Goal: Task Accomplishment & Management: Use online tool/utility

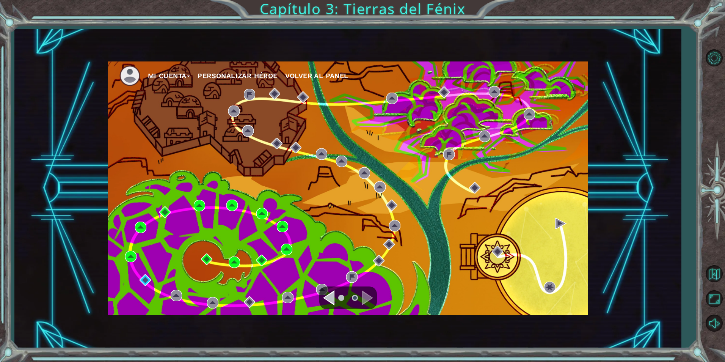
click at [142, 273] on div "Mi Cuenta Personalizar héroe Volver al panel" at bounding box center [348, 187] width 480 height 253
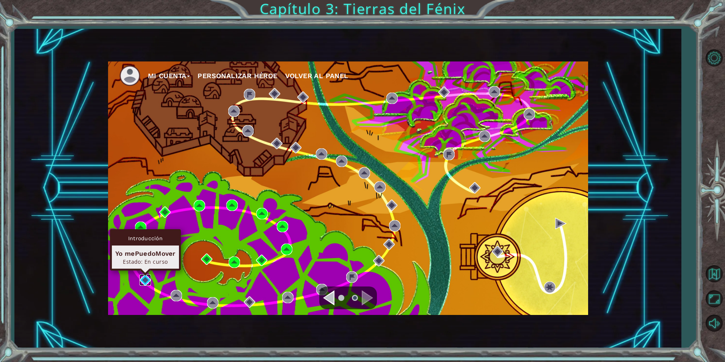
click at [144, 275] on img at bounding box center [144, 279] width 11 height 11
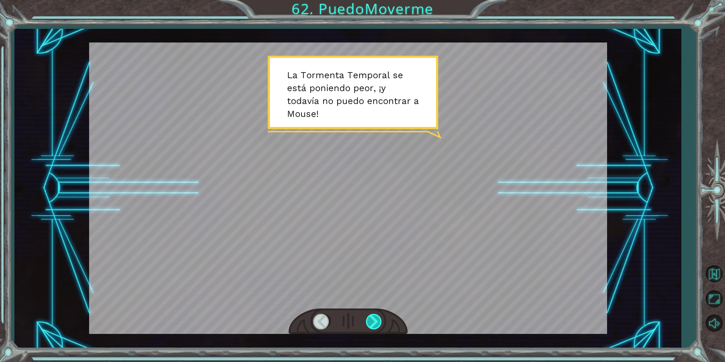
click at [371, 328] on div at bounding box center [374, 321] width 17 height 16
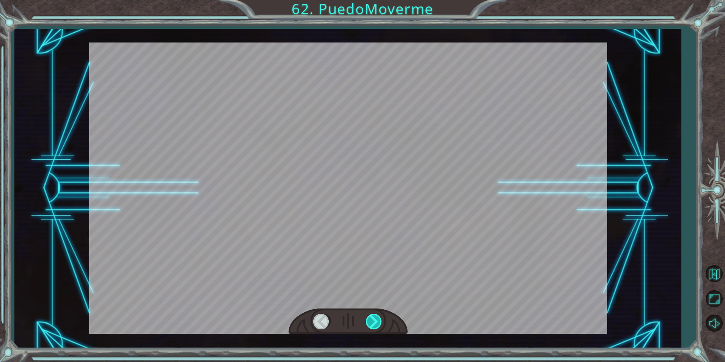
click at [371, 328] on div at bounding box center [374, 321] width 17 height 16
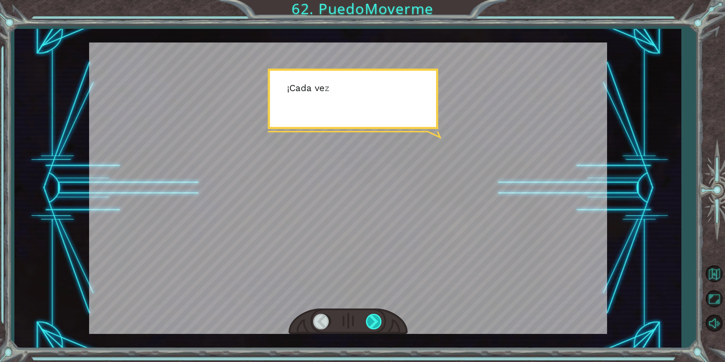
click at [371, 328] on div at bounding box center [374, 321] width 17 height 16
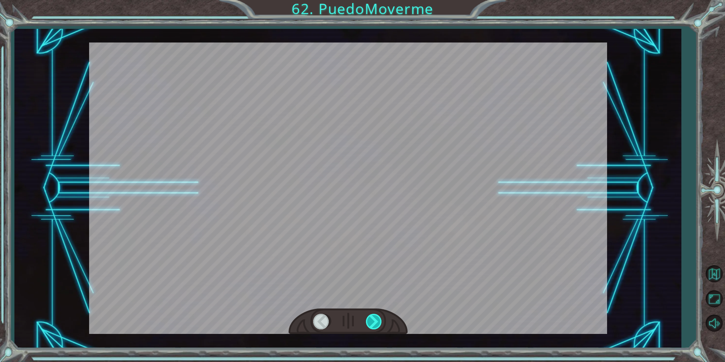
click at [371, 328] on div at bounding box center [374, 321] width 17 height 16
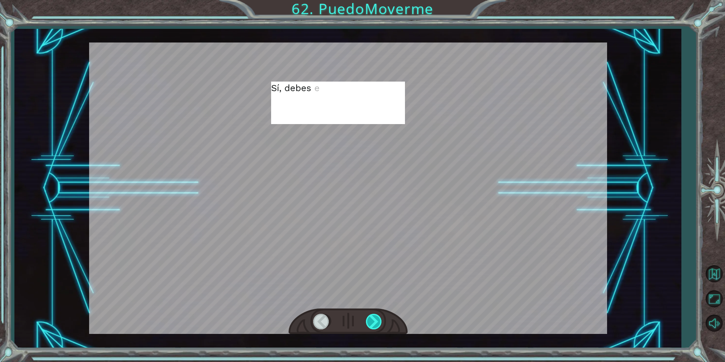
click at [371, 328] on div at bounding box center [374, 321] width 17 height 16
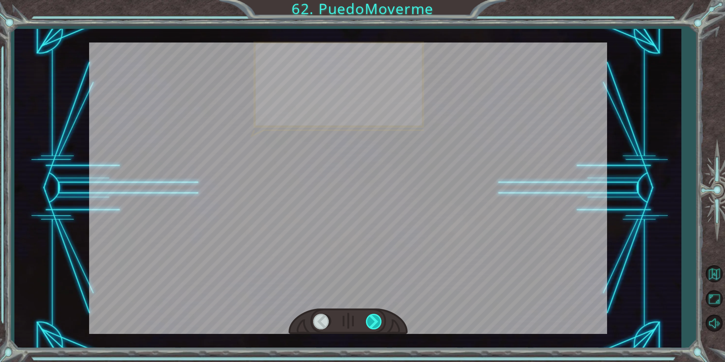
click at [371, 328] on div at bounding box center [374, 321] width 17 height 16
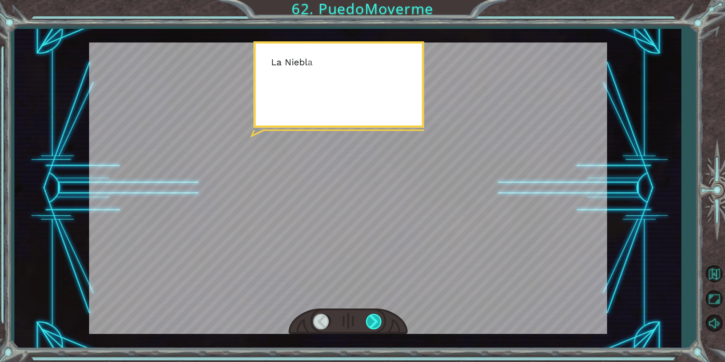
click at [371, 328] on div at bounding box center [374, 321] width 17 height 16
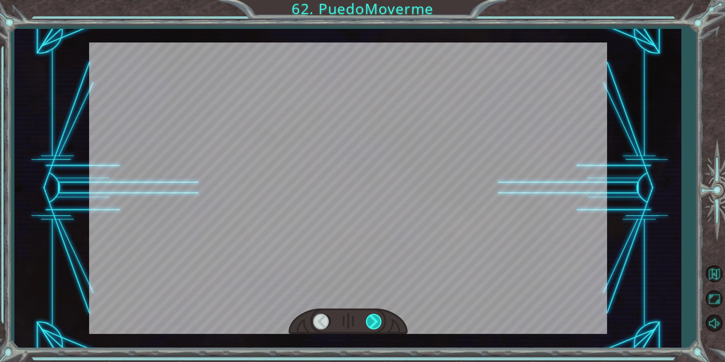
click at [371, 328] on div at bounding box center [374, 321] width 17 height 16
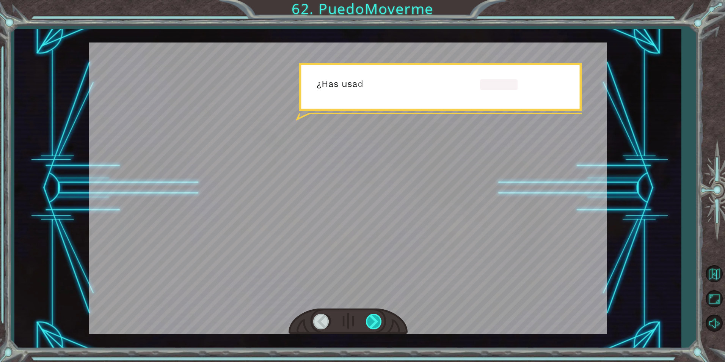
click at [371, 328] on div at bounding box center [374, 321] width 17 height 16
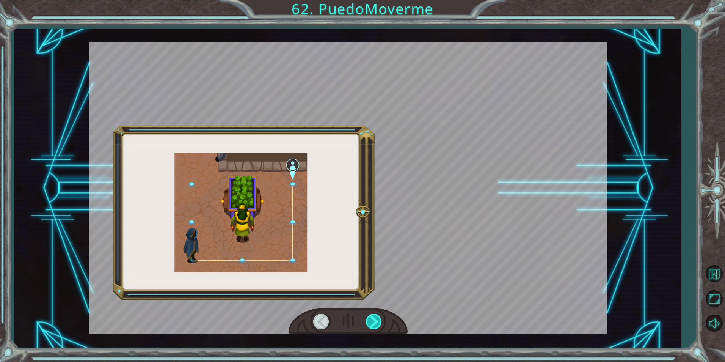
click at [371, 328] on div at bounding box center [374, 321] width 17 height 16
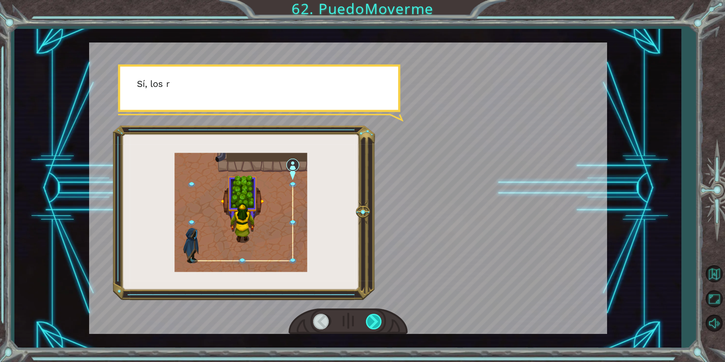
click at [371, 328] on div at bounding box center [374, 321] width 17 height 16
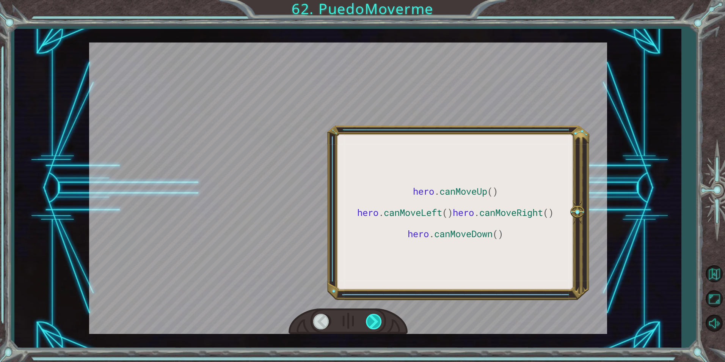
click at [371, 328] on div at bounding box center [374, 321] width 17 height 16
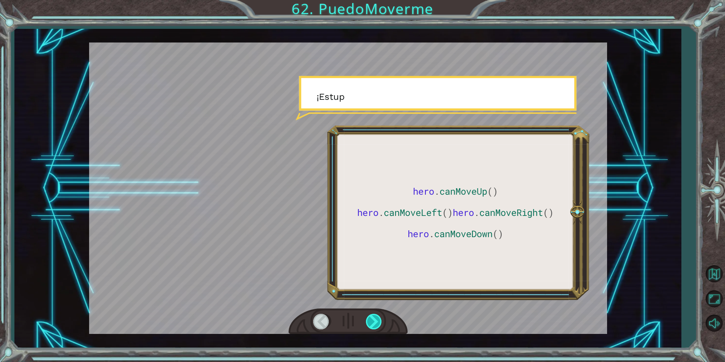
click at [371, 328] on div at bounding box center [374, 321] width 17 height 16
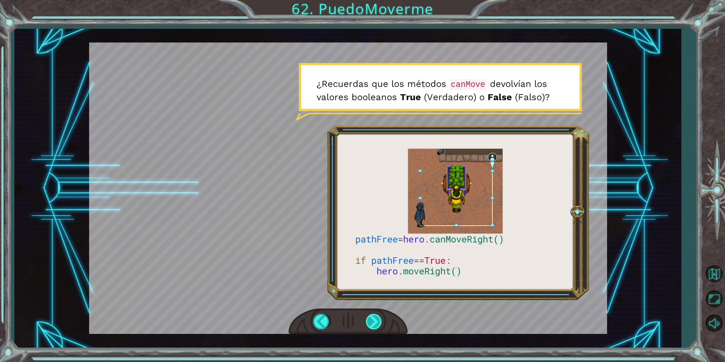
click at [371, 322] on div at bounding box center [374, 321] width 17 height 16
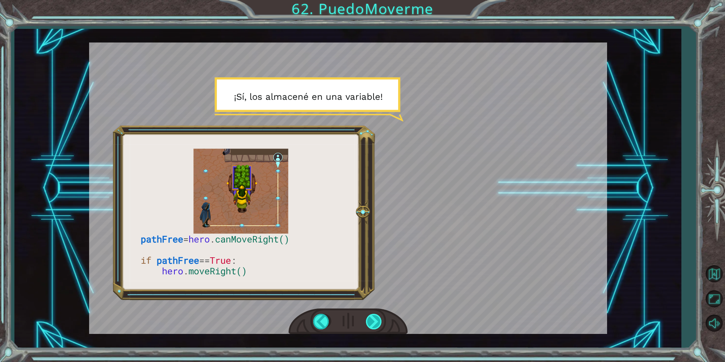
click at [369, 313] on div at bounding box center [374, 321] width 17 height 16
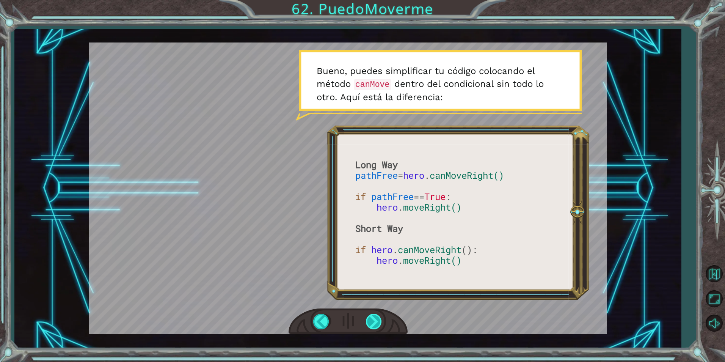
click at [371, 324] on div at bounding box center [374, 321] width 17 height 16
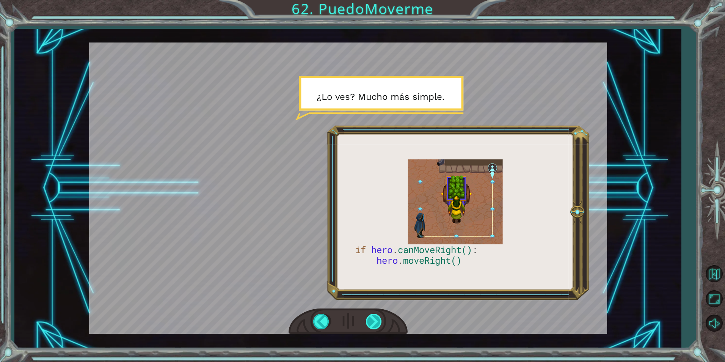
click at [376, 317] on div at bounding box center [374, 321] width 17 height 16
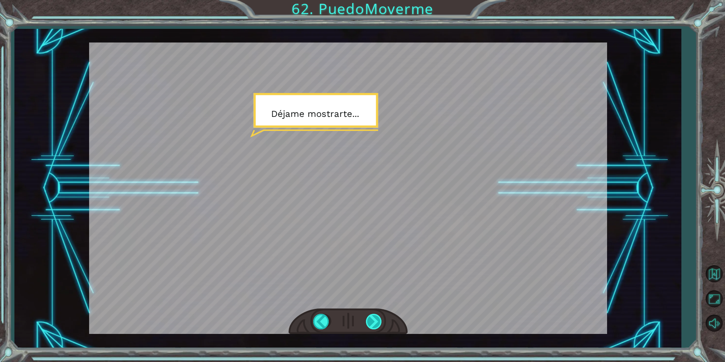
click at [375, 320] on div at bounding box center [374, 321] width 17 height 16
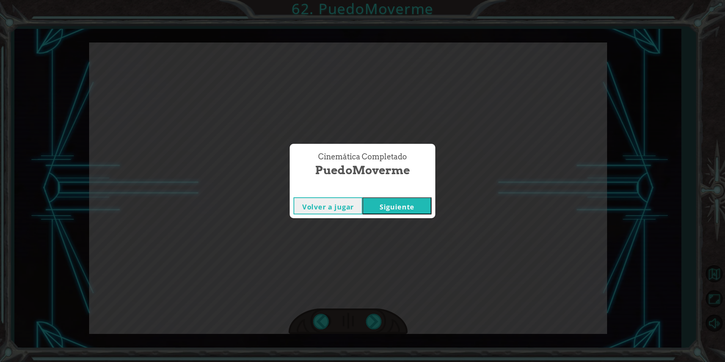
click at [400, 209] on button "Siguiente" at bounding box center [396, 205] width 69 height 17
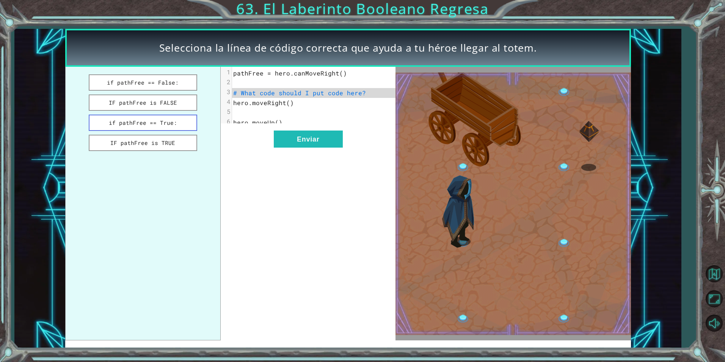
click at [172, 125] on button "if pathFree == True:" at bounding box center [143, 122] width 108 height 16
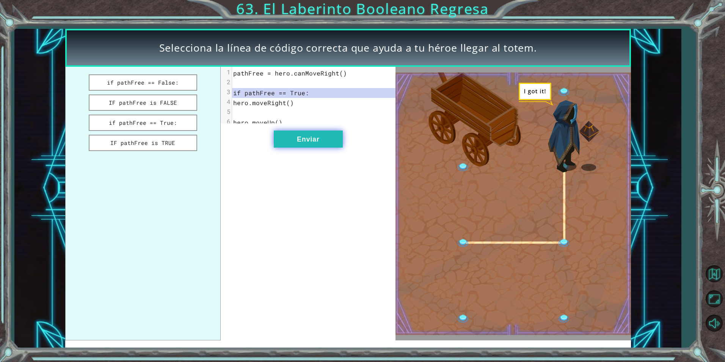
click at [308, 138] on button "Enviar" at bounding box center [308, 138] width 69 height 17
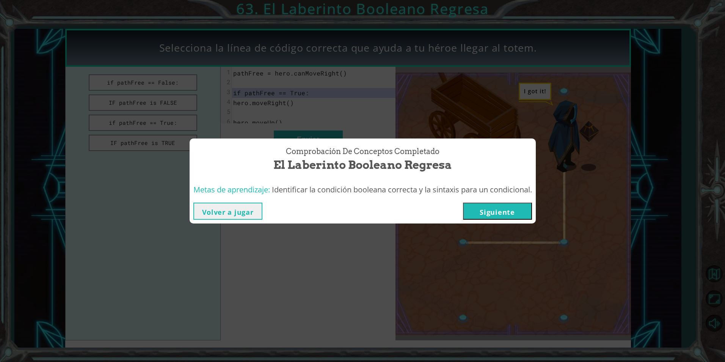
click at [486, 208] on button "Siguiente" at bounding box center [497, 210] width 69 height 17
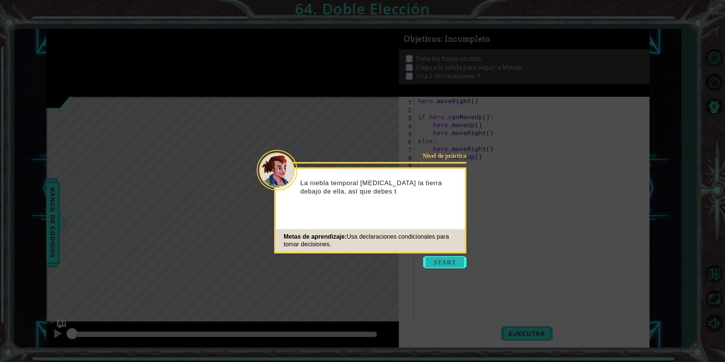
drag, startPoint x: 476, startPoint y: 211, endPoint x: 453, endPoint y: 263, distance: 56.3
click at [453, 263] on button "Start" at bounding box center [444, 262] width 43 height 12
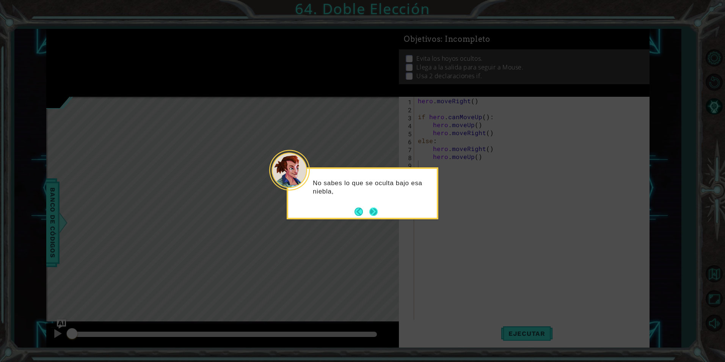
click at [371, 212] on button "Next" at bounding box center [373, 211] width 8 height 8
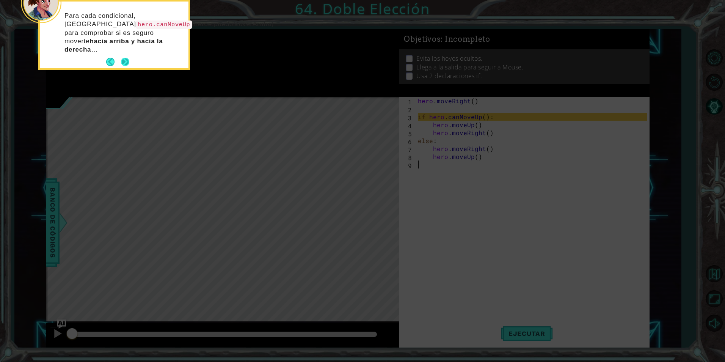
click at [125, 58] on button "Next" at bounding box center [125, 62] width 8 height 8
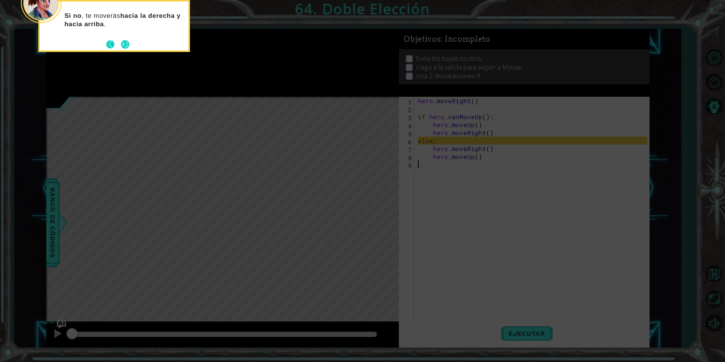
click at [120, 44] on button "Back" at bounding box center [113, 44] width 15 height 8
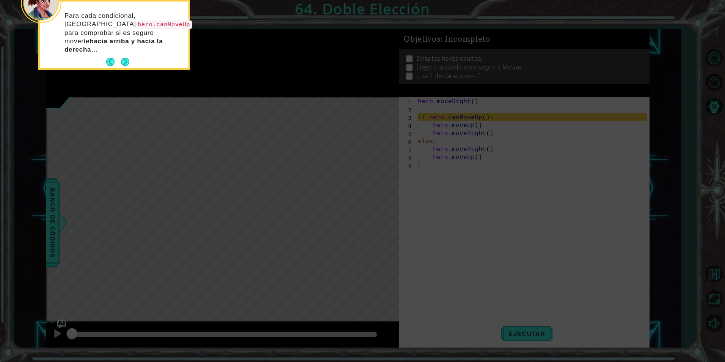
click at [127, 60] on button "Next" at bounding box center [125, 62] width 8 height 8
click at [127, 60] on icon at bounding box center [362, 54] width 725 height 615
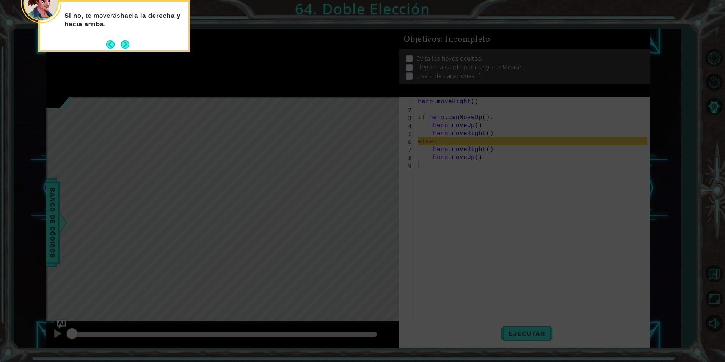
click at [554, 45] on icon at bounding box center [362, 54] width 725 height 615
click at [124, 47] on button "Next" at bounding box center [125, 44] width 8 height 8
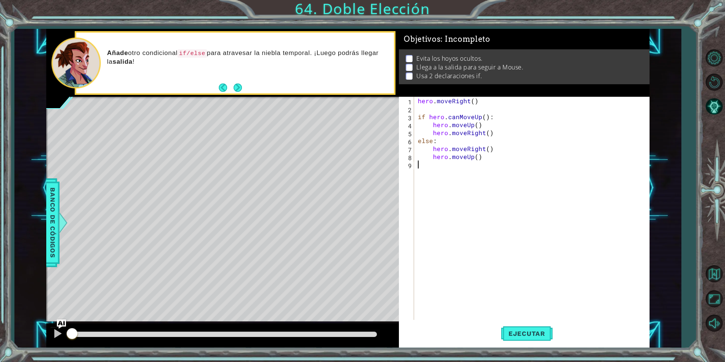
click at [238, 92] on footer at bounding box center [230, 87] width 23 height 11
click at [237, 86] on button "Next" at bounding box center [237, 87] width 8 height 8
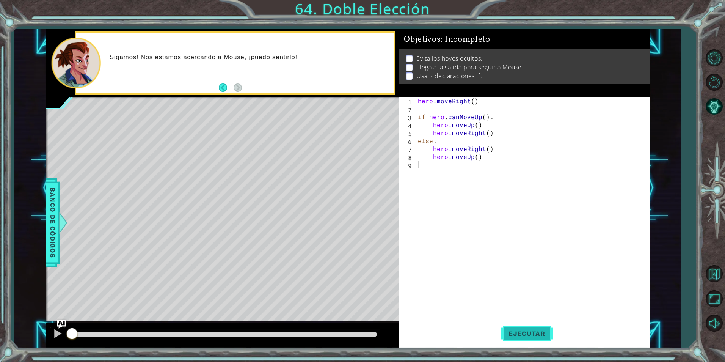
click at [522, 332] on span "Ejecutar" at bounding box center [527, 333] width 52 height 8
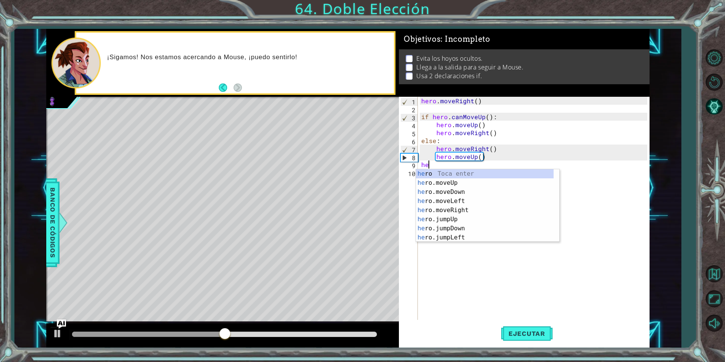
scroll to position [0, 0]
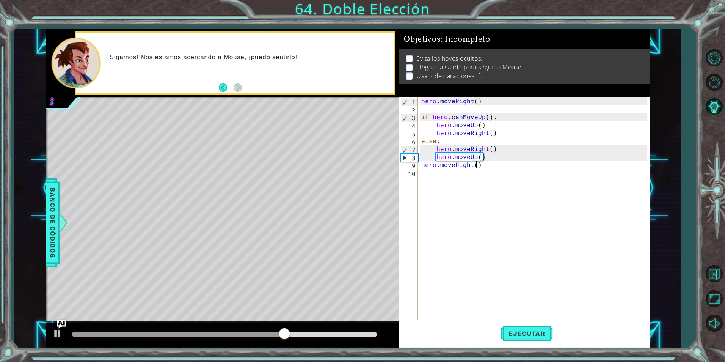
type textarea "hero.moveRight(1)"
type textarea "hero.moveUp(2)"
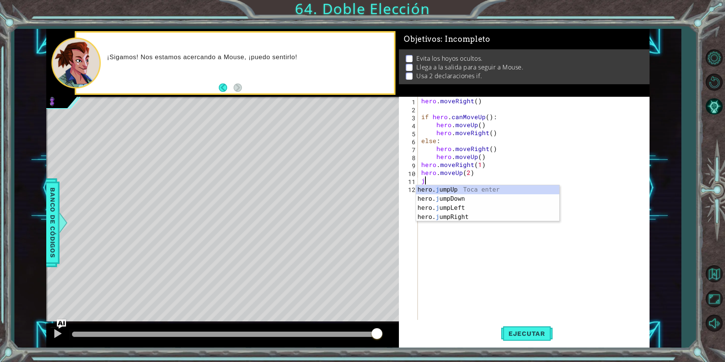
type textarea "ju"
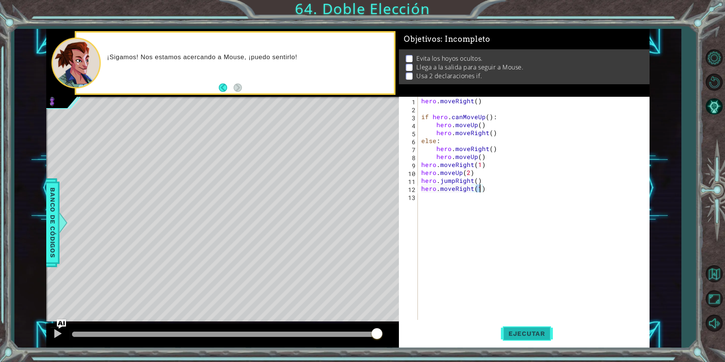
click at [513, 331] on span "Ejecutar" at bounding box center [527, 333] width 52 height 8
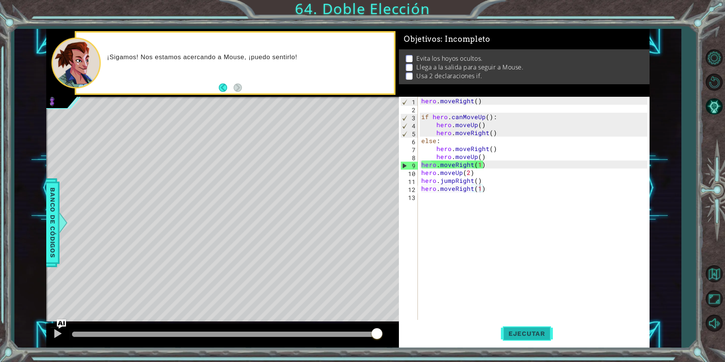
click at [532, 330] on span "Ejecutar" at bounding box center [527, 333] width 52 height 8
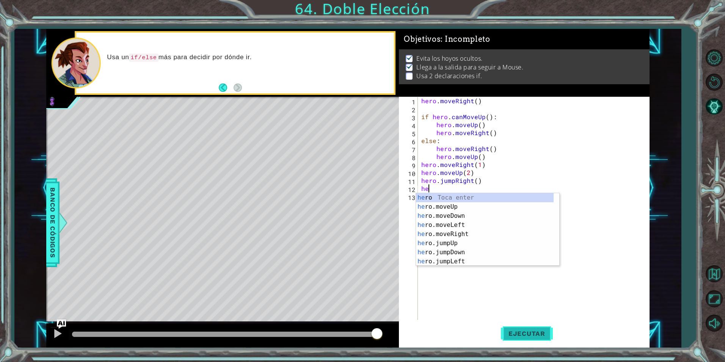
type textarea "h"
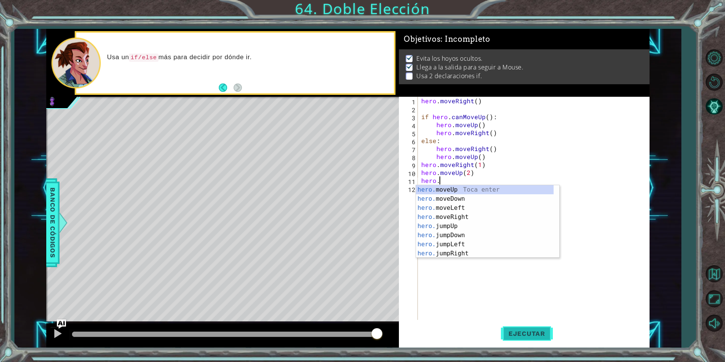
type textarea "h"
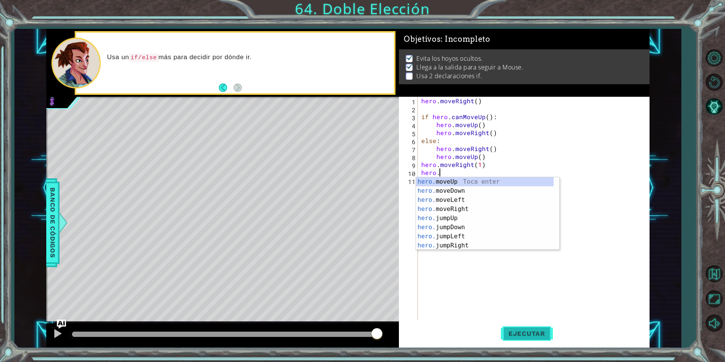
type textarea "h"
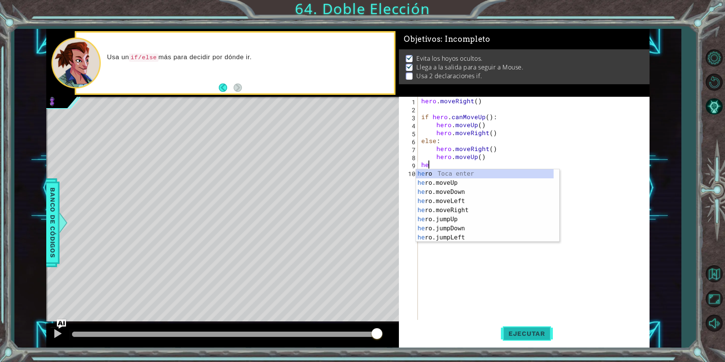
type textarea "h"
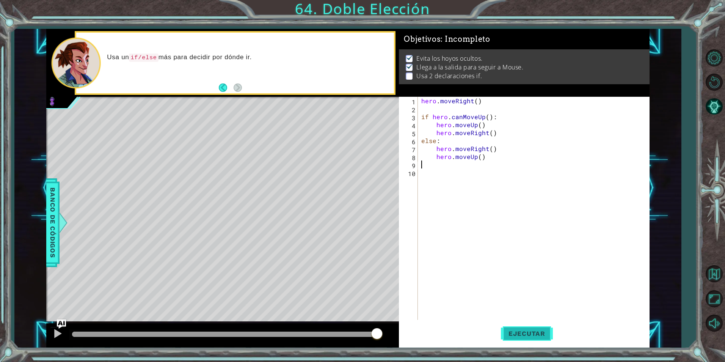
type textarea "hero.moveUp()"
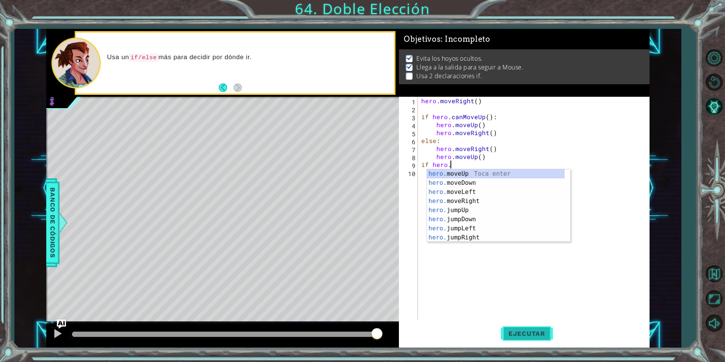
scroll to position [0, 2]
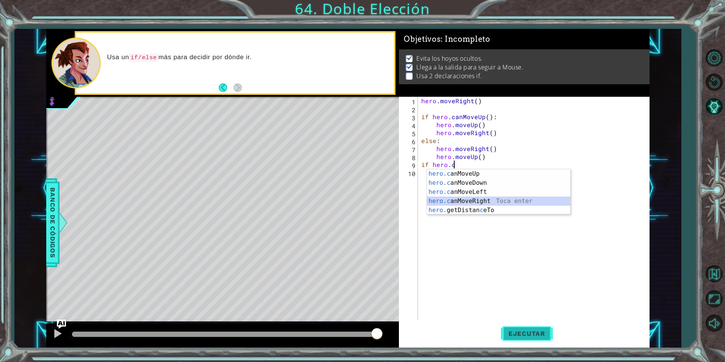
type textarea "if hero.canMoveRight()"
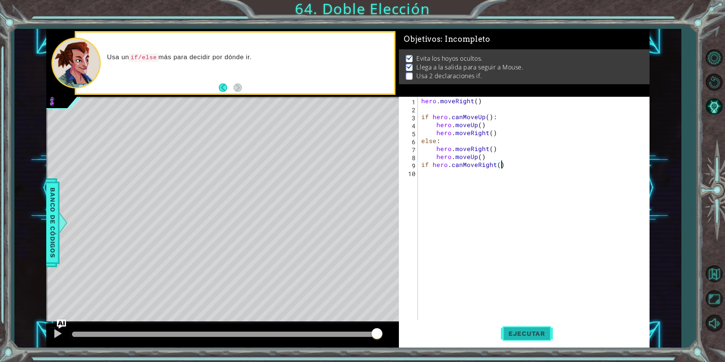
scroll to position [0, 0]
click at [506, 168] on div "hero . moveRight ( ) if hero . canMoveUp ( ) : hero . moveUp ( ) hero . moveRig…" at bounding box center [535, 216] width 231 height 239
type textarea "if hero.canMoveRight():"
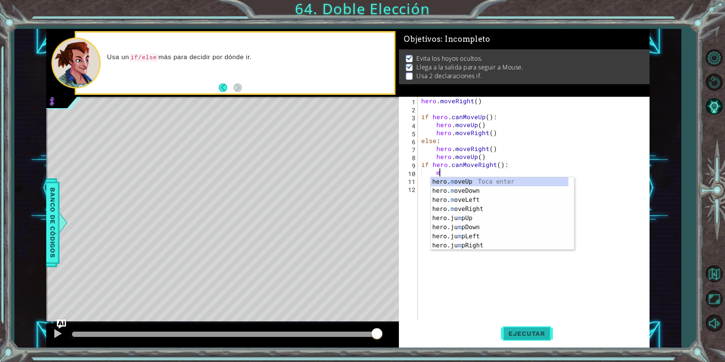
scroll to position [0, 1]
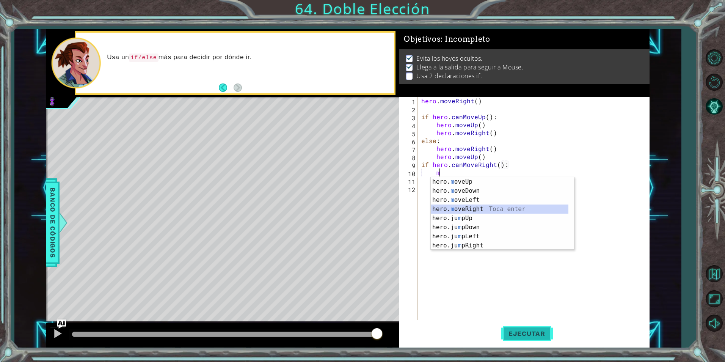
type textarea "hero.moveRight(1)"
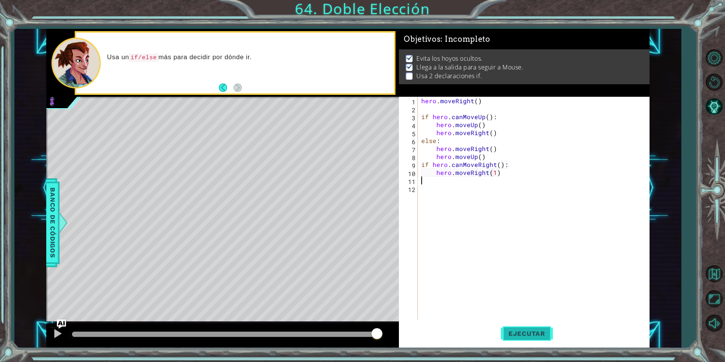
scroll to position [0, 0]
type textarea "hero.moveRight()"
type textarea "hero.moveUp(2)"
click at [515, 335] on span "Ejecutar" at bounding box center [527, 333] width 52 height 8
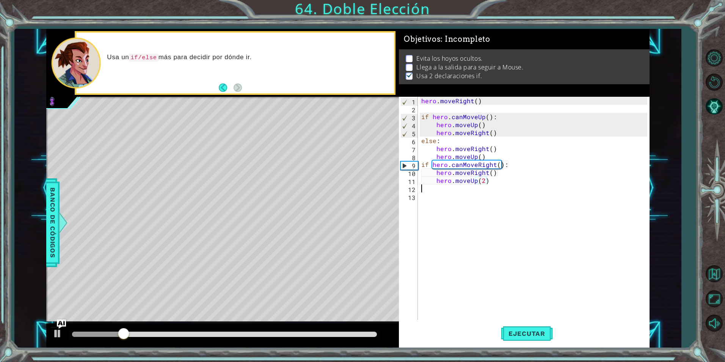
click at [493, 185] on div "hero . moveRight ( ) if hero . canMoveUp ( ) : hero . moveUp ( ) hero . moveRig…" at bounding box center [535, 216] width 231 height 239
type textarea "else:"
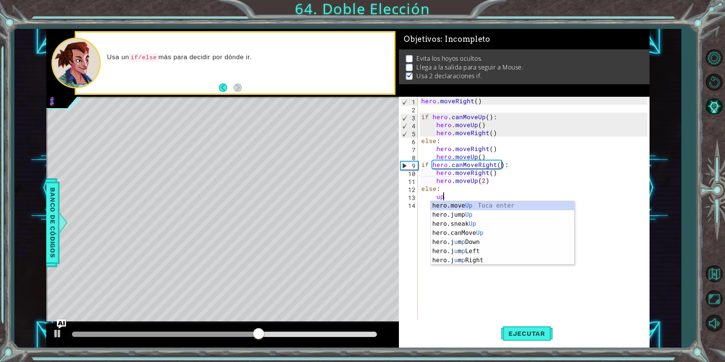
scroll to position [0, 1]
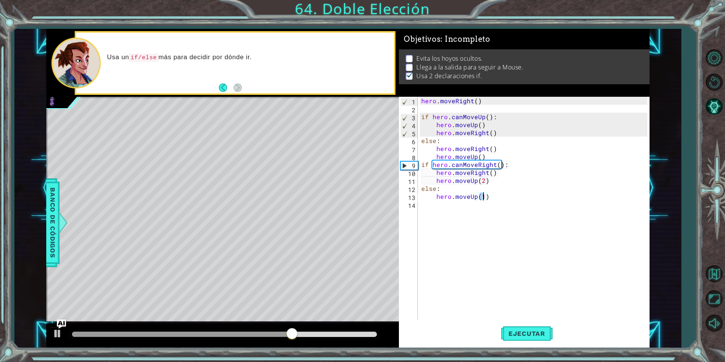
type textarea "hero.moveUp()"
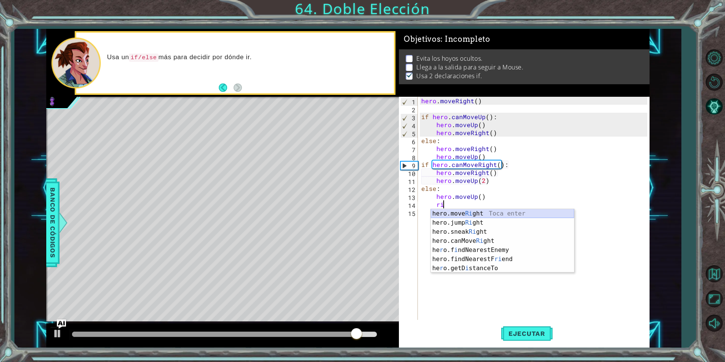
click at [481, 212] on div "hero.move Ri ght Toca enter hero.jump Ri ght Toca enter hero.sneak Ri ght Toca …" at bounding box center [502, 250] width 143 height 82
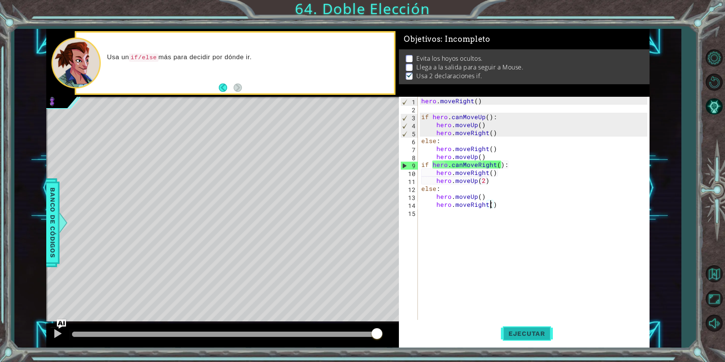
type textarea "hero.moveRight()"
click at [537, 327] on button "Ejecutar" at bounding box center [527, 333] width 52 height 25
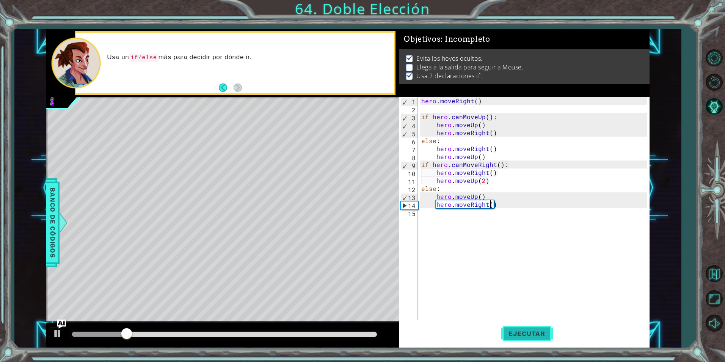
click at [527, 327] on button "Ejecutar" at bounding box center [527, 333] width 52 height 25
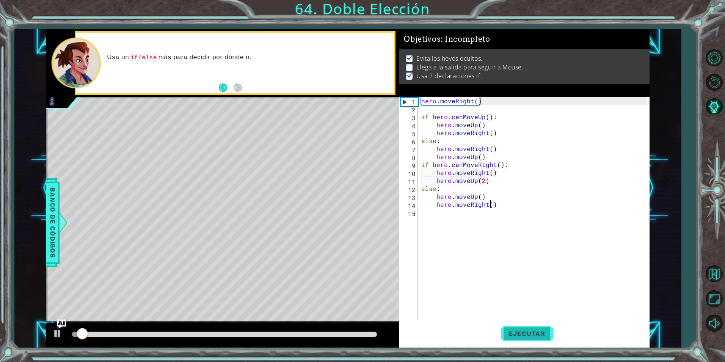
click at [526, 321] on button "Ejecutar" at bounding box center [527, 333] width 52 height 25
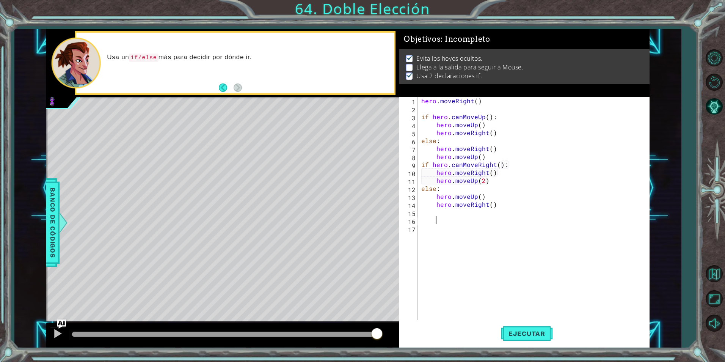
scroll to position [0, 0]
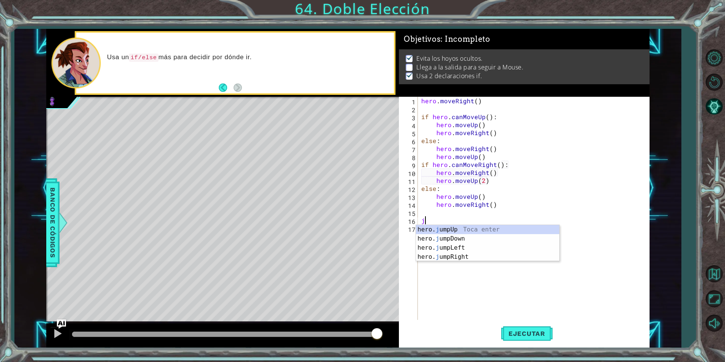
type textarea "ju"
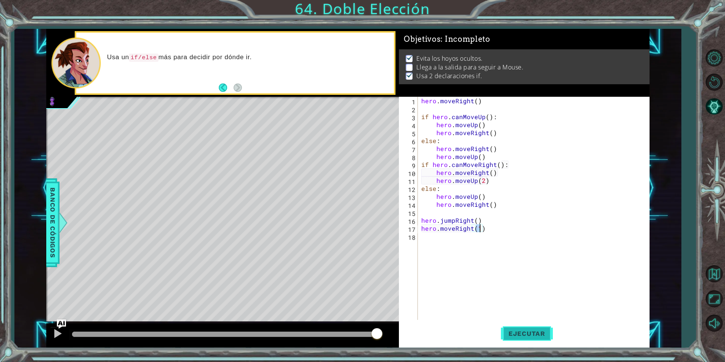
type textarea "hero.moveRight(1)"
click at [533, 326] on button "Ejecutar" at bounding box center [527, 333] width 52 height 25
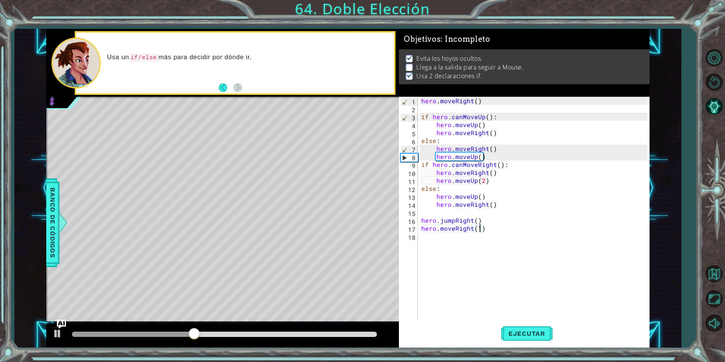
click at [492, 230] on div "hero . moveRight ( ) if hero . canMoveUp ( ) : hero . moveUp ( ) hero . moveRig…" at bounding box center [535, 216] width 231 height 239
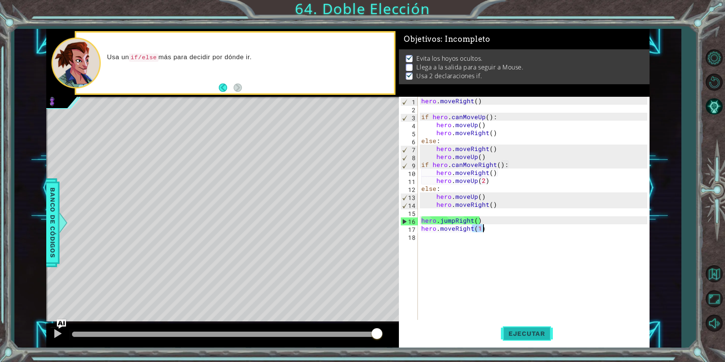
click at [517, 333] on span "Ejecutar" at bounding box center [527, 333] width 52 height 8
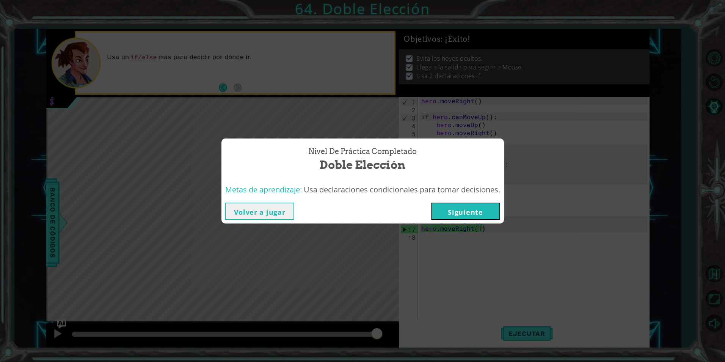
click at [453, 210] on button "Siguiente" at bounding box center [465, 210] width 69 height 17
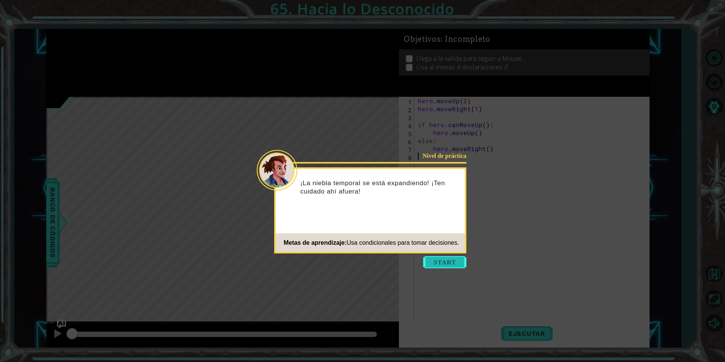
click at [440, 262] on button "Start" at bounding box center [444, 262] width 43 height 12
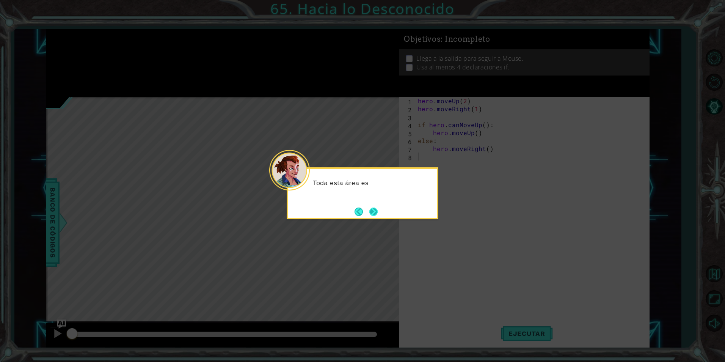
click at [374, 209] on button "Next" at bounding box center [373, 211] width 8 height 8
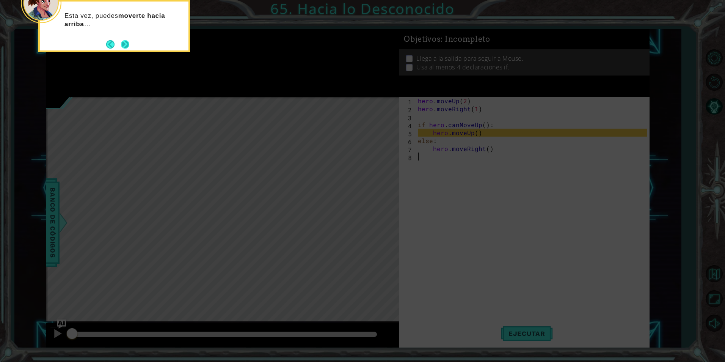
click at [127, 43] on button "Next" at bounding box center [125, 44] width 8 height 8
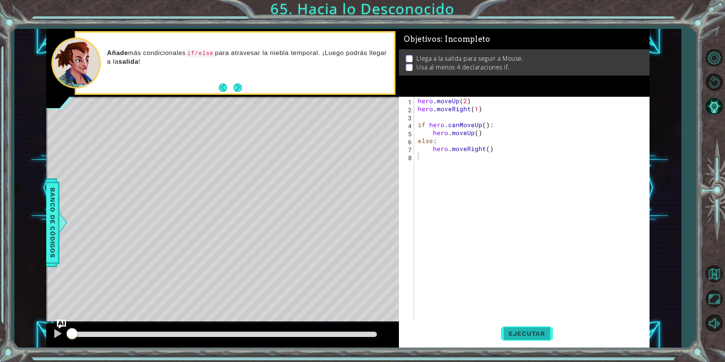
click at [515, 332] on span "Ejecutar" at bounding box center [527, 333] width 52 height 8
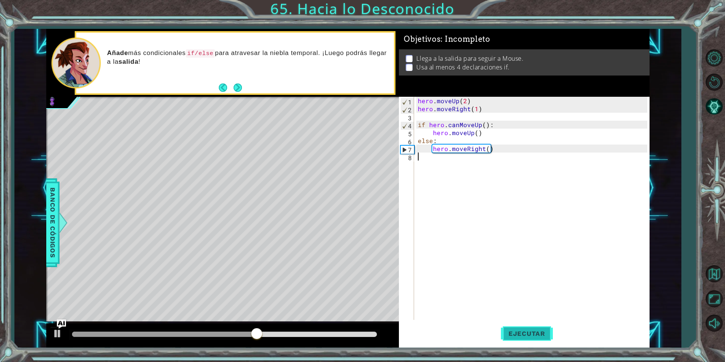
click at [529, 337] on span "Ejecutar" at bounding box center [527, 333] width 52 height 8
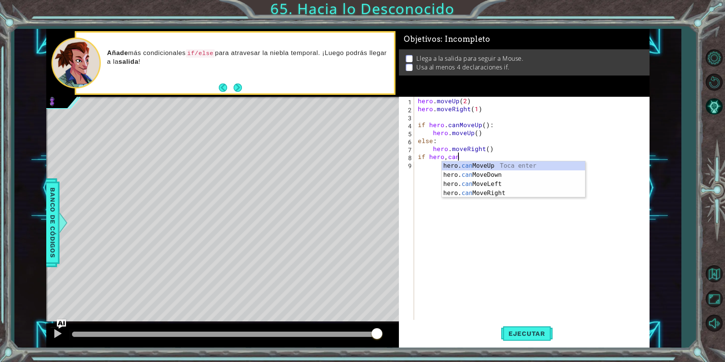
scroll to position [0, 2]
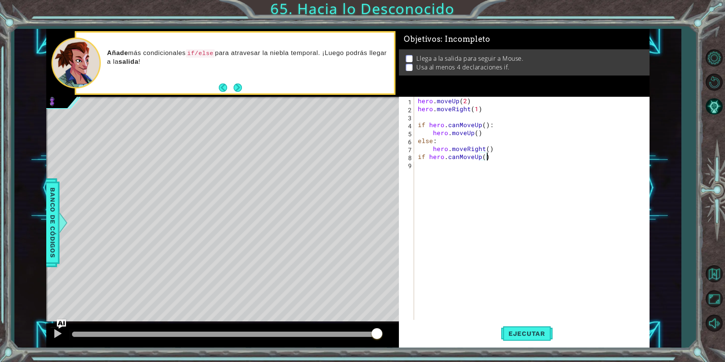
type textarea "if hero.canMoveUp():"
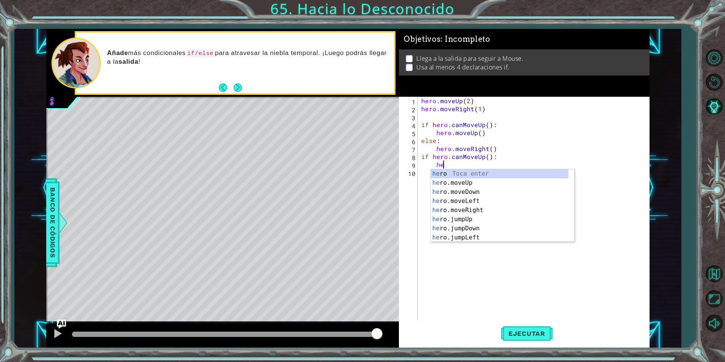
scroll to position [0, 1]
click at [473, 182] on div "her o Toca enter her o.moveUp Toca enter her o.moveDown Toca enter her o.moveLe…" at bounding box center [500, 214] width 138 height 91
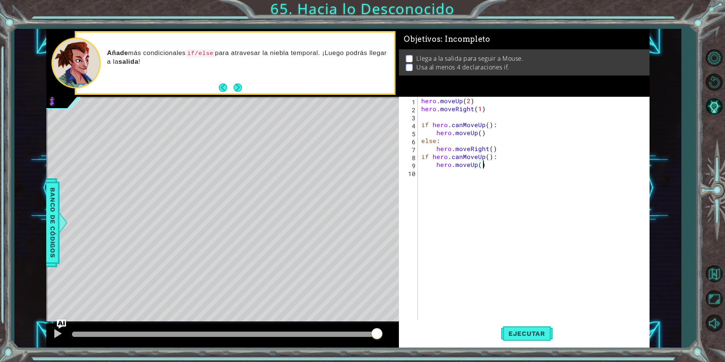
click at [487, 168] on div "hero . moveUp ( 2 ) hero . moveRight ( 1 ) if hero . canMoveUp ( ) : hero . mov…" at bounding box center [535, 216] width 231 height 239
click at [525, 338] on button "Ejecutar" at bounding box center [527, 333] width 52 height 25
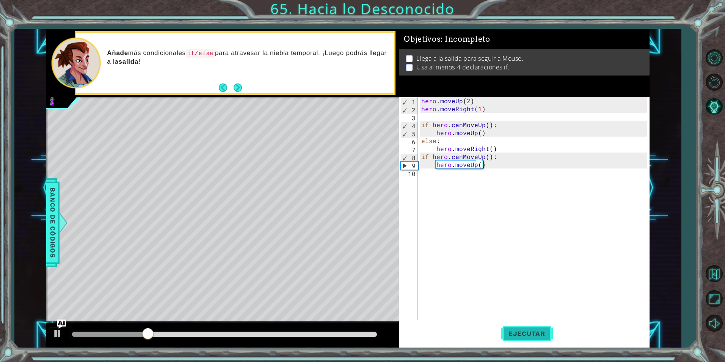
click at [526, 330] on span "Ejecutar" at bounding box center [527, 333] width 52 height 8
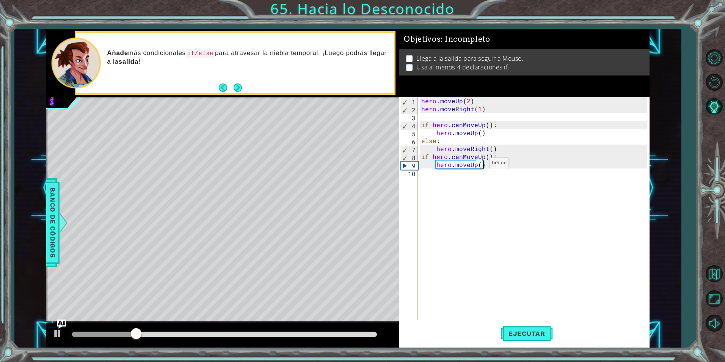
click at [480, 168] on div "hero . moveUp ( 2 ) hero . moveRight ( 1 ) if hero . canMoveUp ( ) : hero . mov…" at bounding box center [535, 216] width 231 height 239
type textarea "hero.moveUp(2)"
click at [487, 164] on div "hero . moveUp ( 2 ) hero . moveRight ( 1 ) if hero . canMoveUp ( ) : hero . mov…" at bounding box center [535, 216] width 231 height 239
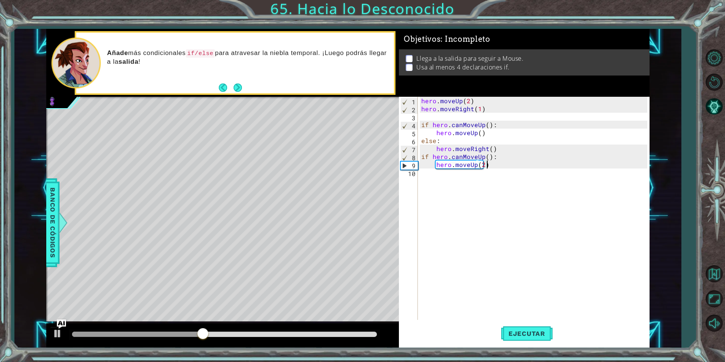
click at [489, 168] on div "hero . moveUp ( 2 ) hero . moveRight ( 1 ) if hero . canMoveUp ( ) : hero . mov…" at bounding box center [535, 216] width 231 height 239
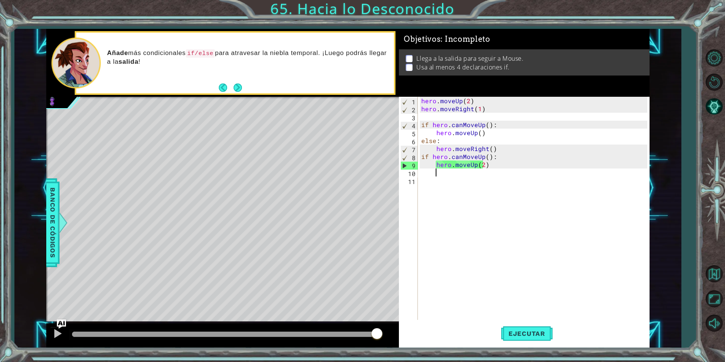
click at [442, 179] on div "hero . moveUp ( 2 ) hero . moveRight ( 1 ) if hero . canMoveUp ( ) : hero . mov…" at bounding box center [535, 216] width 231 height 239
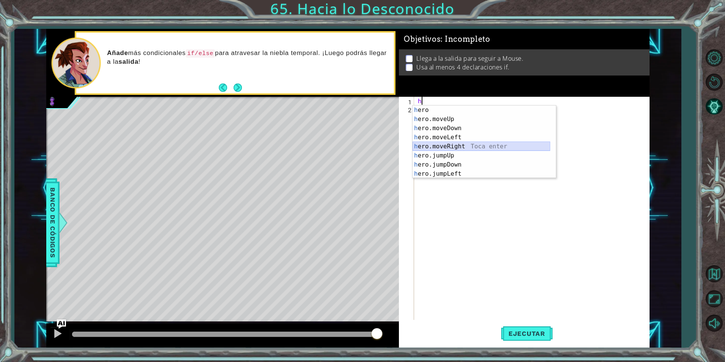
click at [462, 146] on div "h ero Toca enter h ero.moveUp Toca enter h ero.moveDown Toca enter h ero.moveLe…" at bounding box center [481, 150] width 138 height 91
click at [462, 146] on div "h" at bounding box center [533, 216] width 234 height 239
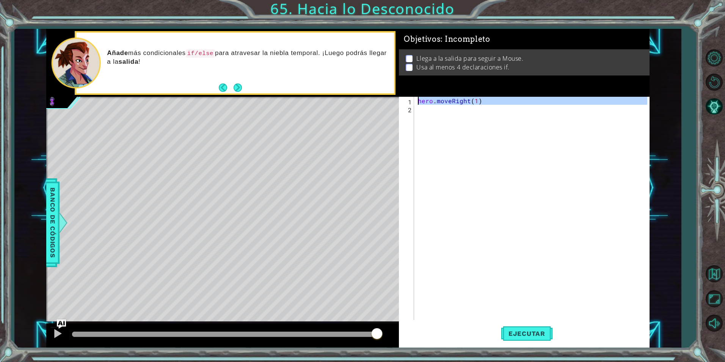
type textarea "h"
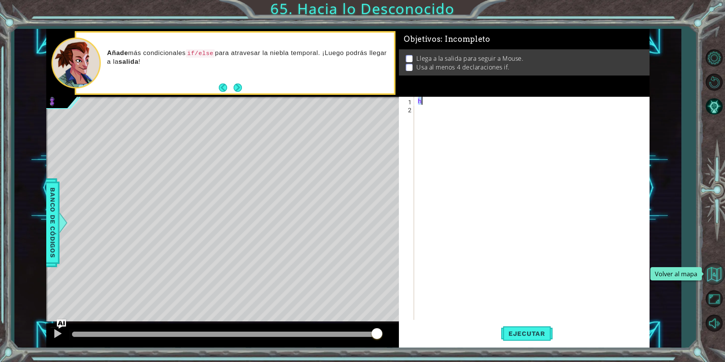
type textarea "h"
click at [714, 279] on button "Volver al mapa" at bounding box center [714, 274] width 22 height 22
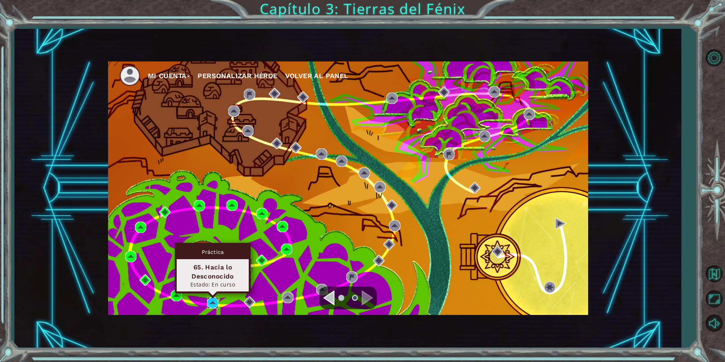
click at [215, 305] on img at bounding box center [212, 302] width 11 height 11
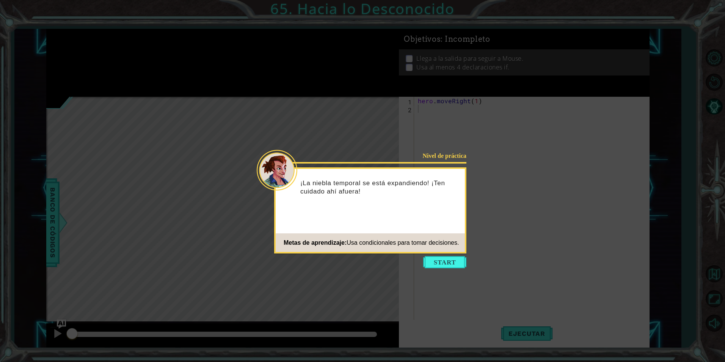
click at [441, 257] on button "Start" at bounding box center [444, 262] width 43 height 12
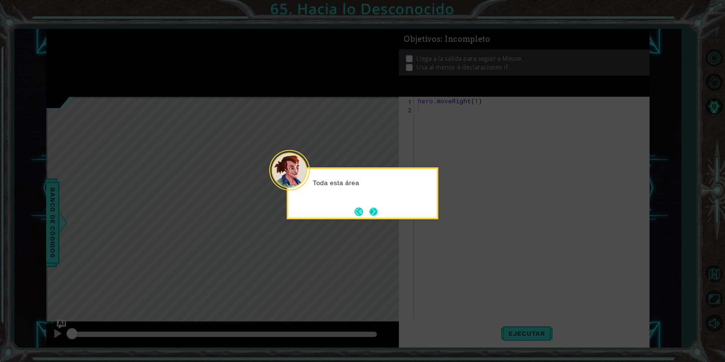
click at [375, 215] on button "Next" at bounding box center [373, 211] width 8 height 8
click at [375, 215] on icon at bounding box center [362, 181] width 725 height 362
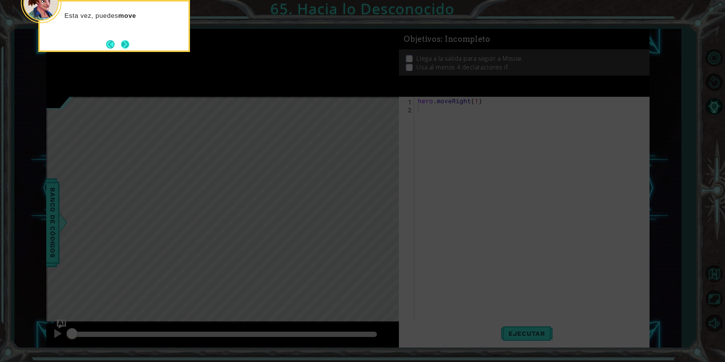
click at [129, 44] on button "Next" at bounding box center [125, 44] width 8 height 8
click at [132, 45] on div "o" at bounding box center [114, 26] width 152 height 52
click at [129, 45] on button "Next" at bounding box center [125, 44] width 8 height 8
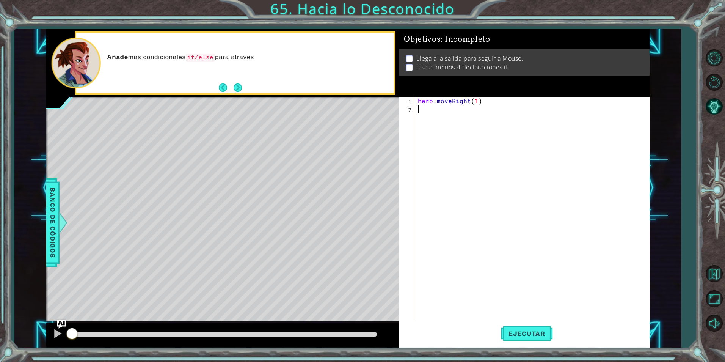
click at [504, 99] on div "hero . moveRight ( 1 )" at bounding box center [533, 216] width 234 height 239
type textarea "hero.moveRight(1)"
click at [504, 99] on div "hero . moveRight ( 1 )" at bounding box center [533, 216] width 234 height 239
click at [484, 102] on div "hero . moveRight ( 1 )" at bounding box center [533, 216] width 234 height 239
drag, startPoint x: 366, startPoint y: 97, endPoint x: 281, endPoint y: 99, distance: 84.5
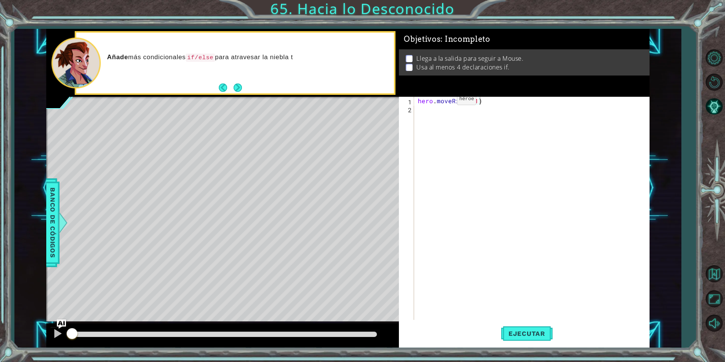
click at [310, 96] on div "methods hero moveUp() moveDown() moveLeft() moveRight() sneakUp() sneakDown() s…" at bounding box center [347, 188] width 603 height 318
click at [281, 98] on div "methods hero moveUp() moveDown() moveLeft() moveRight() sneakUp() sneakDown() s…" at bounding box center [347, 188] width 603 height 318
drag, startPoint x: 497, startPoint y: 107, endPoint x: 457, endPoint y: 103, distance: 40.3
click at [478, 105] on div "hero . moveRight ( 1 )" at bounding box center [533, 216] width 234 height 239
drag, startPoint x: 457, startPoint y: 103, endPoint x: 413, endPoint y: 102, distance: 44.0
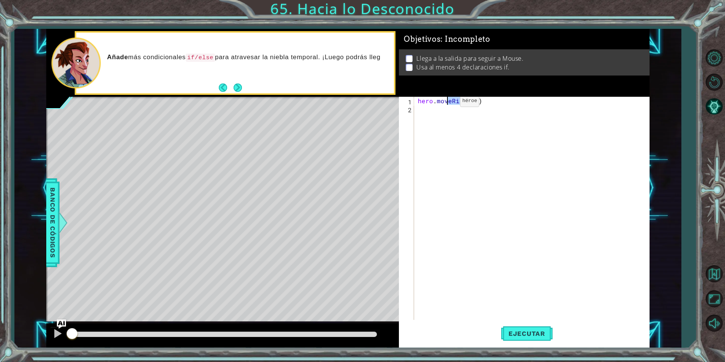
click at [446, 103] on div "hero . moveRight ( 1 )" at bounding box center [533, 216] width 234 height 239
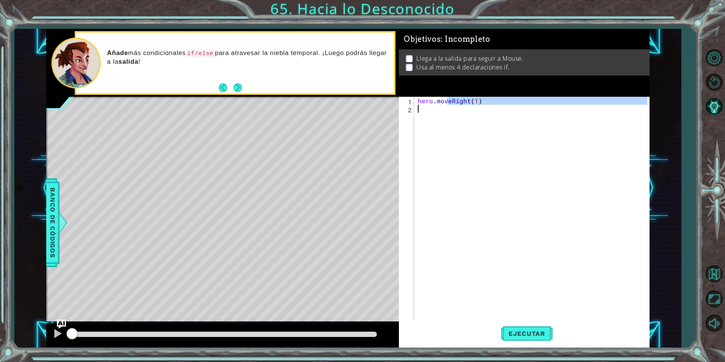
drag, startPoint x: 413, startPoint y: 102, endPoint x: 481, endPoint y: 112, distance: 68.9
click at [481, 112] on div "hero . moveRight ( 1 )" at bounding box center [533, 216] width 234 height 239
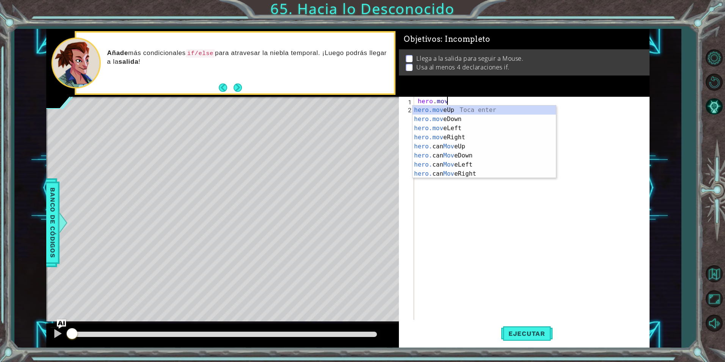
type textarea "h"
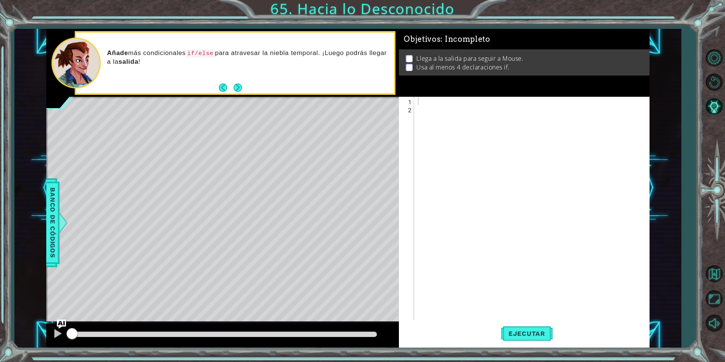
click at [56, 326] on div at bounding box center [222, 335] width 352 height 24
click at [58, 324] on img "Ask AI" at bounding box center [61, 324] width 10 height 10
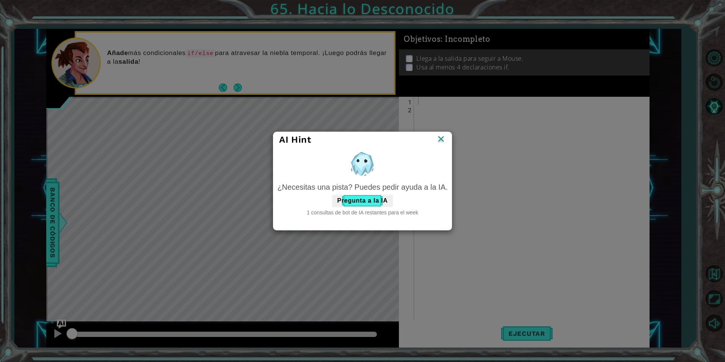
click at [442, 137] on img at bounding box center [441, 139] width 10 height 11
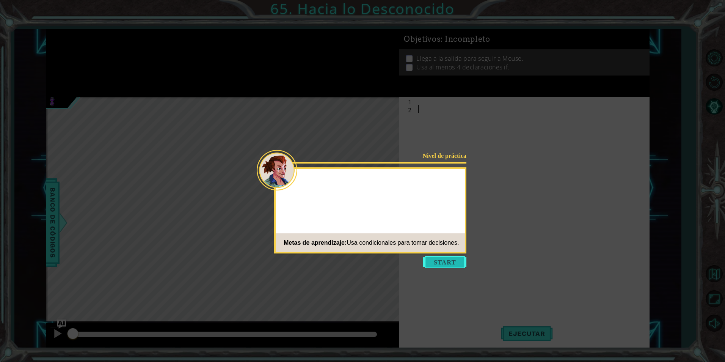
click at [437, 262] on button "Start" at bounding box center [444, 262] width 43 height 12
click at [437, 262] on icon at bounding box center [362, 181] width 725 height 362
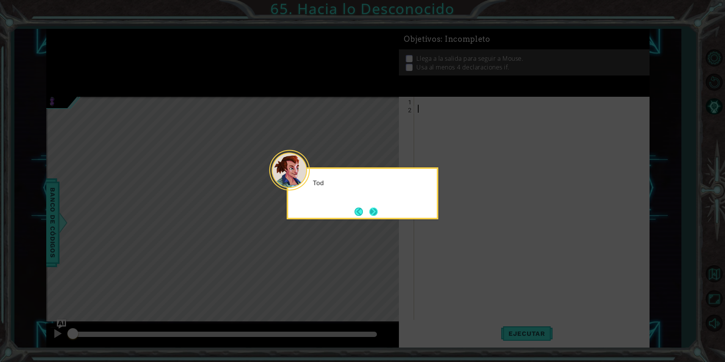
click at [370, 211] on button "Next" at bounding box center [373, 211] width 11 height 11
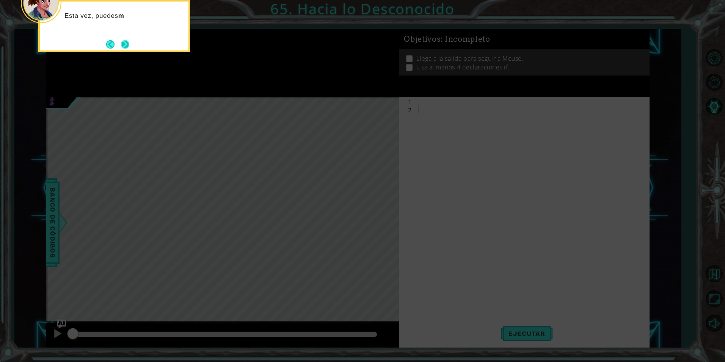
click at [128, 49] on button "Next" at bounding box center [124, 44] width 11 height 11
click at [129, 48] on button "Next" at bounding box center [125, 44] width 9 height 9
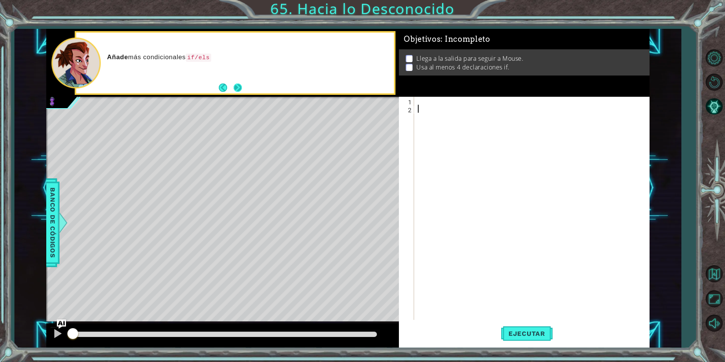
click at [237, 84] on button "Next" at bounding box center [237, 87] width 9 height 9
click at [425, 99] on div at bounding box center [533, 216] width 234 height 239
click at [55, 322] on div "methods hero moveUp() moveDown() moveLeft() moveRight() sneakUp() sneakDown() s…" at bounding box center [347, 188] width 603 height 318
click at [56, 323] on div "methods hero moveUp() moveDown() moveLeft() moveRight() sneakUp() sneakDown() s…" at bounding box center [347, 188] width 603 height 318
click at [58, 323] on img "Ask AI" at bounding box center [61, 324] width 10 height 10
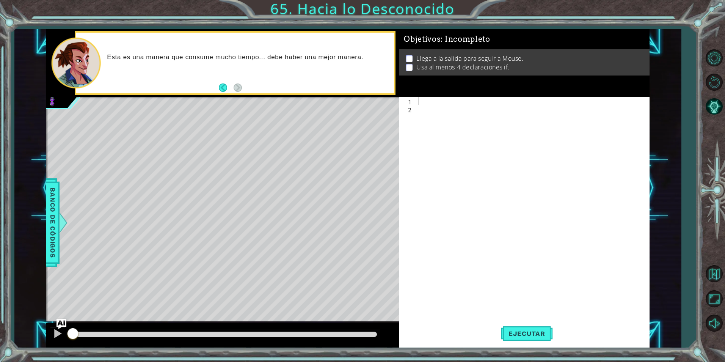
drag, startPoint x: 58, startPoint y: 323, endPoint x: 64, endPoint y: 322, distance: 5.4
click at [58, 323] on img "Ask AI" at bounding box center [61, 324] width 10 height 10
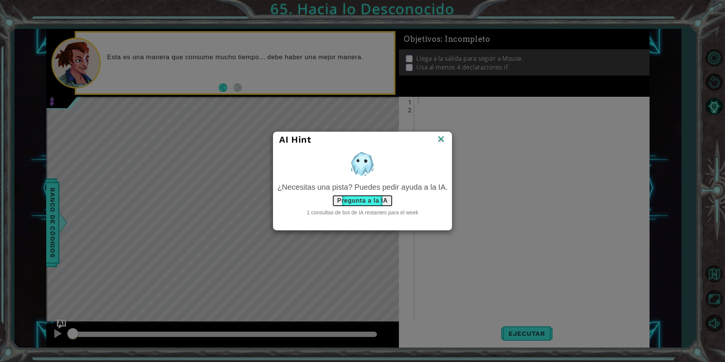
click at [376, 199] on button "Pregunta a la IA" at bounding box center [362, 200] width 60 height 12
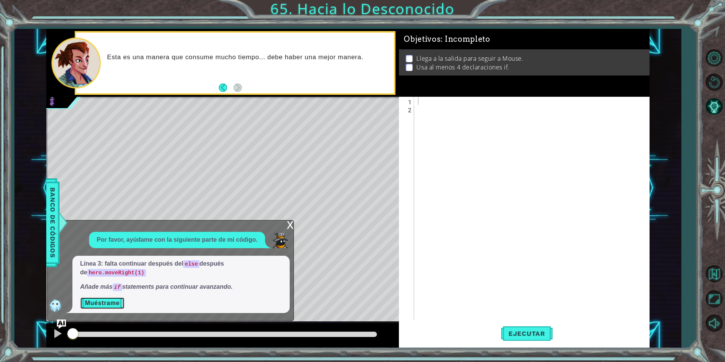
click at [105, 302] on button "Muéstrame" at bounding box center [102, 303] width 44 height 12
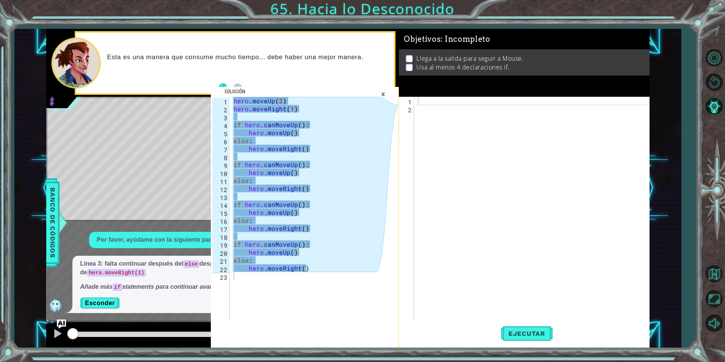
click at [421, 101] on div at bounding box center [533, 216] width 234 height 239
click at [431, 102] on div at bounding box center [533, 216] width 234 height 239
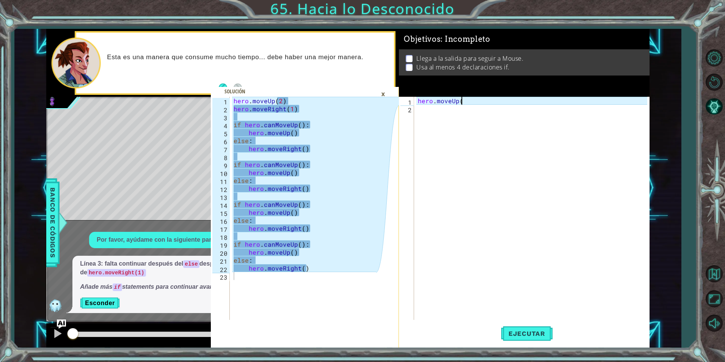
scroll to position [0, 3]
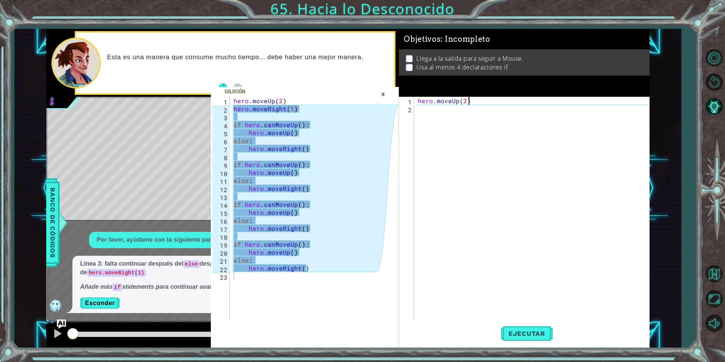
type textarea "hero.moveUp(2)"
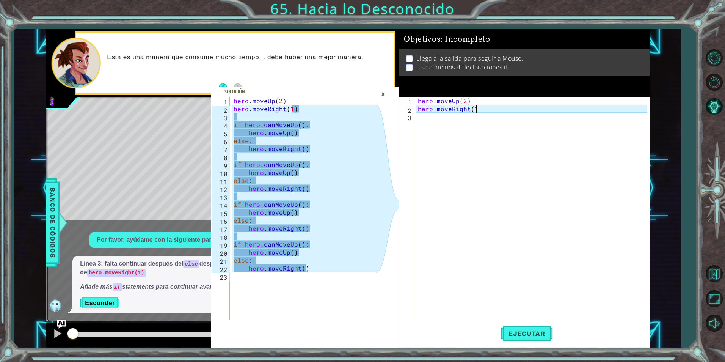
scroll to position [0, 3]
type textarea "hero.moveRight(1)"
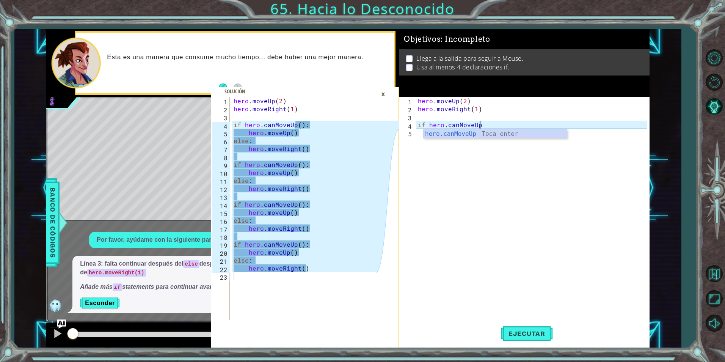
scroll to position [0, 4]
type textarea "if hero.canMoveUp():"
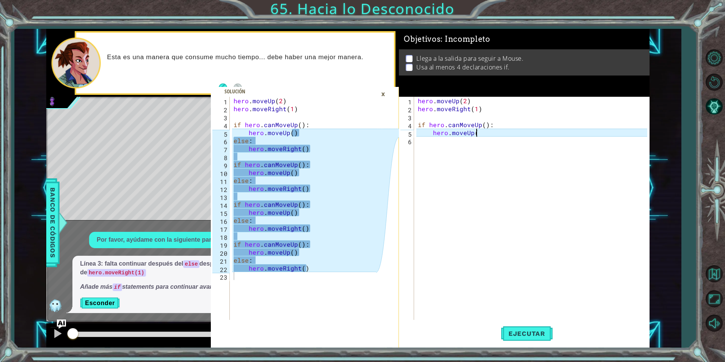
scroll to position [0, 3]
type textarea "hero.moveUp()"
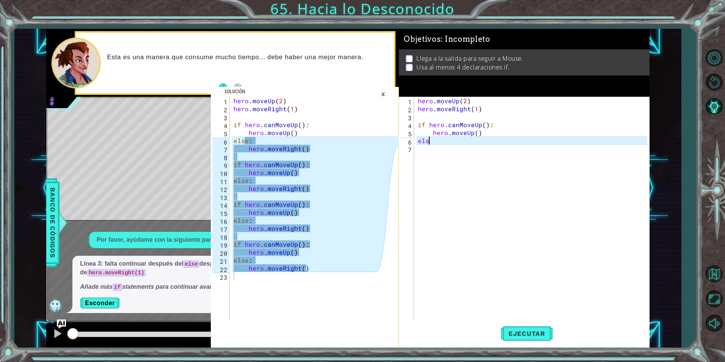
scroll to position [0, 0]
type textarea "else:"
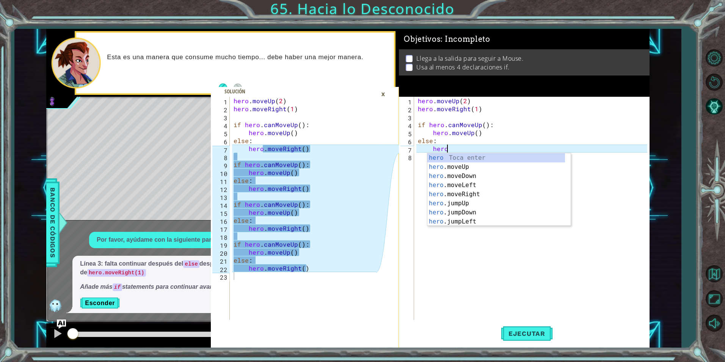
scroll to position [0, 2]
click at [481, 193] on div "hero Toca enter hero .moveUp Toca enter hero .moveDown Toca enter hero .moveLef…" at bounding box center [496, 198] width 138 height 91
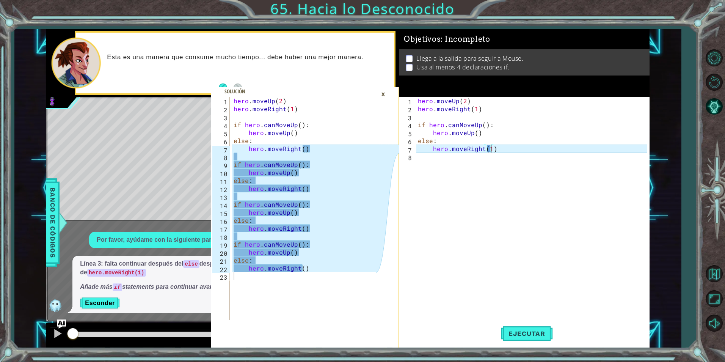
type textarea "hero.moveRight()"
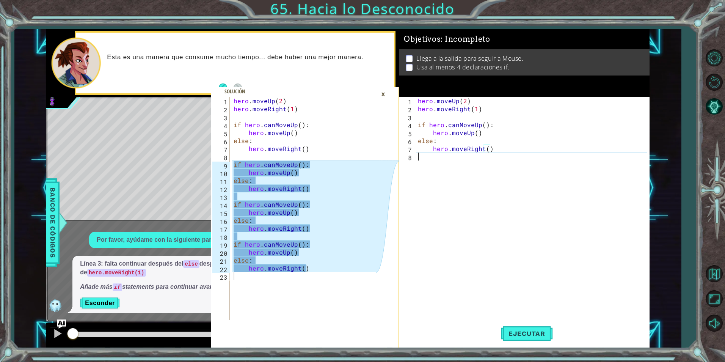
click at [510, 161] on div "hero . moveUp ( 2 ) hero . moveRight ( 1 ) if hero . canMoveUp ( ) : hero . mov…" at bounding box center [533, 216] width 234 height 239
click at [497, 143] on div "hero . moveUp ( 2 ) hero . moveRight ( 1 ) if hero . canMoveUp ( ) : hero . mov…" at bounding box center [533, 216] width 234 height 239
click at [498, 149] on div "hero . moveUp ( 2 ) hero . moveRight ( 1 ) if hero . canMoveUp ( ) : hero . mov…" at bounding box center [533, 216] width 234 height 239
type textarea "hero.moveRight()"
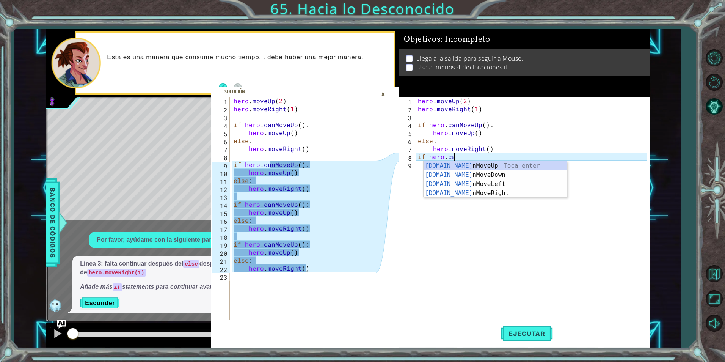
scroll to position [0, 2]
click at [474, 166] on div "hero.can MoveUp Toca enter hero.can MoveDown Toca enter hero.can MoveLeft Toca …" at bounding box center [494, 188] width 143 height 55
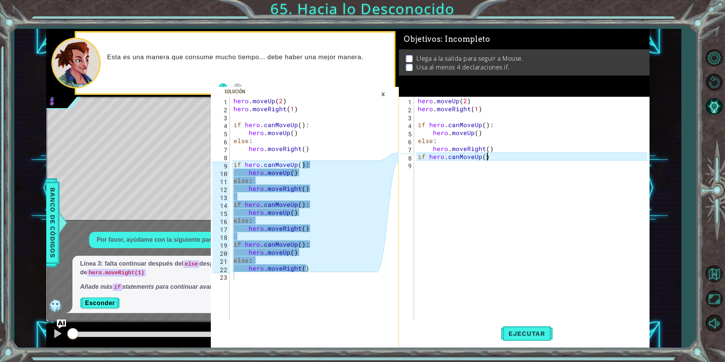
type textarea "if hero.canMoveUp():"
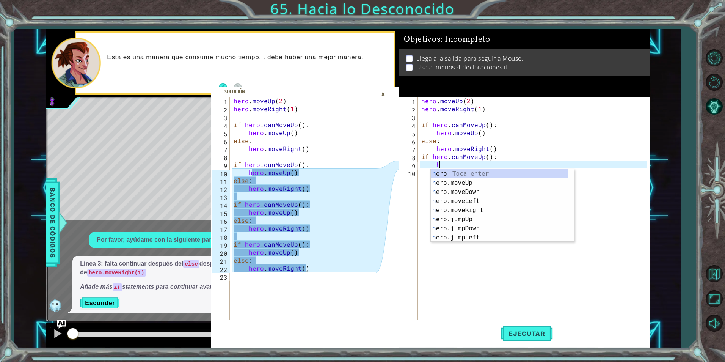
scroll to position [0, 1]
click at [481, 183] on div "he ro Toca enter he ro.moveUp Toca enter he ro.moveDown Toca enter he ro.moveLe…" at bounding box center [500, 214] width 138 height 91
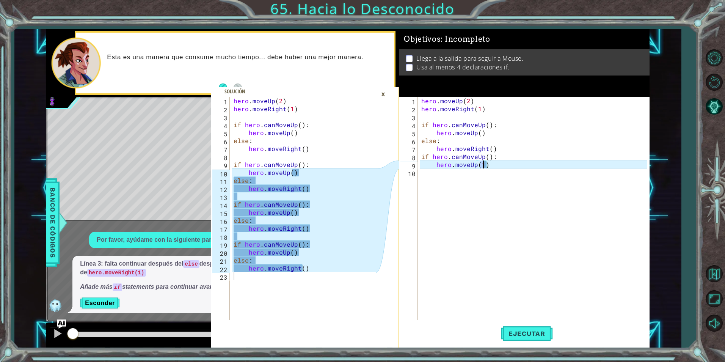
type textarea "hero.moveUp()"
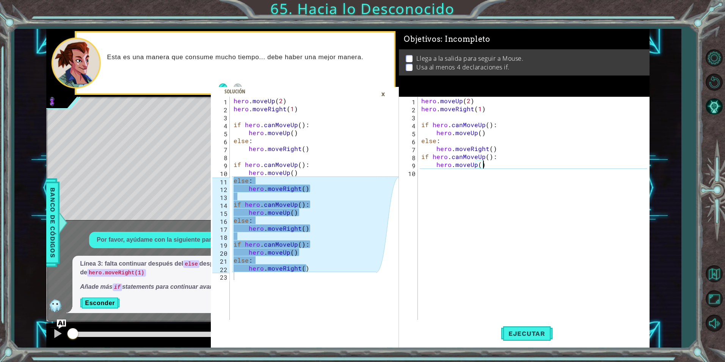
click at [492, 167] on div "hero . moveUp ( 2 ) hero . moveRight ( 1 ) if hero . canMoveUp ( ) : hero . mov…" at bounding box center [535, 216] width 231 height 239
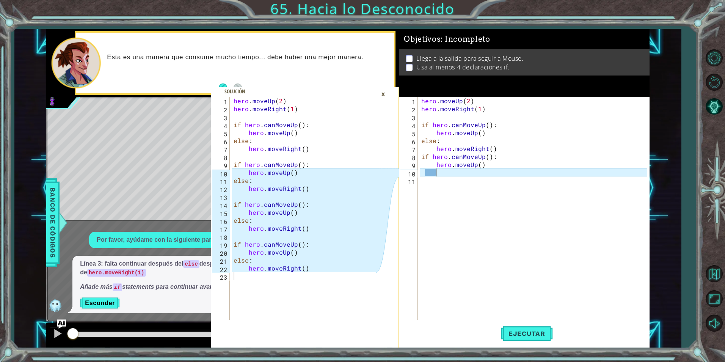
type textarea "\"
type textarea "w"
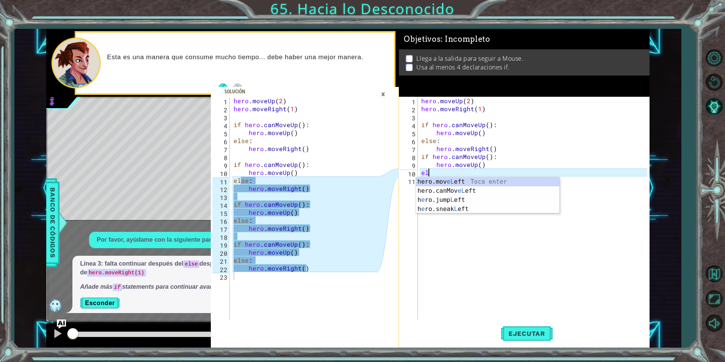
scroll to position [0, 0]
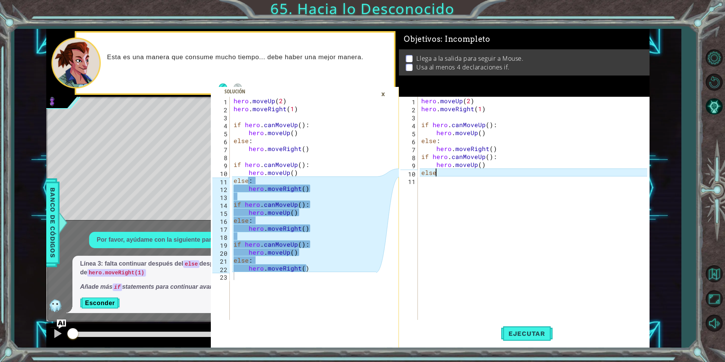
type textarea "else:"
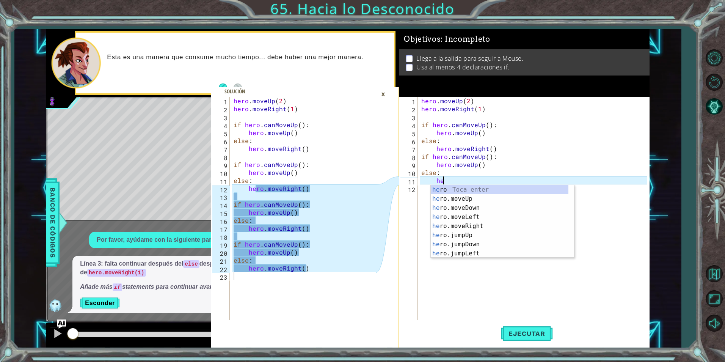
scroll to position [0, 1]
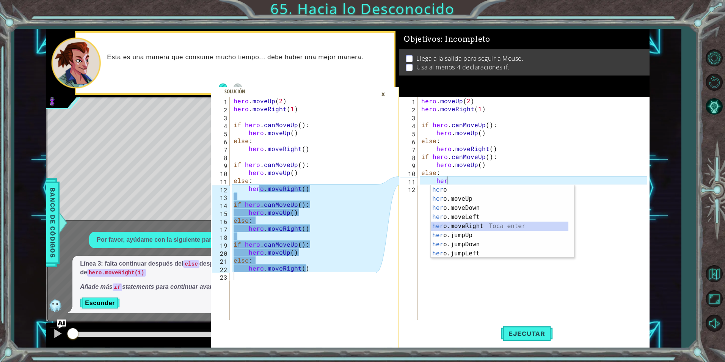
click at [473, 226] on div "her o Toca enter her o.moveUp Toca enter her o.moveDown Toca enter her o.moveLe…" at bounding box center [500, 230] width 138 height 91
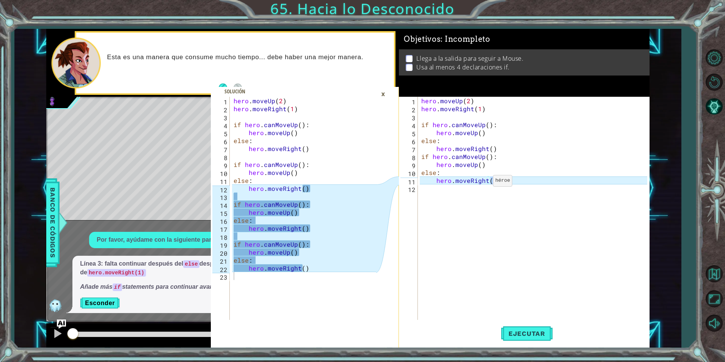
type textarea "hero.moveRight()"
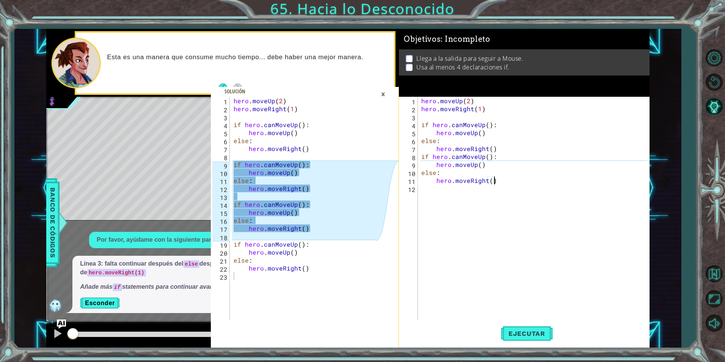
click at [497, 181] on div "hero . moveUp ( 2 ) hero . moveRight ( 1 ) if hero . canMoveUp ( ) : hero . mov…" at bounding box center [535, 216] width 231 height 239
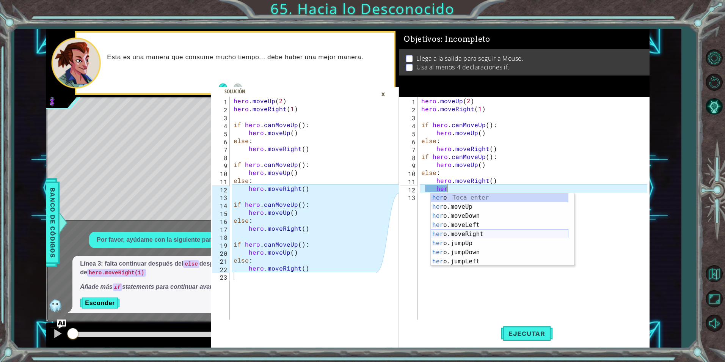
click at [475, 232] on div "her o Toca enter her o.moveUp Toca enter her o.moveDown Toca enter her o.moveLe…" at bounding box center [500, 238] width 138 height 91
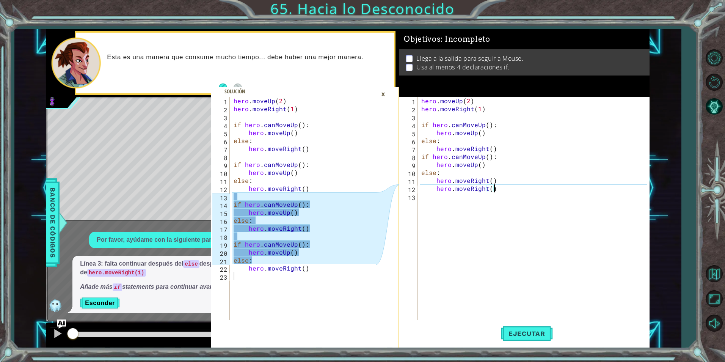
click at [497, 191] on div "hero . moveUp ( 2 ) hero . moveRight ( 1 ) if hero . canMoveUp ( ) : hero . mov…" at bounding box center [535, 216] width 231 height 239
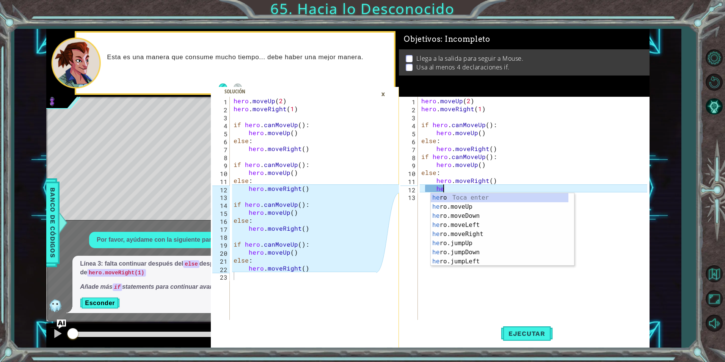
type textarea "h"
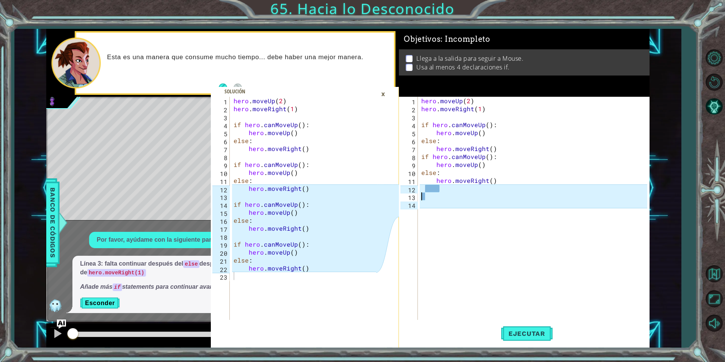
scroll to position [0, 0]
click at [439, 191] on div "hero . moveUp ( 2 ) hero . moveRight ( 1 ) if hero . canMoveUp ( ) : hero . mov…" at bounding box center [535, 216] width 231 height 239
click at [441, 191] on div "hero . moveUp ( 2 ) hero . moveRight ( 1 ) if hero . canMoveUp ( ) : hero . mov…" at bounding box center [535, 216] width 231 height 239
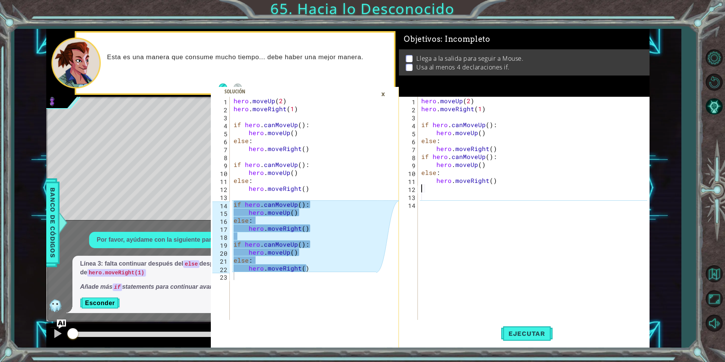
type textarea "hero.moveRight()"
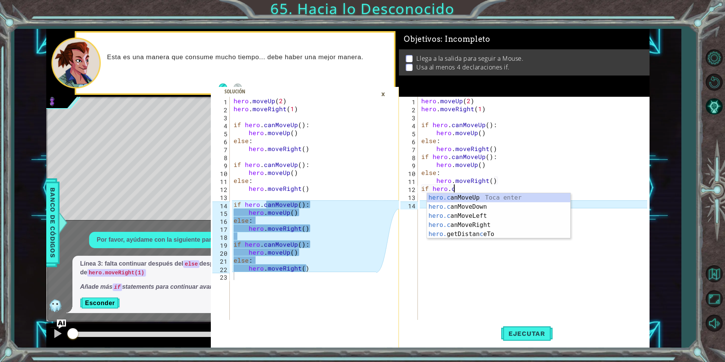
scroll to position [0, 2]
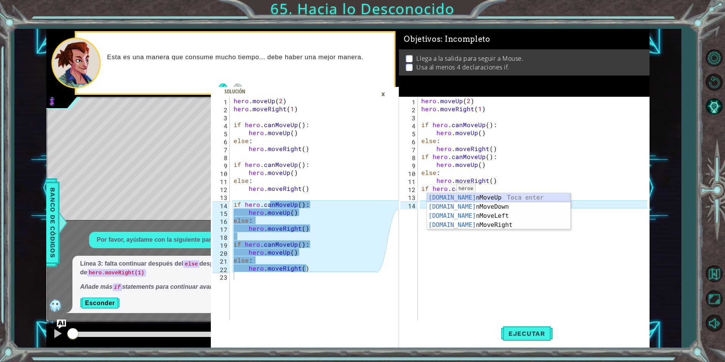
click at [472, 199] on div "[DOMAIN_NAME] nMoveUp Toca enter [DOMAIN_NAME] nMoveDown Toca enter [DOMAIN_NAM…" at bounding box center [498, 220] width 143 height 55
type textarea "if hero.canMoveUp()"
click at [472, 199] on div "hero . moveUp ( 2 ) hero . moveRight ( 1 ) if hero . canMoveUp ( ) : hero . mov…" at bounding box center [535, 216] width 231 height 239
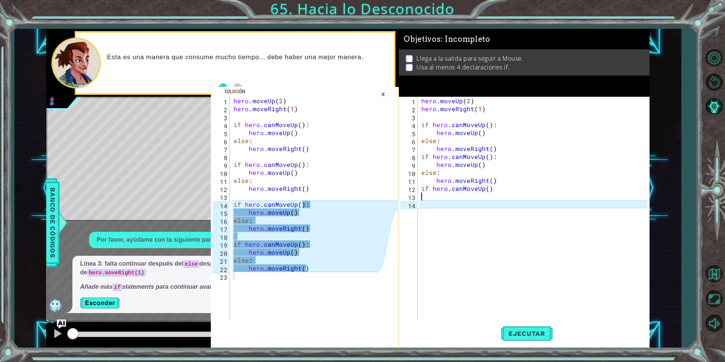
click at [495, 190] on div "hero . moveUp ( 2 ) hero . moveRight ( 1 ) if hero . canMoveUp ( ) : hero . mov…" at bounding box center [535, 216] width 231 height 239
type textarea "if hero.canMoveUp():"
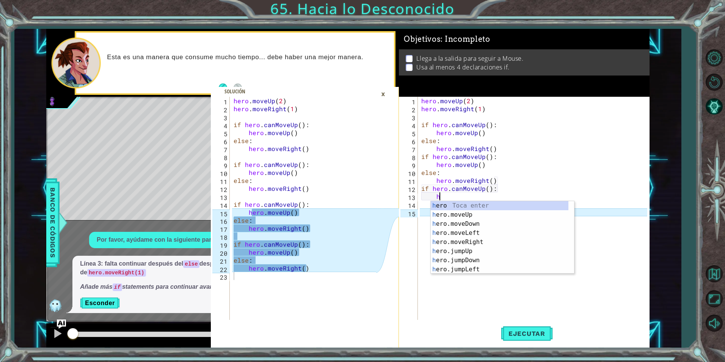
scroll to position [0, 1]
click at [482, 214] on div "her o Toca enter her o.moveUp Toca enter her o.moveDown Toca enter her o.moveLe…" at bounding box center [500, 246] width 138 height 91
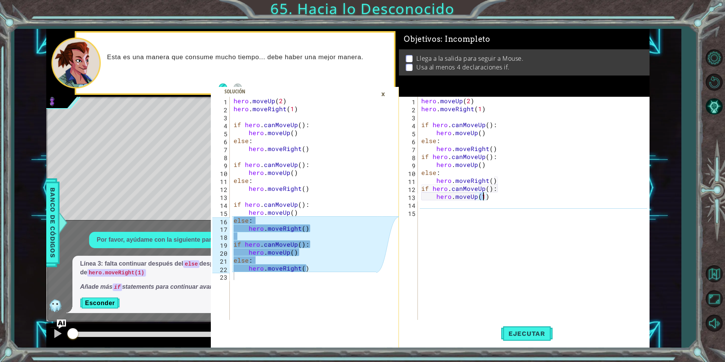
type textarea "hero.moveUp()"
click at [421, 207] on div "hero . moveUp ( 2 ) hero . moveRight ( 1 ) if hero . canMoveUp ( ) : hero . mov…" at bounding box center [535, 216] width 231 height 239
type textarea "hero.moveUp()"
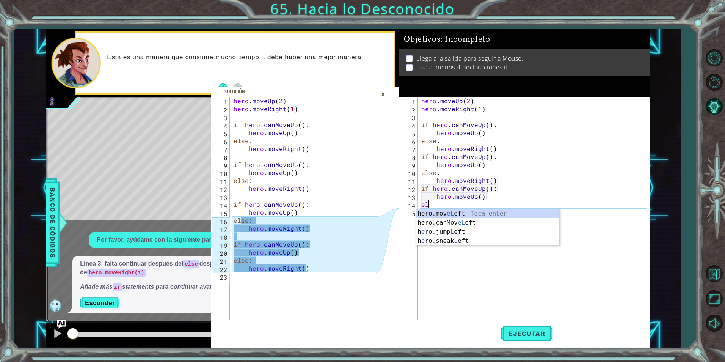
scroll to position [0, 0]
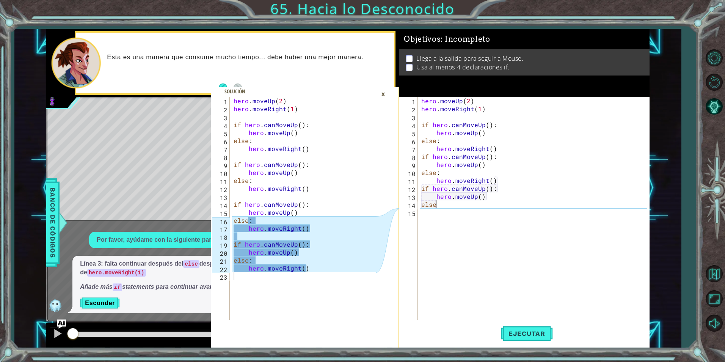
type textarea "else:"
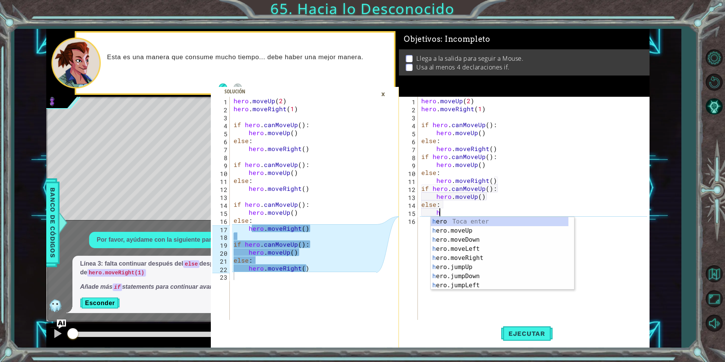
scroll to position [0, 1]
click at [442, 256] on div "her o Toca enter her o.moveUp Toca enter her o.moveDown Toca enter her o.moveLe…" at bounding box center [500, 262] width 138 height 91
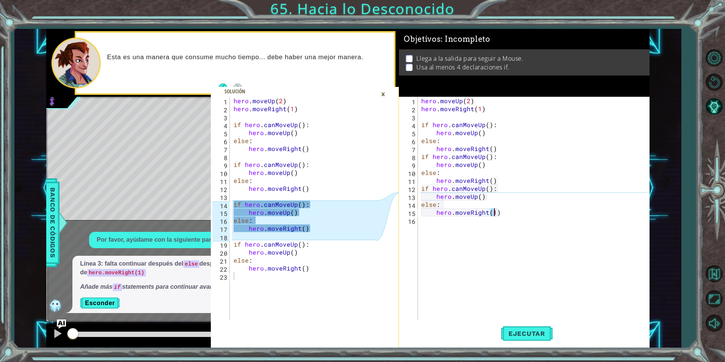
type textarea "hero.moveRight()"
click at [507, 215] on div "hero . moveUp ( 2 ) hero . moveRight ( 1 ) if hero . canMoveUp ( ) : hero . mov…" at bounding box center [535, 216] width 231 height 239
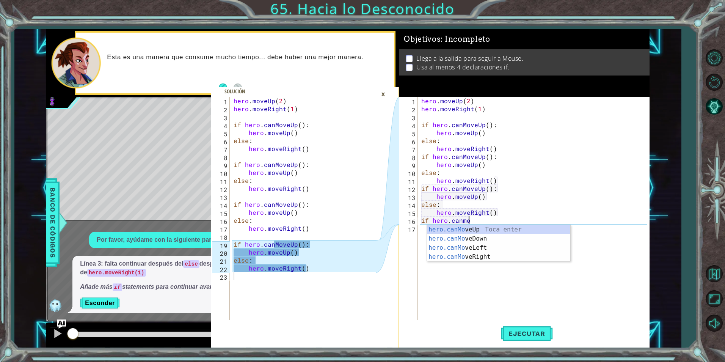
scroll to position [0, 2]
click at [483, 227] on div "hero.can MoveUp Toca enter hero.can MoveDown Toca enter hero.can MoveLeft Toca …" at bounding box center [498, 252] width 143 height 55
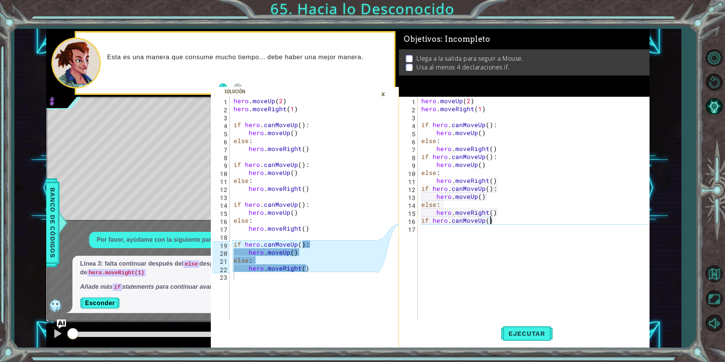
scroll to position [0, 4]
type textarea "if hero.canMoveUp():"
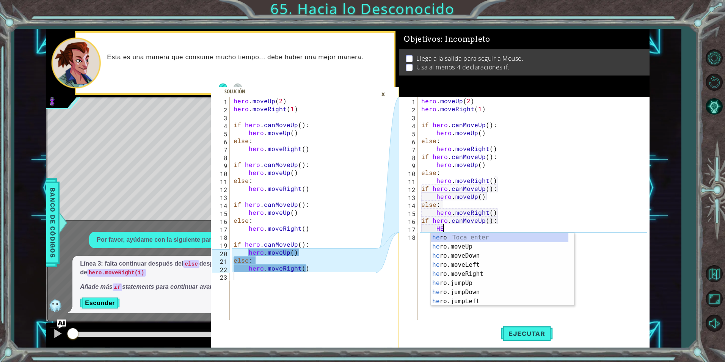
scroll to position [0, 1]
click at [468, 244] on div "her o Toca enter her o.moveUp Toca enter her o.moveDown Toca enter her o.moveLe…" at bounding box center [500, 278] width 138 height 91
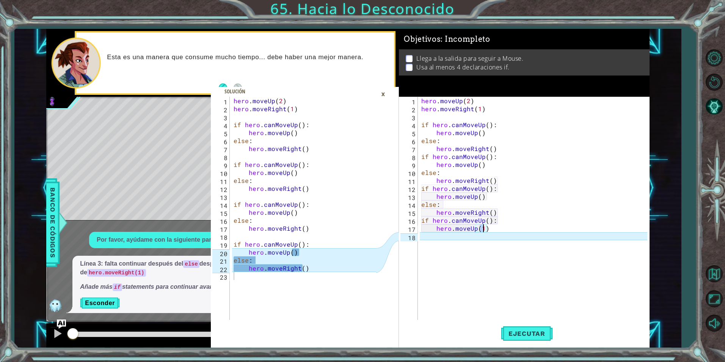
type textarea "hero.moveUp()"
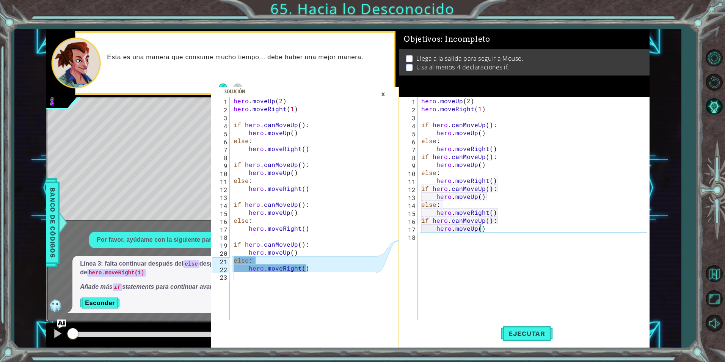
click at [487, 230] on div "hero . moveUp ( 2 ) hero . moveRight ( 1 ) if hero . canMoveUp ( ) : hero . mov…" at bounding box center [535, 216] width 231 height 239
type textarea "E"
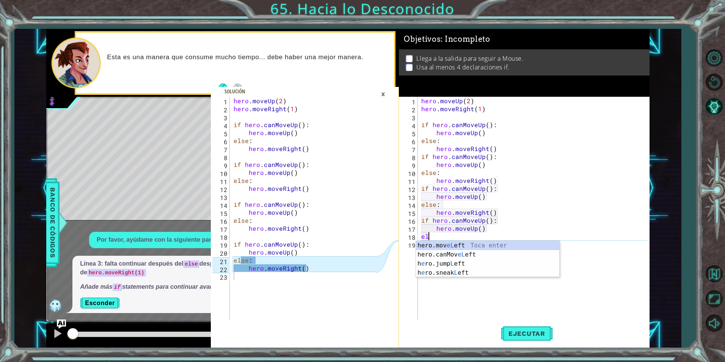
scroll to position [0, 0]
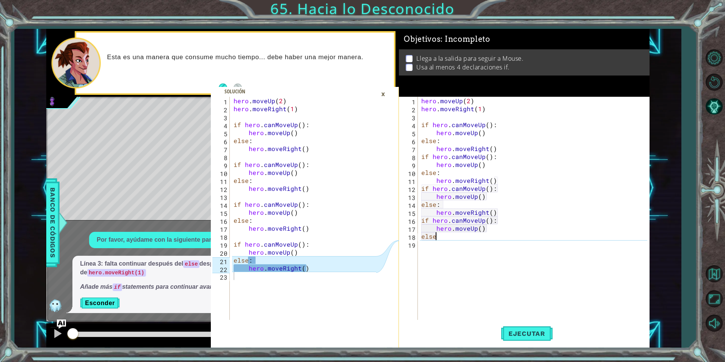
type textarea "else:"
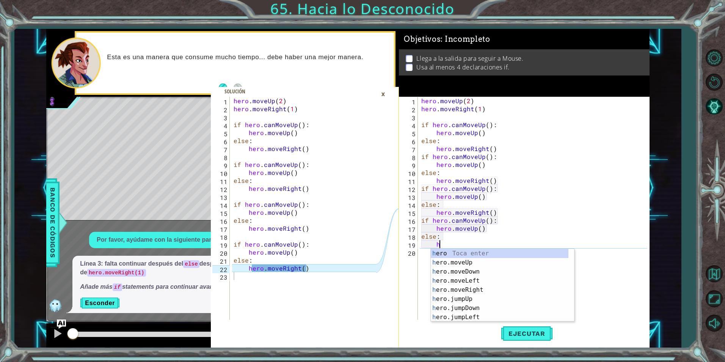
scroll to position [0, 1]
click at [470, 289] on div "her o Toca enter her o.moveUp Toca enter her o.moveDown Toca enter her o.moveLe…" at bounding box center [500, 294] width 138 height 91
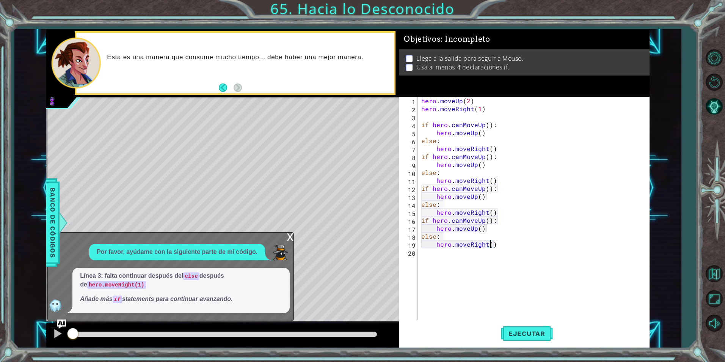
type textarea "hero.moveRight()"
click at [293, 238] on div "x" at bounding box center [290, 236] width 7 height 8
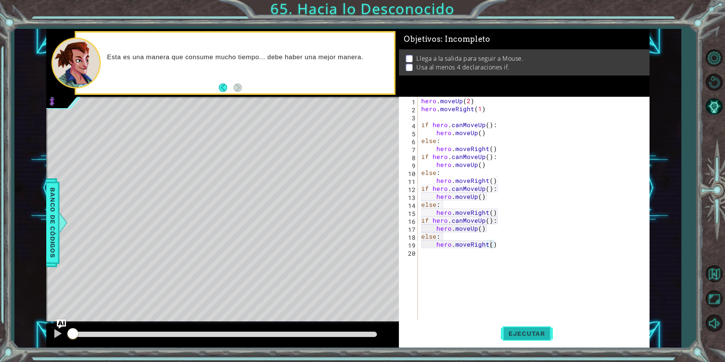
click at [548, 340] on button "Ejecutar" at bounding box center [527, 333] width 52 height 25
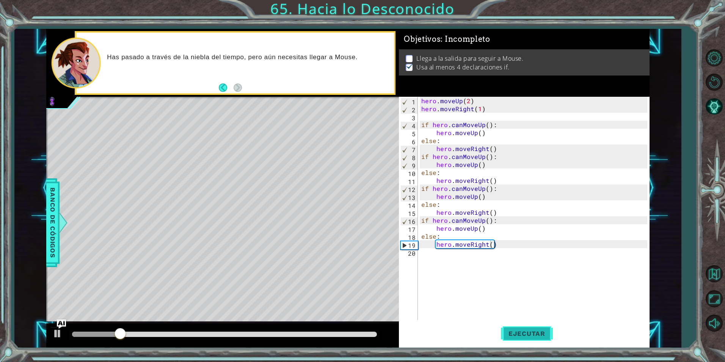
click at [523, 333] on span "Ejecutar" at bounding box center [527, 333] width 52 height 8
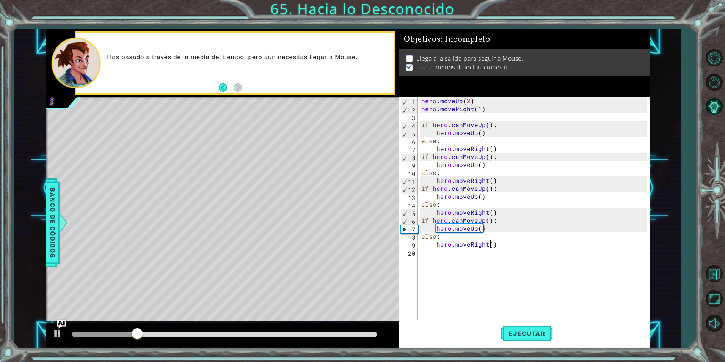
click at [445, 270] on div "hero . moveUp ( 2 ) hero . moveRight ( 1 ) if hero . canMoveUp ( ) : hero . mov…" at bounding box center [535, 216] width 231 height 239
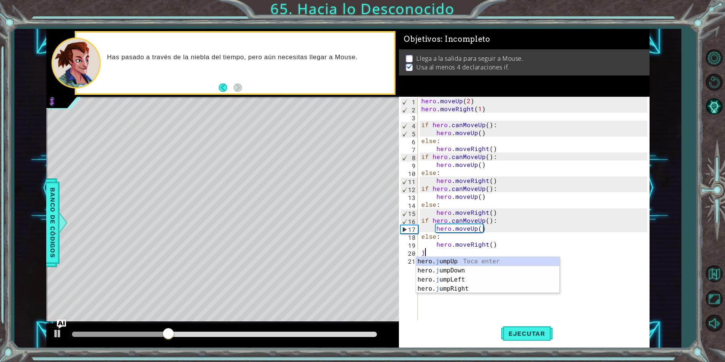
type textarea "ju"
click at [442, 285] on div "hero. ju mpUp Toca enter hero. ju mpDown Toca enter hero. ju mpLeft Toca enter …" at bounding box center [487, 284] width 143 height 55
click at [442, 285] on div "hero . moveUp ( 2 ) hero . moveRight ( 1 ) if hero . canMoveUp ( ) : hero . mov…" at bounding box center [535, 216] width 231 height 239
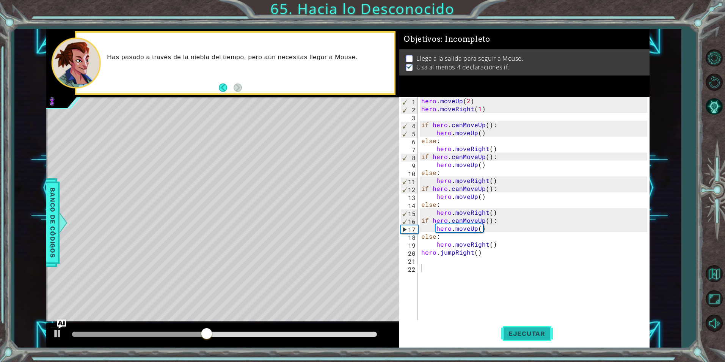
click at [544, 340] on button "Ejecutar" at bounding box center [527, 333] width 52 height 25
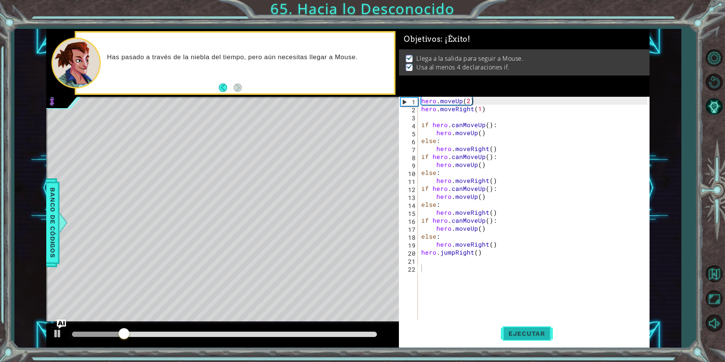
click at [544, 340] on button "Ejecutar" at bounding box center [527, 333] width 52 height 25
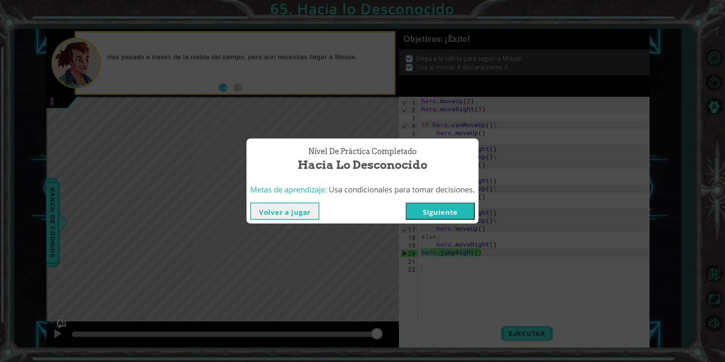
click at [437, 209] on button "Siguiente" at bounding box center [440, 210] width 69 height 17
click at [437, 209] on body "1 2 3 4 5 6 7 8 9 10 11 12 13 14 15 16 17 18 19 20 21 22 23 hero . moveUp ( 2 )…" at bounding box center [362, 181] width 725 height 362
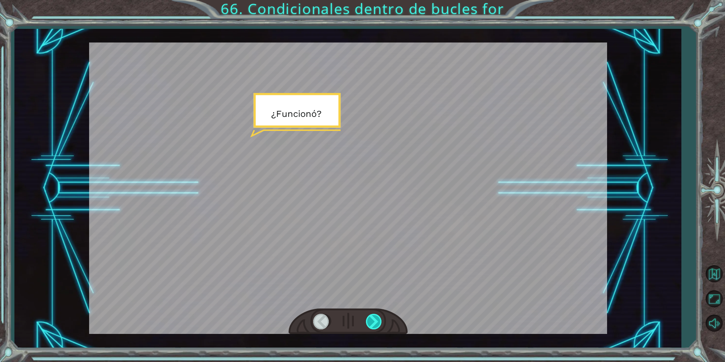
click at [378, 320] on div at bounding box center [374, 321] width 17 height 16
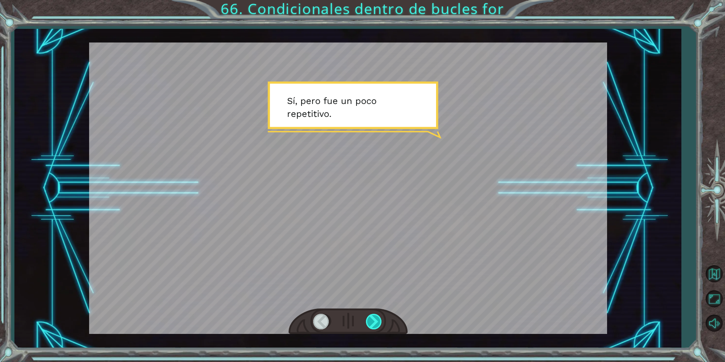
click at [377, 320] on div at bounding box center [374, 321] width 17 height 16
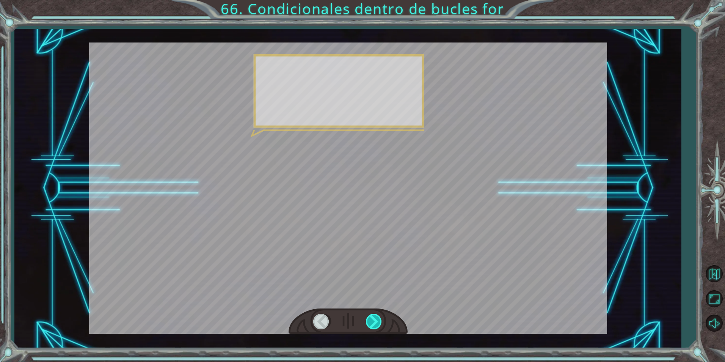
click at [377, 320] on div at bounding box center [374, 321] width 17 height 16
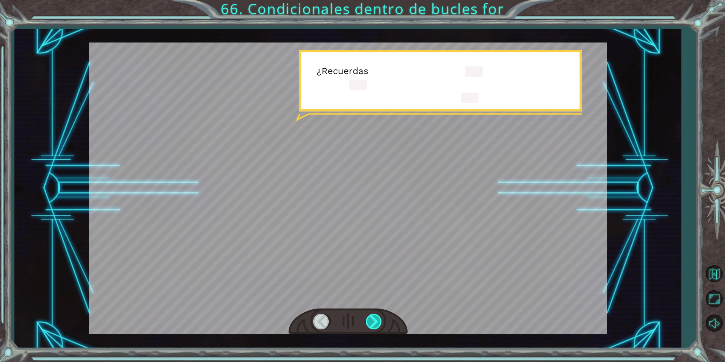
click at [377, 320] on div at bounding box center [374, 321] width 17 height 16
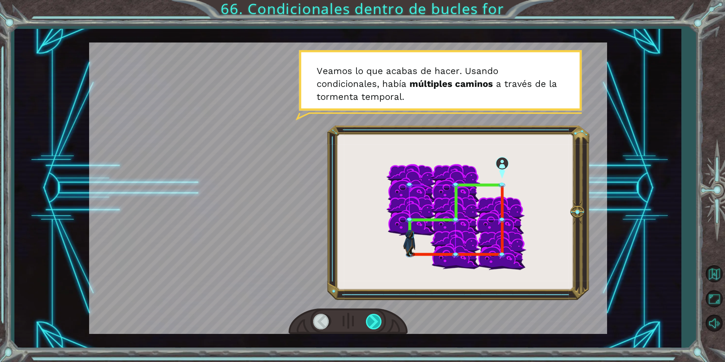
click at [377, 320] on div at bounding box center [374, 321] width 17 height 16
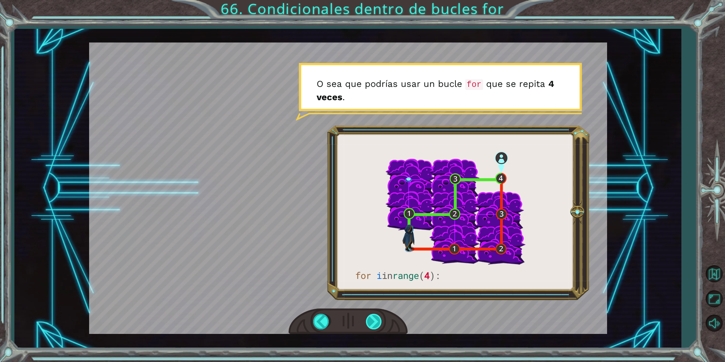
click at [374, 320] on div at bounding box center [374, 321] width 17 height 16
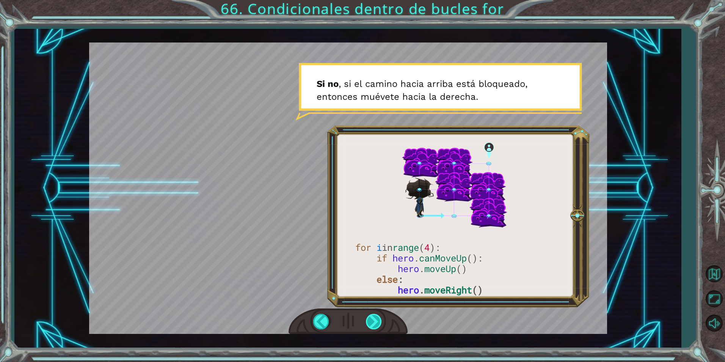
click at [372, 321] on div at bounding box center [374, 321] width 17 height 16
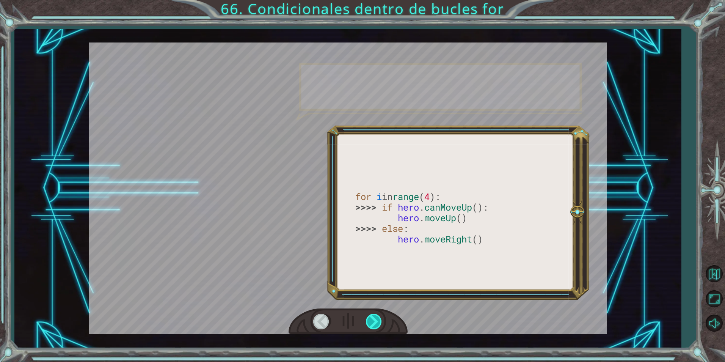
click at [372, 321] on div at bounding box center [374, 321] width 17 height 16
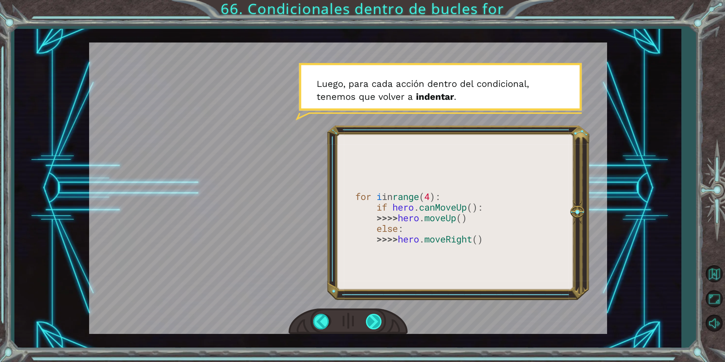
click at [372, 321] on div at bounding box center [374, 321] width 17 height 16
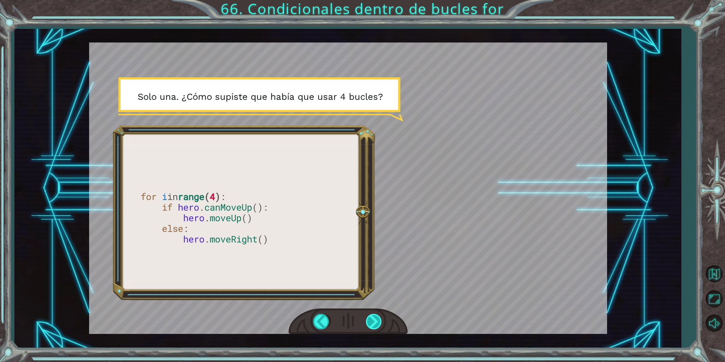
click at [371, 322] on div at bounding box center [374, 321] width 17 height 16
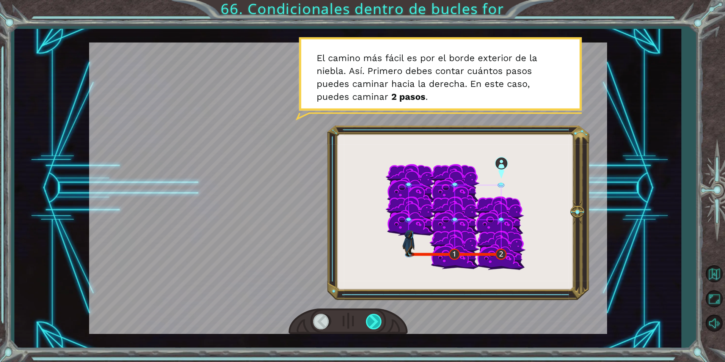
click at [369, 323] on div at bounding box center [374, 321] width 17 height 16
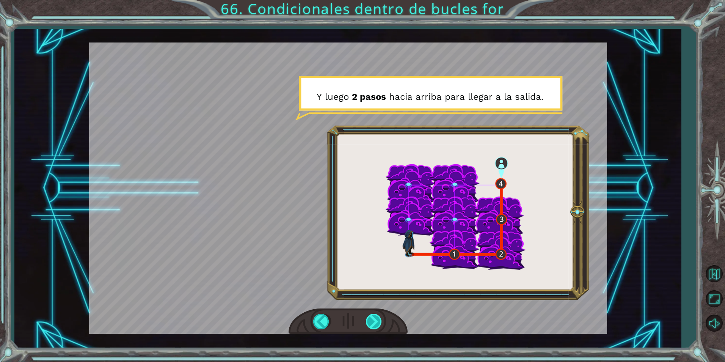
click at [369, 323] on div at bounding box center [374, 321] width 17 height 16
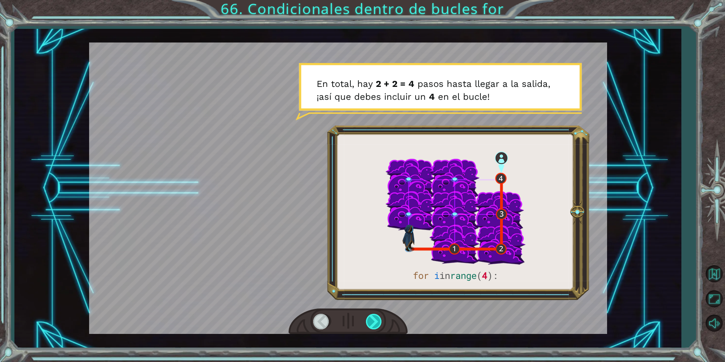
click at [368, 323] on div at bounding box center [374, 321] width 17 height 16
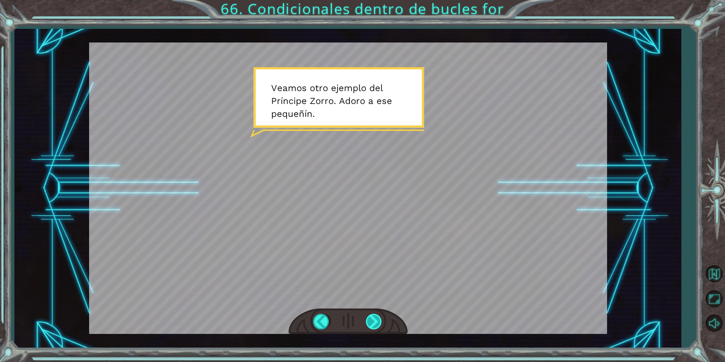
click at [368, 324] on div at bounding box center [374, 321] width 17 height 16
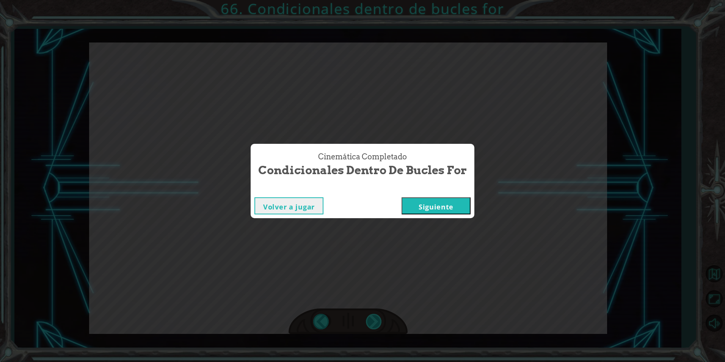
click at [368, 324] on div "Cinemática Completado Condicionales dentro de bucles for Volver a jugar [GEOGRA…" at bounding box center [362, 181] width 725 height 362
click at [412, 205] on button "Siguiente" at bounding box center [435, 205] width 69 height 17
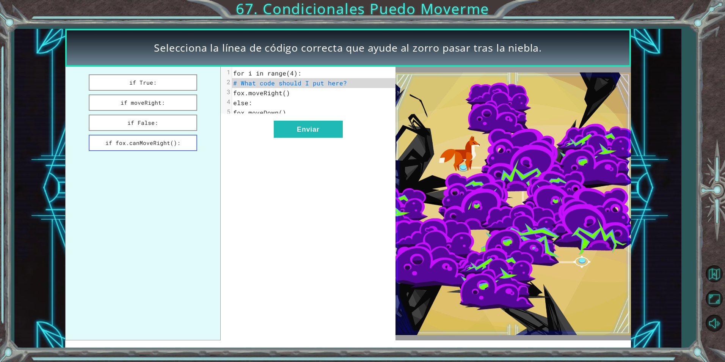
click at [155, 140] on button "if fox.canMoveRight():" at bounding box center [143, 143] width 108 height 16
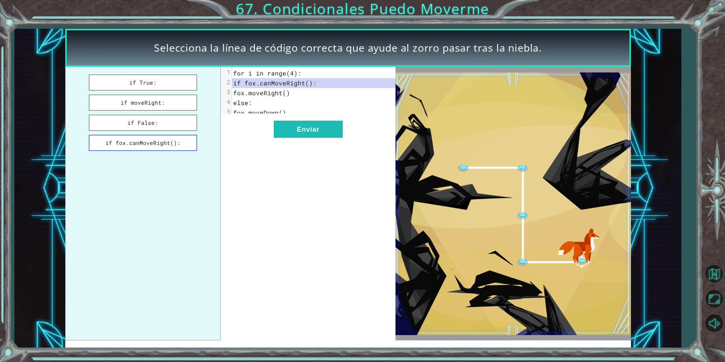
click at [155, 140] on button "if fox.canMoveRight():" at bounding box center [143, 143] width 108 height 16
click at [301, 138] on button "Enviar" at bounding box center [308, 129] width 69 height 17
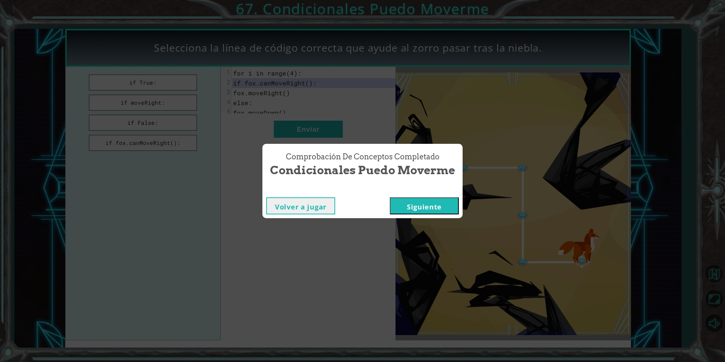
click at [424, 205] on button "Siguiente" at bounding box center [424, 205] width 69 height 17
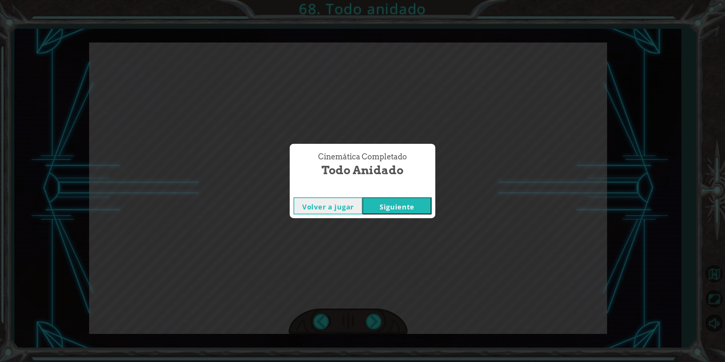
click at [373, 207] on button "Siguiente" at bounding box center [396, 205] width 69 height 17
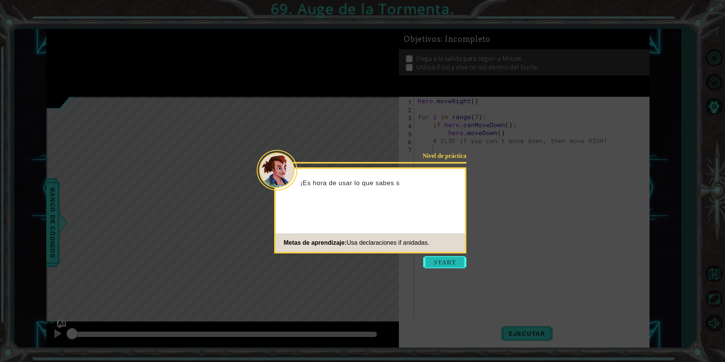
click at [435, 258] on button "Start" at bounding box center [444, 262] width 43 height 12
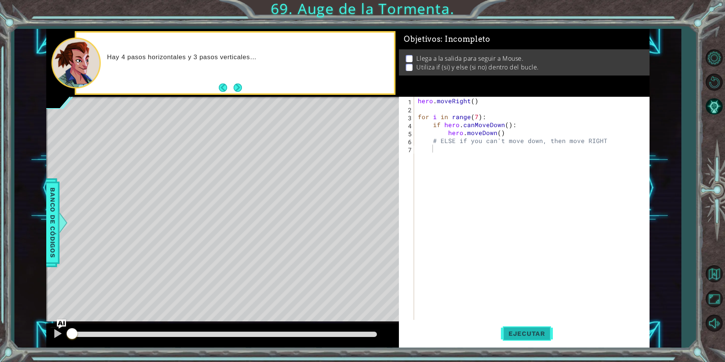
drag, startPoint x: 530, startPoint y: 332, endPoint x: 521, endPoint y: 328, distance: 10.5
click at [530, 332] on span "Ejecutar" at bounding box center [527, 333] width 52 height 8
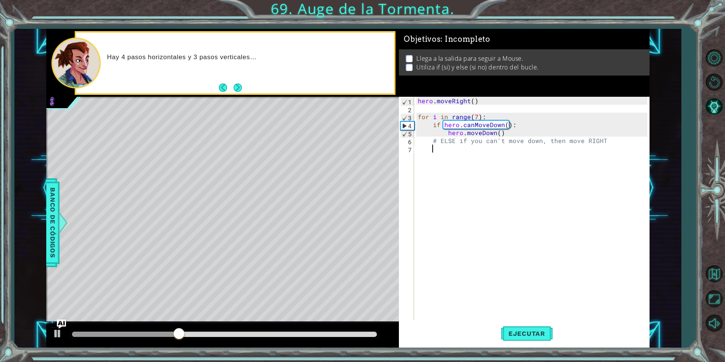
click at [448, 157] on div "hero . moveRight ( ) for i in range ( 7 ) : if hero . canMoveDown ( ) : hero . …" at bounding box center [533, 216] width 234 height 239
type textarea "else:"
click at [515, 327] on button "Ejecutar" at bounding box center [527, 333] width 52 height 25
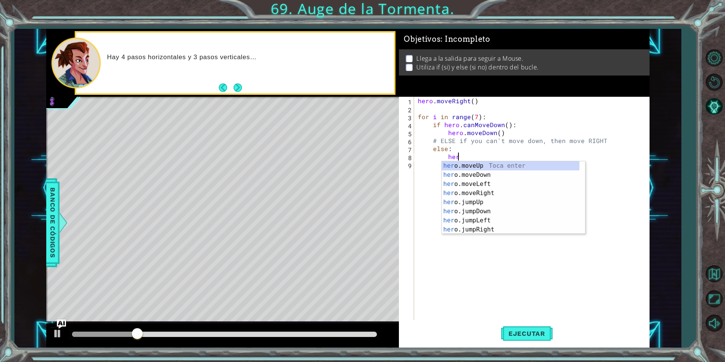
scroll to position [0, 2]
click at [484, 194] on div "her o.moveUp Toca enter her o.moveDown Toca enter her o.moveLeft [PERSON_NAME] …" at bounding box center [511, 206] width 138 height 91
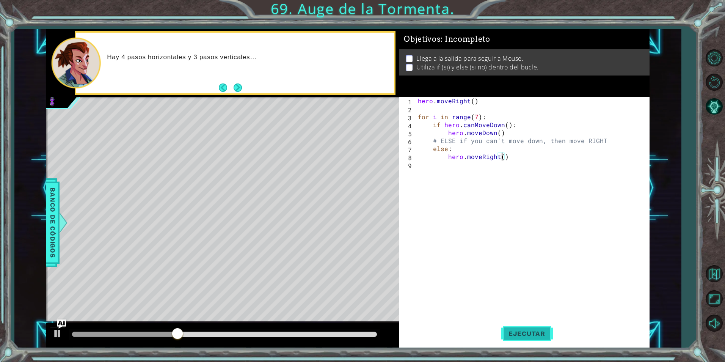
type textarea "hero.moveRight()"
click at [515, 332] on span "Ejecutar" at bounding box center [527, 333] width 52 height 8
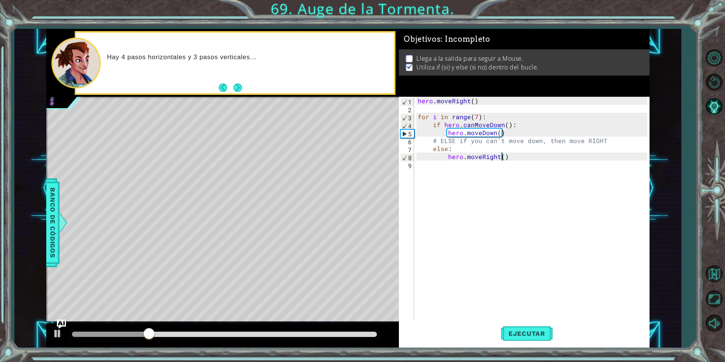
click at [431, 179] on div "hero . moveRight ( ) for i in range ( 7 ) : if hero . canMoveDown ( ) : hero . …" at bounding box center [533, 216] width 234 height 239
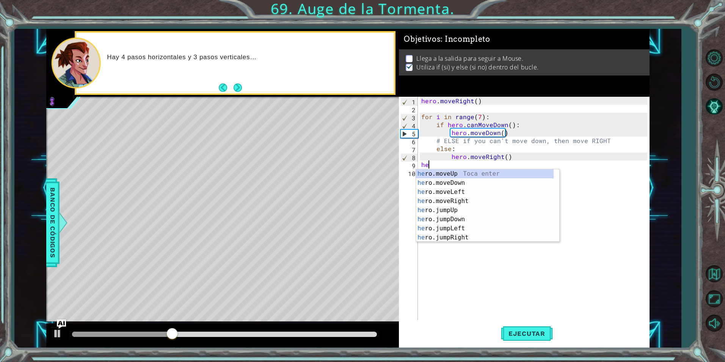
type textarea "her"
click at [447, 236] on div "her o.moveUp Toca enter her o.moveDown Toca enter her o.moveLeft [PERSON_NAME] …" at bounding box center [485, 214] width 138 height 91
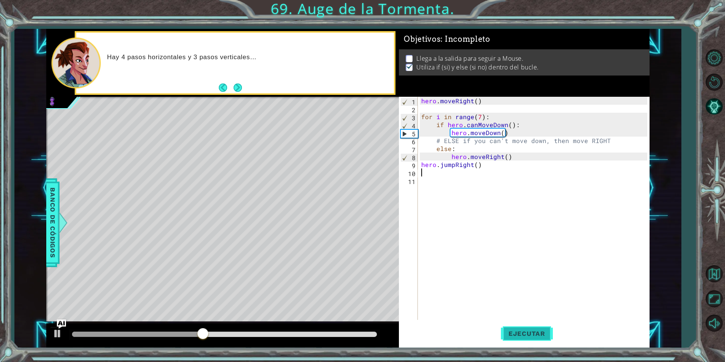
click at [519, 329] on span "Ejecutar" at bounding box center [527, 333] width 52 height 8
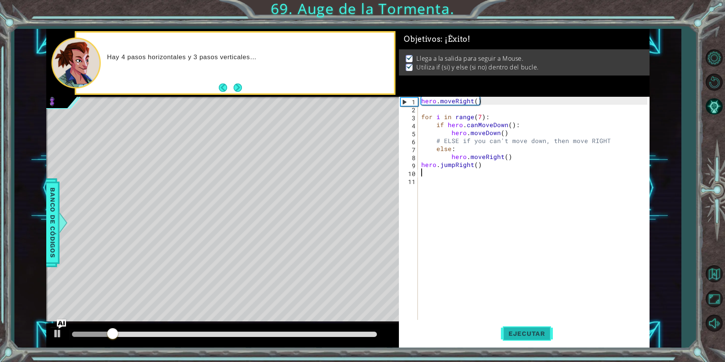
click at [520, 330] on span "Ejecutar" at bounding box center [527, 333] width 52 height 8
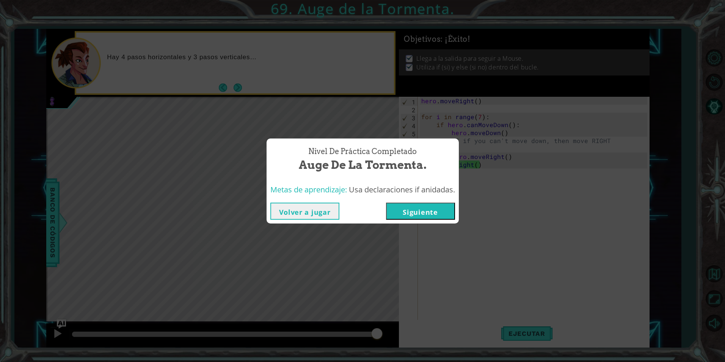
click at [412, 209] on button "Siguiente" at bounding box center [420, 210] width 69 height 17
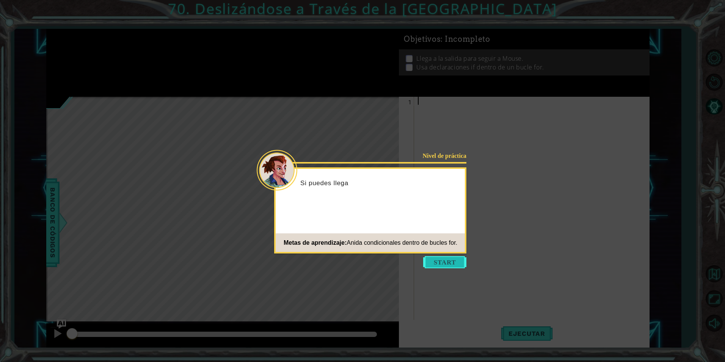
click at [439, 262] on button "Start" at bounding box center [444, 262] width 43 height 12
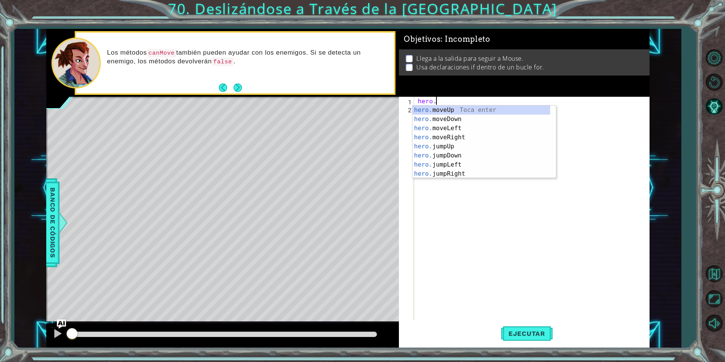
scroll to position [0, 1]
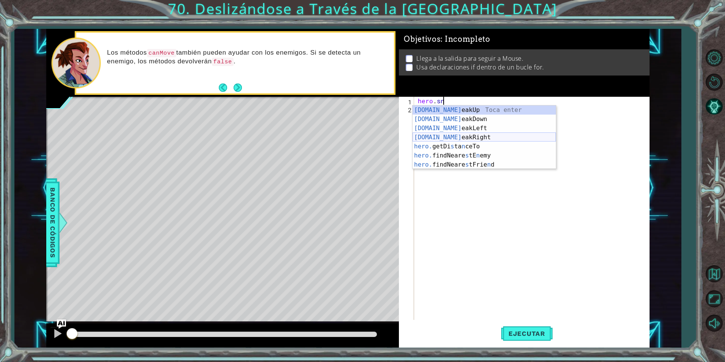
click at [504, 141] on div "[DOMAIN_NAME] eakUp Toca enter [DOMAIN_NAME] eakDown Toca enter [DOMAIN_NAME] e…" at bounding box center [483, 146] width 143 height 82
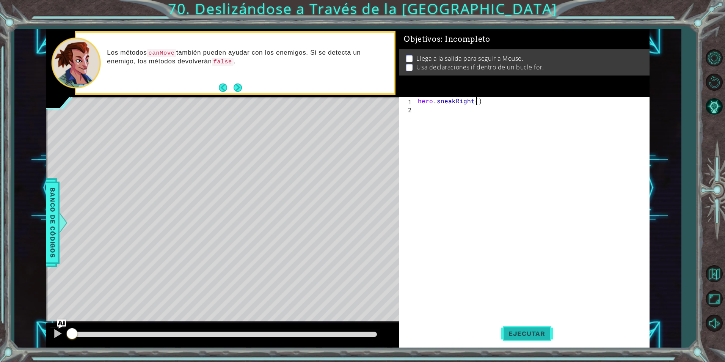
type textarea "hero.sneakRight()"
click at [515, 338] on button "Ejecutar" at bounding box center [527, 333] width 52 height 25
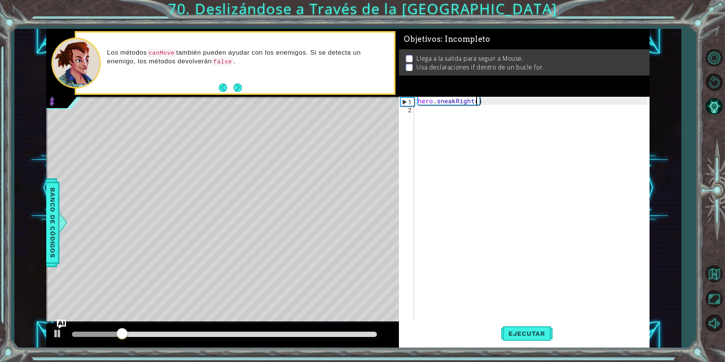
click at [457, 116] on div "hero . sneakRight ( )" at bounding box center [533, 216] width 234 height 239
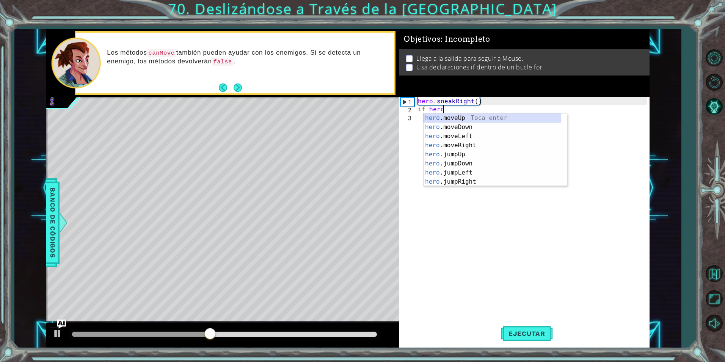
scroll to position [0, 2]
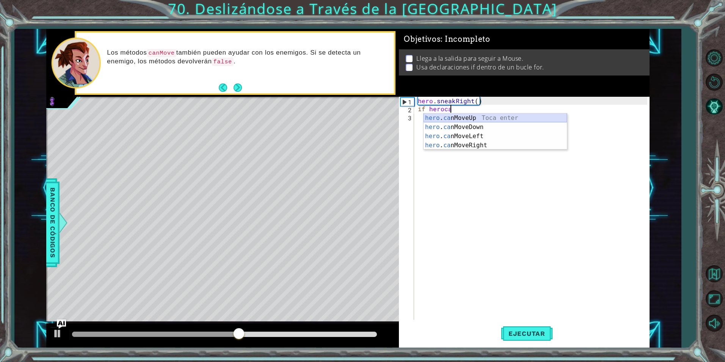
click at [456, 117] on div "hero . ca nMoveUp Toca enter hero . ca nMoveDown Toca enter hero . ca nMoveLeft…" at bounding box center [494, 140] width 143 height 55
type textarea "if hero.canMoveUp()"
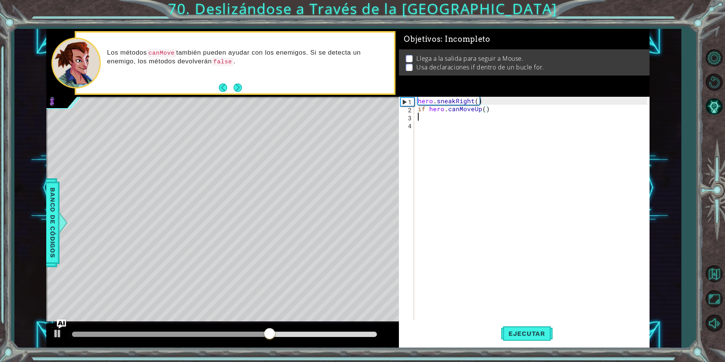
scroll to position [0, 0]
click at [500, 107] on div "hero . sneakRight ( ) if hero . [GEOGRAPHIC_DATA] ( )" at bounding box center [533, 216] width 234 height 239
type textarea "if hero.canMoveUp():"
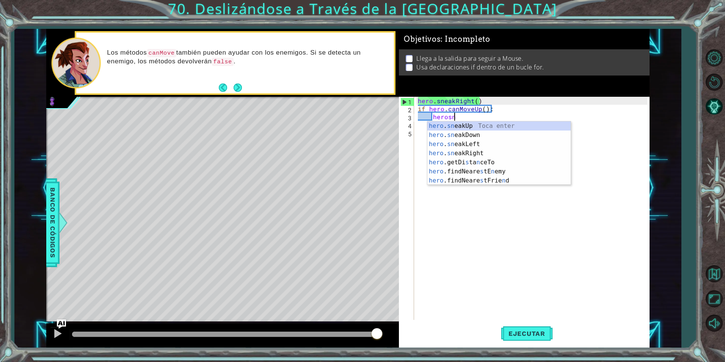
scroll to position [0, 2]
click at [465, 125] on div "hero . sn eakUp Toca enter hero . sn eakDown Toca enter hero . sn eakLeft Toca …" at bounding box center [498, 162] width 143 height 82
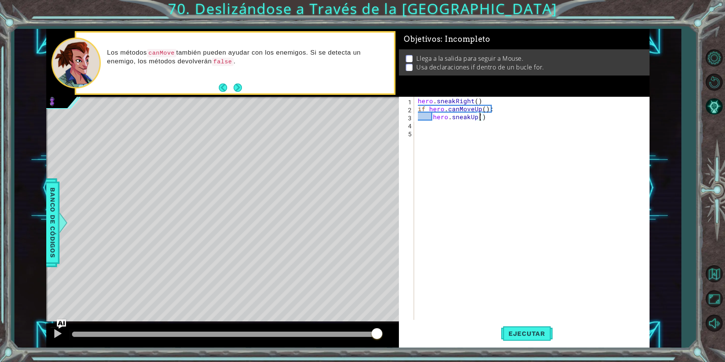
click at [487, 117] on div "hero . sneakRight ( ) if hero . canMoveUp ( ) : hero . sneakUp ( )" at bounding box center [533, 216] width 234 height 239
type textarea "hero.sneakUp()"
click at [526, 331] on span "Ejecutar" at bounding box center [527, 333] width 52 height 8
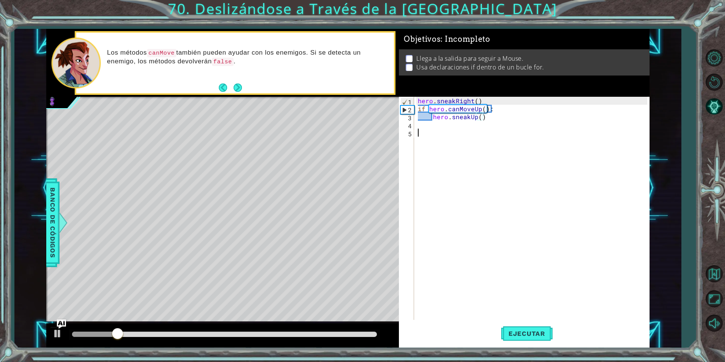
click at [434, 131] on div "hero . sneakRight ( ) if hero . canMoveUp ( ) : hero . sneakUp ( )" at bounding box center [533, 216] width 234 height 239
click at [432, 127] on div "hero . sneakRight ( ) if hero . canMoveUp ( ) : hero . sneakUp ( )" at bounding box center [533, 216] width 234 height 239
click at [487, 117] on div "hero . sneakRight ( ) if hero . canMoveUp ( ) : hero . sneakUp ( )" at bounding box center [533, 216] width 234 height 239
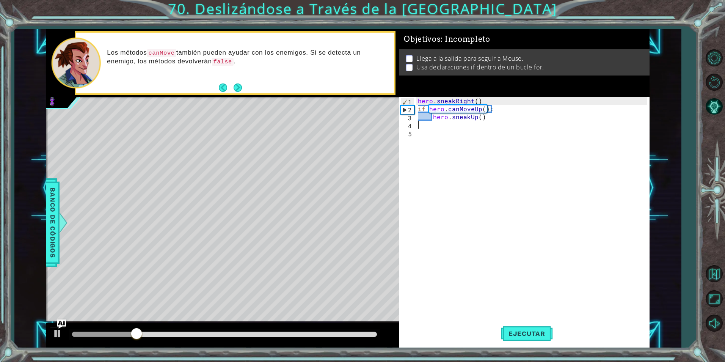
type textarea "hero.sneakUp()"
click at [520, 333] on span "Ejecutar" at bounding box center [527, 333] width 52 height 8
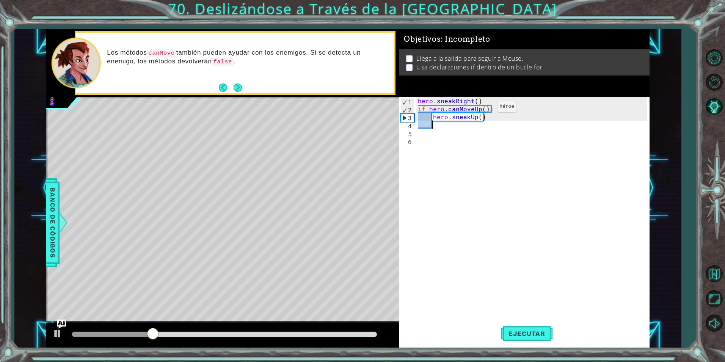
click at [484, 108] on div "hero . sneakRight ( ) if hero . canMoveUp ( ) : hero . sneakUp ( )" at bounding box center [533, 216] width 234 height 239
click at [479, 117] on div "hero . sneakRight ( ) if hero . canMoveUp ( ) : hero . sneakUp ( )" at bounding box center [533, 216] width 234 height 239
type textarea "hero.sneakUp(2)"
click at [528, 334] on span "Ejecutar" at bounding box center [527, 333] width 52 height 8
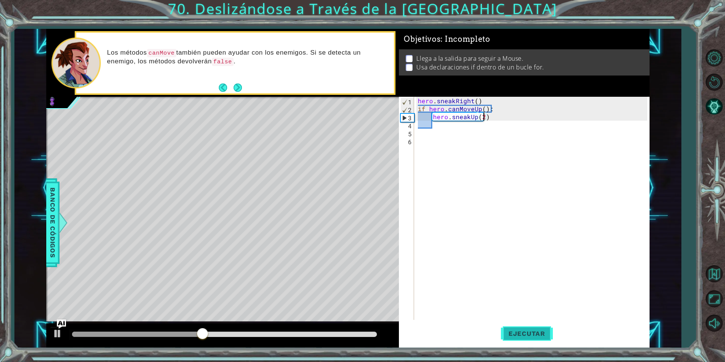
click at [528, 334] on span "Ejecutar" at bounding box center [527, 333] width 52 height 8
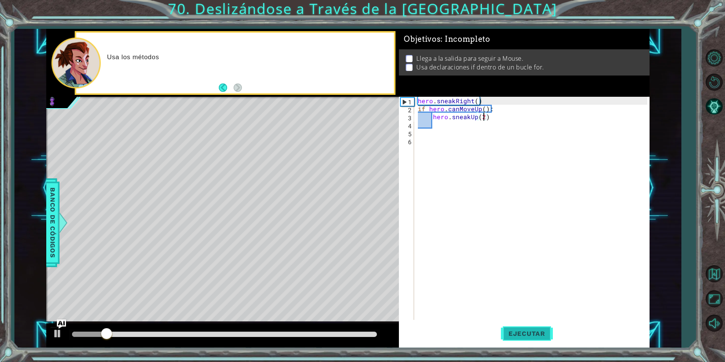
click at [502, 326] on button "Ejecutar" at bounding box center [527, 333] width 52 height 25
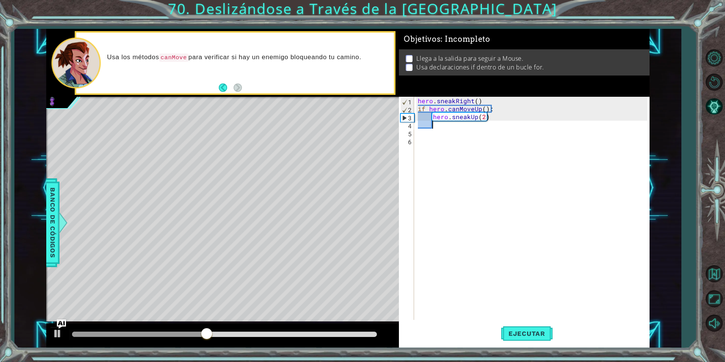
click at [443, 127] on div "hero . sneakRight ( ) if hero . canMoveUp ( ) : hero . sneakUp ( 2 )" at bounding box center [533, 216] width 234 height 239
click at [417, 110] on div "hero . sneakRight ( ) if hero . canMoveUp ( ) : hero . sneakUp ( 2 )" at bounding box center [533, 216] width 234 height 239
type textarea "if hero.canMoveUp():"
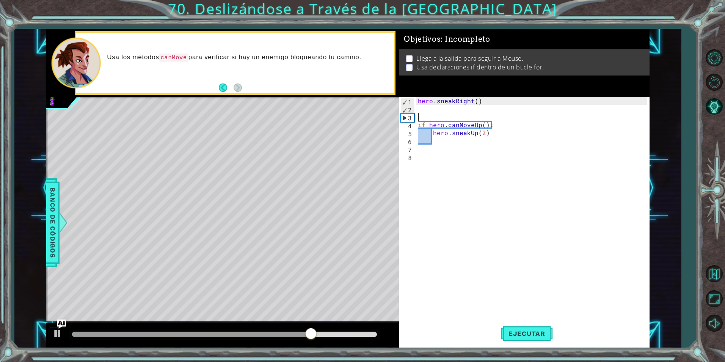
click at [420, 113] on div "hero . sneakRight ( ) if hero . canMoveUp ( ) : hero . sneakUp ( 2 )" at bounding box center [533, 216] width 234 height 239
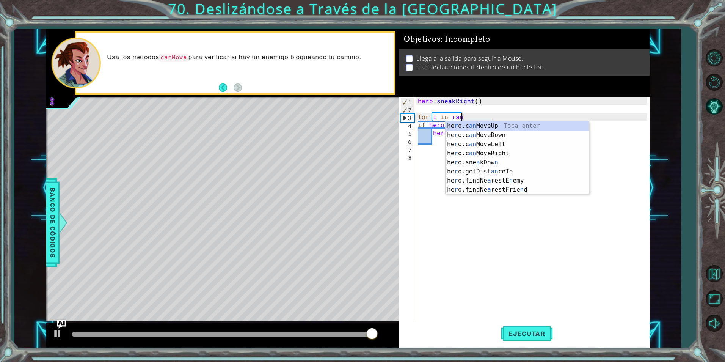
scroll to position [0, 3]
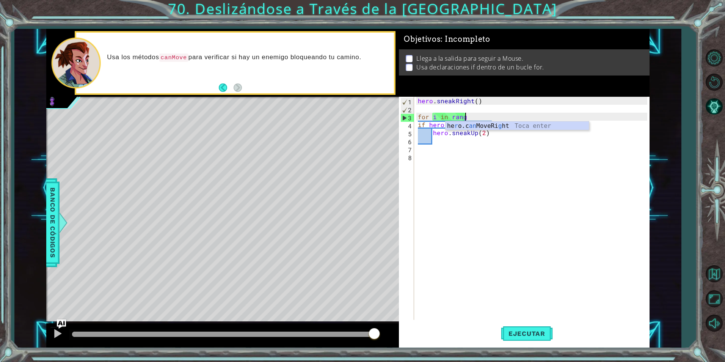
type textarea "for i in range"
click at [488, 117] on div "hero . sneakRight ( ) for i in range if hero . canMoveUp ( ) : hero . sneakUp (…" at bounding box center [533, 216] width 234 height 239
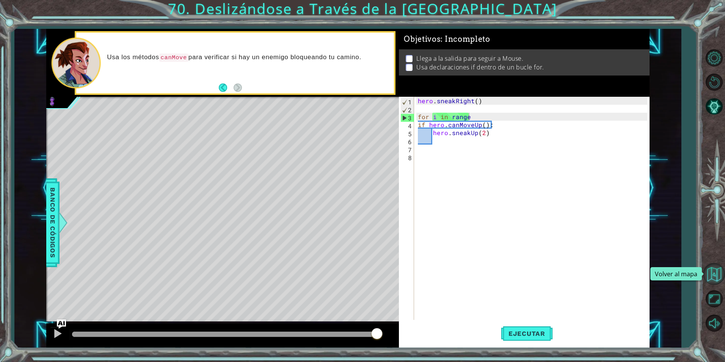
click at [708, 276] on button "Volver al mapa" at bounding box center [714, 274] width 22 height 22
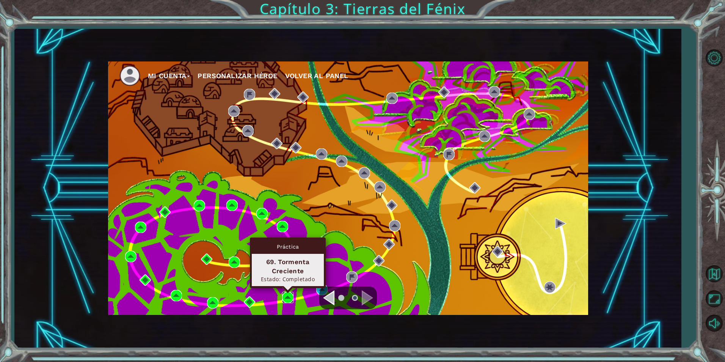
click at [291, 296] on img at bounding box center [287, 296] width 11 height 11
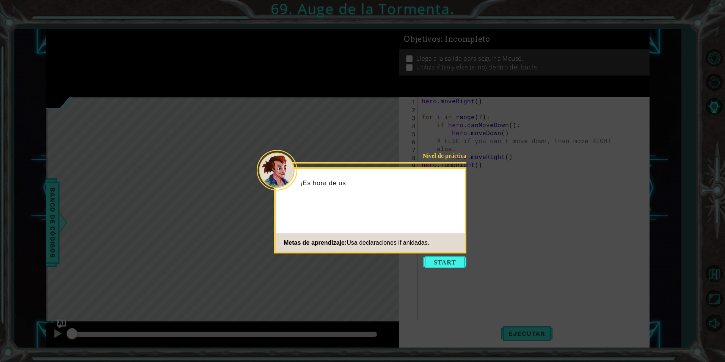
click at [429, 265] on button "Start" at bounding box center [444, 262] width 43 height 12
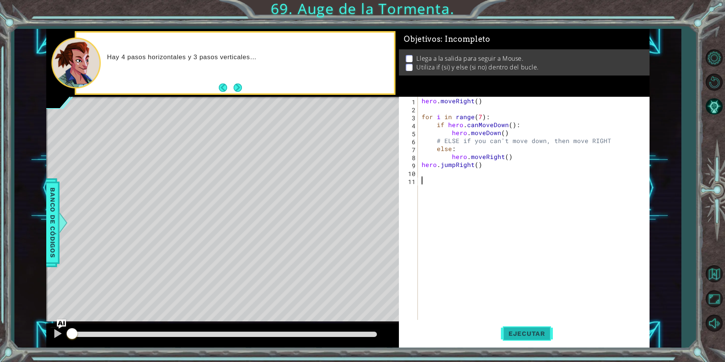
click at [534, 335] on span "Ejecutar" at bounding box center [527, 333] width 52 height 8
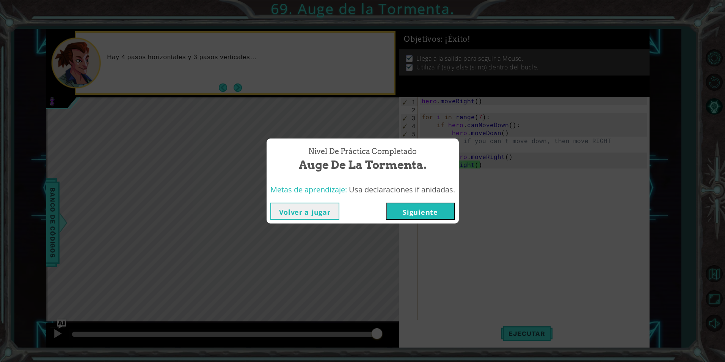
click at [320, 207] on button "Volver a jugar" at bounding box center [304, 210] width 69 height 17
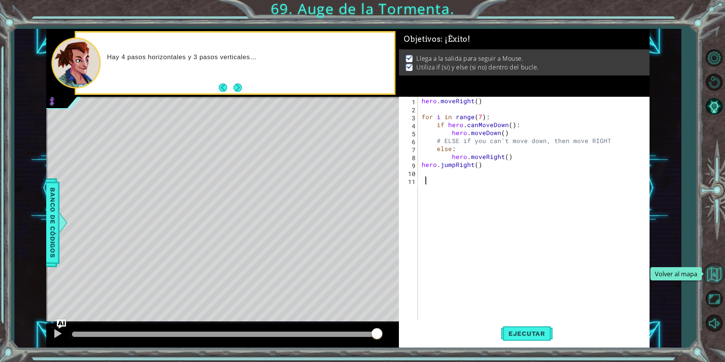
click at [713, 277] on button "Volver al mapa" at bounding box center [714, 274] width 22 height 22
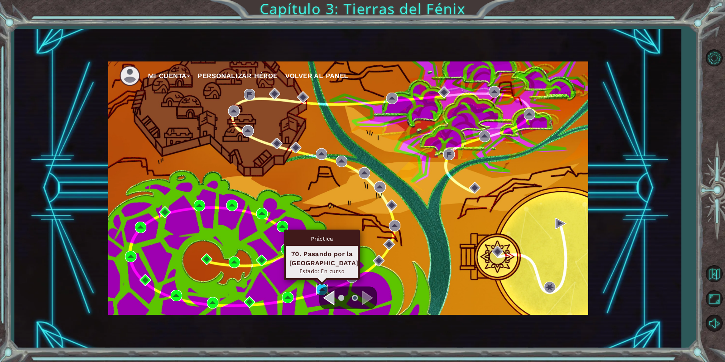
click at [318, 284] on img at bounding box center [321, 289] width 11 height 11
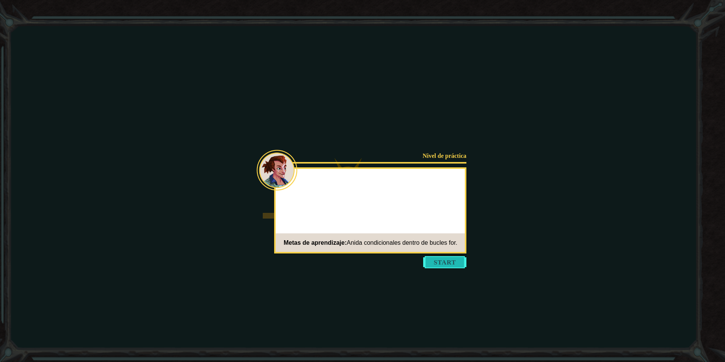
click at [425, 262] on button "Start" at bounding box center [444, 262] width 43 height 12
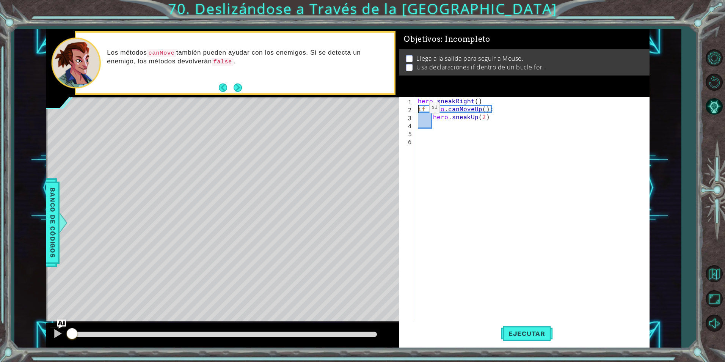
click at [416, 109] on div "hero . sneakRight ( ) if hero . canMoveUp ( ) : hero . sneakUp ( 2 )" at bounding box center [533, 216] width 234 height 239
type textarea "if hero.canMoveUp():"
click at [420, 108] on div "hero . sneakRight ( ) if hero . canMoveUp ( ) : hero . sneakUp ( 2 )" at bounding box center [533, 216] width 234 height 239
click at [488, 124] on div "hero . sneakRight ( ) for i in range ( 6 ) if hero . canMoveUp ( ) : hero . sne…" at bounding box center [533, 216] width 234 height 239
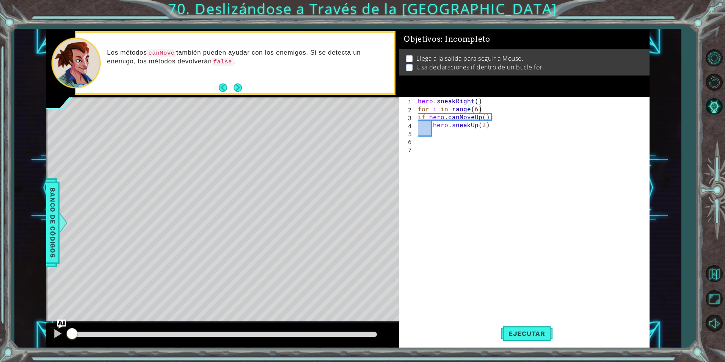
type textarea "hero.sneakUp(2)"
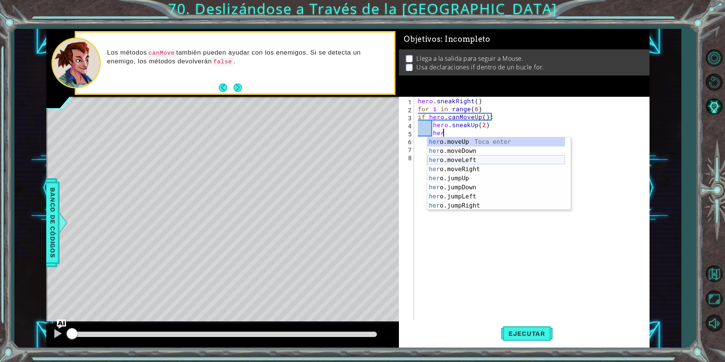
scroll to position [0, 2]
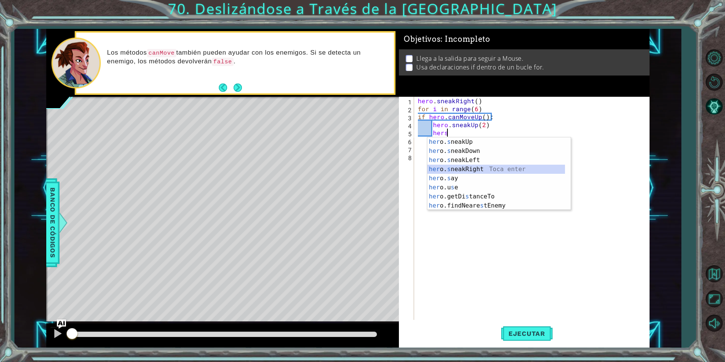
click at [480, 170] on div "her o. s neakUp Toca enter her o. s neakDown Toca enter her o. s neakLeft [PERS…" at bounding box center [496, 182] width 138 height 91
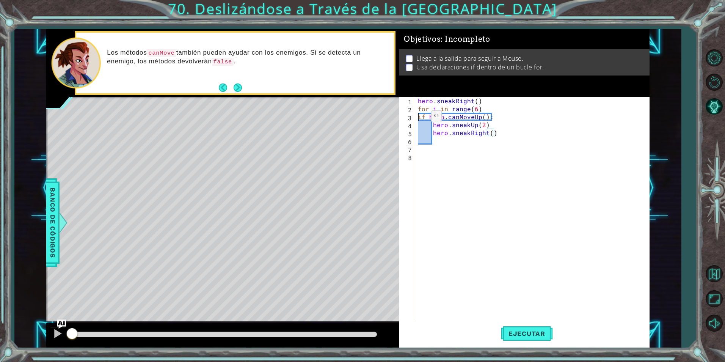
click at [418, 118] on div "hero . sneakRight ( ) for i in range ( 6 ) if hero . canMoveUp ( ) : hero . sne…" at bounding box center [533, 216] width 234 height 239
click at [432, 126] on div "hero . sneakRight ( ) for i in range ( 6 ) if hero . canMoveUp ( ) : hero . sne…" at bounding box center [533, 216] width 234 height 239
click at [431, 128] on div "hero . sneakRight ( ) for i in range ( 6 ) if hero . canMoveUp ( ) : hero . sne…" at bounding box center [533, 216] width 234 height 239
click at [431, 134] on div "hero . sneakRight ( ) for i in range ( 6 ) if hero . canMoveUp ( ) : hero . sne…" at bounding box center [533, 216] width 234 height 239
click at [534, 331] on span "Ejecutar" at bounding box center [527, 333] width 52 height 8
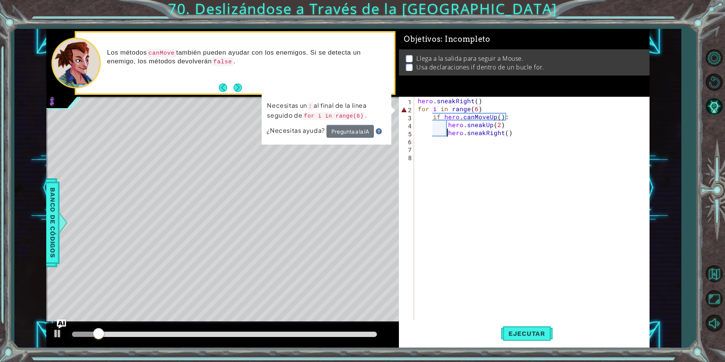
click at [483, 108] on div "hero . sneakRight ( ) for i in range ( 6 ) if hero . canMoveUp ( ) : hero . sne…" at bounding box center [533, 216] width 234 height 239
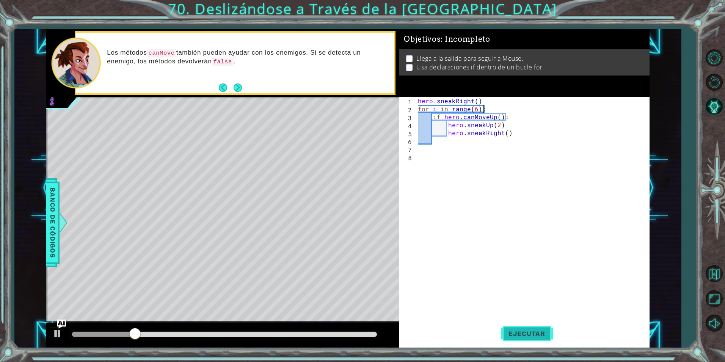
type textarea "for i in range(6):"
click at [527, 339] on button "Ejecutar" at bounding box center [527, 333] width 52 height 25
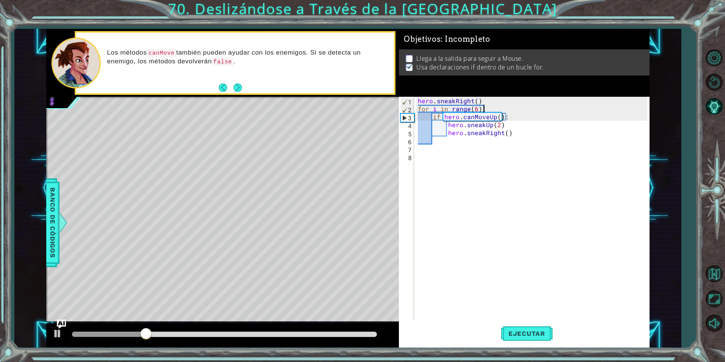
click at [446, 146] on div "hero . sneakRight ( ) for i in range ( 6 ) : if hero . canMoveUp ( ) : hero . s…" at bounding box center [533, 216] width 234 height 239
click at [440, 140] on div "hero . sneakRight ( ) for i in range ( 6 ) : if hero . canMoveUp ( ) : hero . s…" at bounding box center [533, 216] width 234 height 239
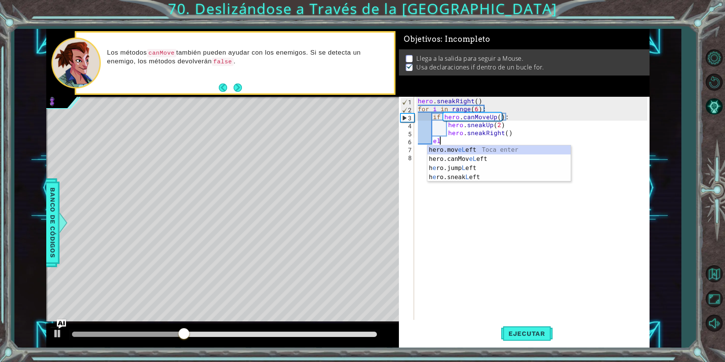
type textarea "e"
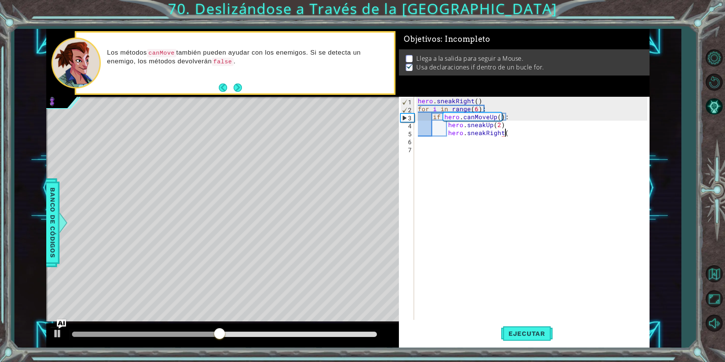
type textarea "hero.sneakRight()"
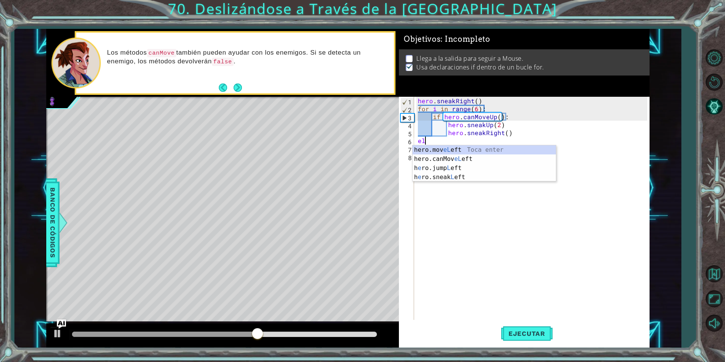
scroll to position [0, 0]
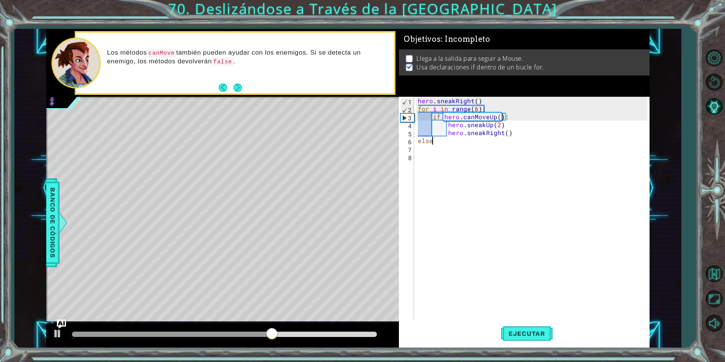
type textarea "else:"
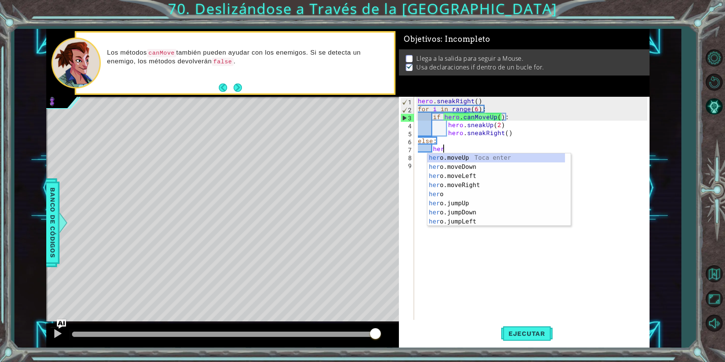
scroll to position [0, 2]
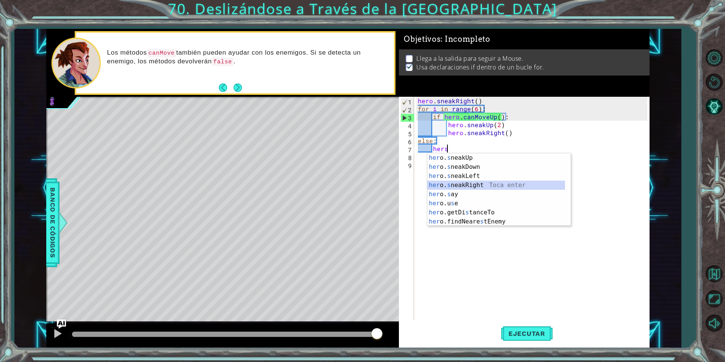
click at [474, 185] on div "her o. s neakUp Toca enter her o. s neakDown Toca enter her o. s neakLeft [PERS…" at bounding box center [496, 198] width 138 height 91
type textarea "hero.sneakRight(1)"
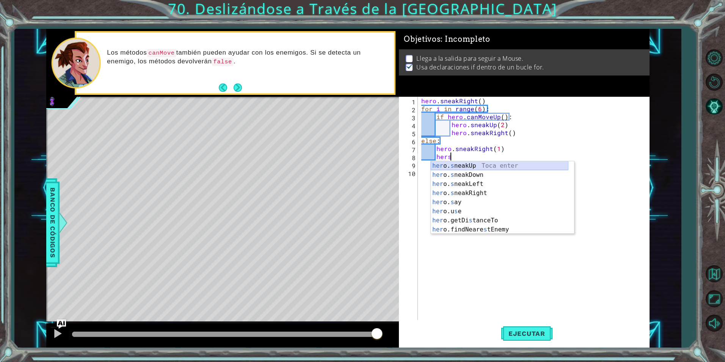
click at [471, 168] on div "her o. s neakUp Toca enter her o. s neakDown Toca enter her o. s neakLeft [PERS…" at bounding box center [500, 206] width 138 height 91
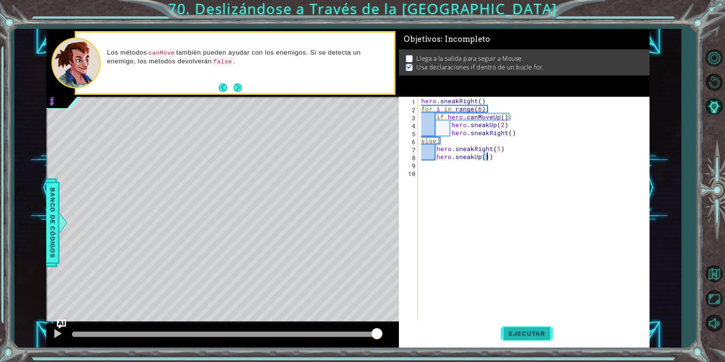
click at [540, 327] on button "Ejecutar" at bounding box center [527, 333] width 52 height 25
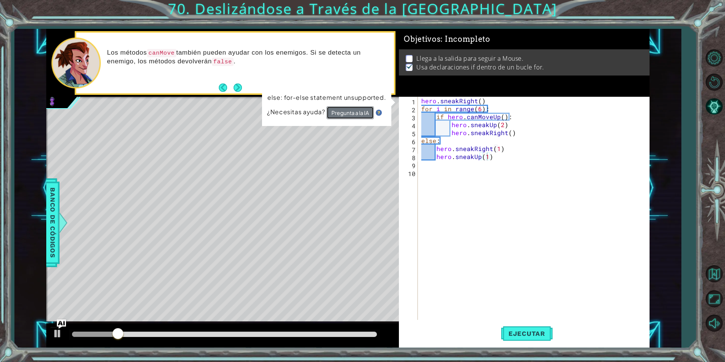
click at [343, 113] on button "Pregunta a la IA" at bounding box center [349, 112] width 47 height 13
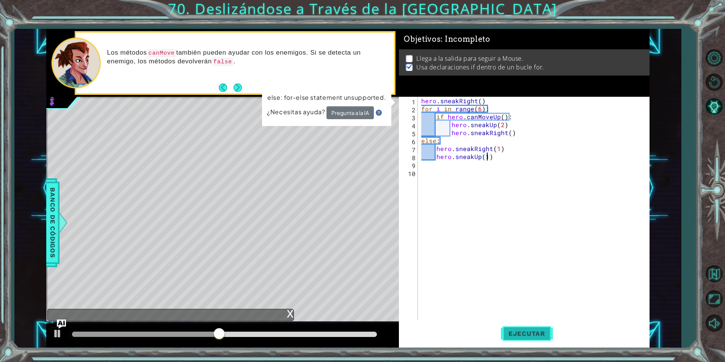
click at [529, 333] on span "Ejecutar" at bounding box center [527, 333] width 52 height 8
click at [448, 131] on div "hero . sneakRight ( ) for i in range ( 6 ) : if hero . canMoveUp ( ) : hero . s…" at bounding box center [535, 216] width 231 height 239
click at [450, 133] on div "hero . sneakRight ( ) for i in range ( 6 ) : if hero . canMoveUp ( ) : hero . s…" at bounding box center [535, 216] width 231 height 239
click at [442, 132] on div "hero . sneakRight ( ) for i in range ( 6 ) : if hero . canMoveUp ( ) : hero . s…" at bounding box center [535, 216] width 231 height 239
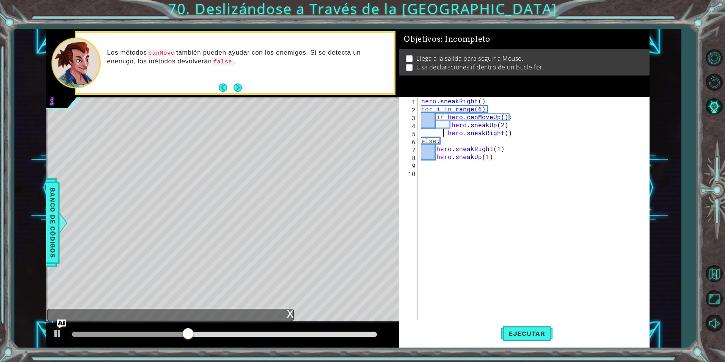
click at [448, 125] on div "hero . sneakRight ( ) for i in range ( 6 ) : if hero . canMoveUp ( ) : hero . s…" at bounding box center [535, 216] width 231 height 239
click at [530, 338] on button "Ejecutar" at bounding box center [527, 333] width 52 height 25
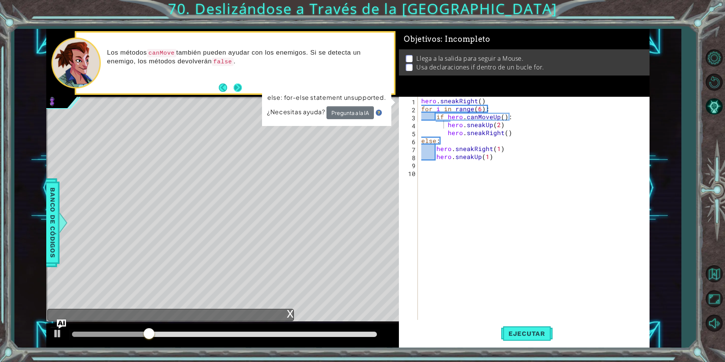
click at [235, 85] on button "Next" at bounding box center [237, 87] width 11 height 11
click at [518, 136] on div "hero . sneakRight ( ) for i in range ( 6 ) : if hero . canMoveUp ( ) : hero . s…" at bounding box center [535, 216] width 231 height 239
drag, startPoint x: 495, startPoint y: 135, endPoint x: 476, endPoint y: 133, distance: 18.7
click at [482, 133] on div "hero . sneakRight ( ) for i in range ( 6 ) : if hero . canMoveUp ( ) : hero . s…" at bounding box center [535, 216] width 231 height 239
drag, startPoint x: 476, startPoint y: 133, endPoint x: 445, endPoint y: 132, distance: 31.5
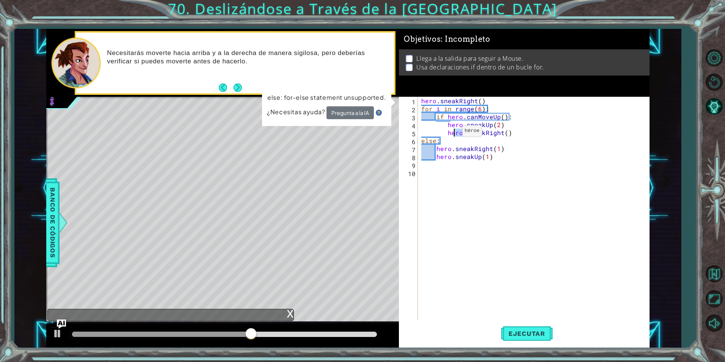
click at [448, 132] on div "hero . sneakRight ( ) for i in range ( 6 ) : if hero . canMoveUp ( ) : hero . s…" at bounding box center [535, 216] width 231 height 239
drag, startPoint x: 445, startPoint y: 132, endPoint x: 514, endPoint y: 141, distance: 69.9
click at [514, 141] on div "hero . sneakRight ( ) for i in range ( 6 ) : if hero . canMoveUp ( ) : hero . s…" at bounding box center [535, 216] width 231 height 239
type textarea "hero.sneakRight() else:"
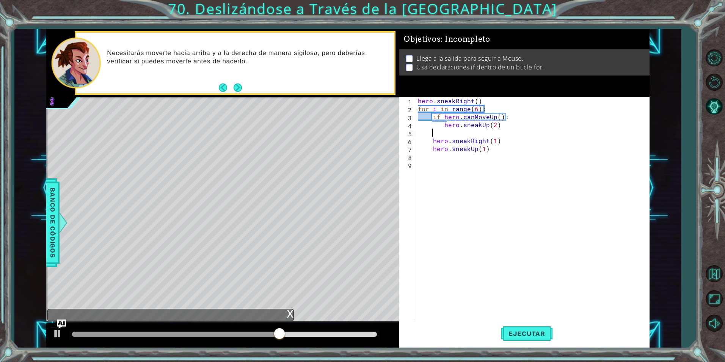
scroll to position [0, 0]
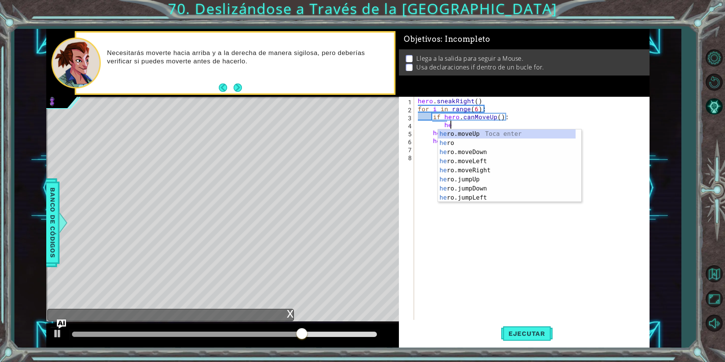
type textarea "h"
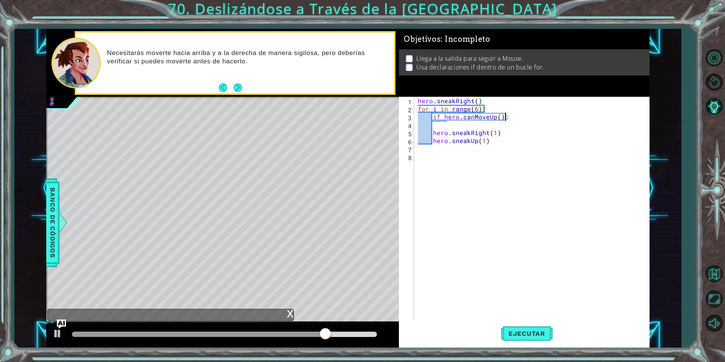
click at [512, 114] on div "hero . sneakRight ( ) for i in range ( 6 ) : if hero . canMoveUp ( ) : hero . s…" at bounding box center [533, 216] width 234 height 239
type textarea "if hero.canMoveUp():"
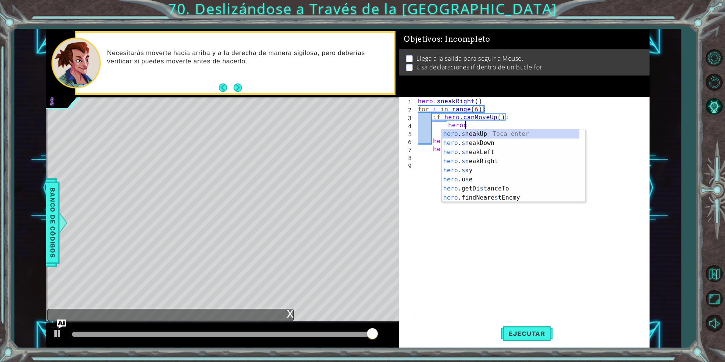
scroll to position [0, 3]
click at [495, 132] on div "hero . s neakUp Toca enter hero . s neakDown Toca enter hero . s neakLeft Toca …" at bounding box center [511, 174] width 138 height 91
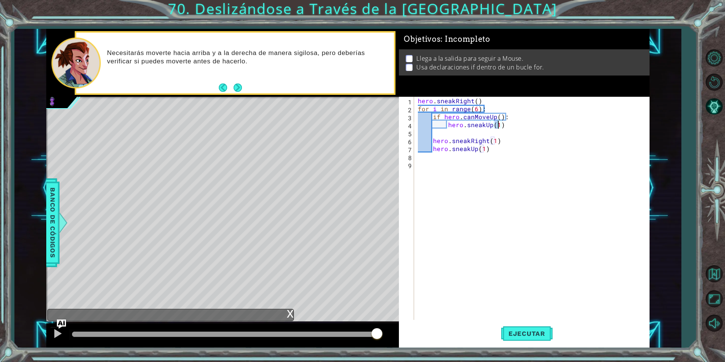
type textarea "hero.sneakUp()"
click at [508, 128] on div "hero . sneakRight ( ) for i in range ( 6 ) : if hero . canMoveUp ( ) : hero . s…" at bounding box center [533, 216] width 234 height 239
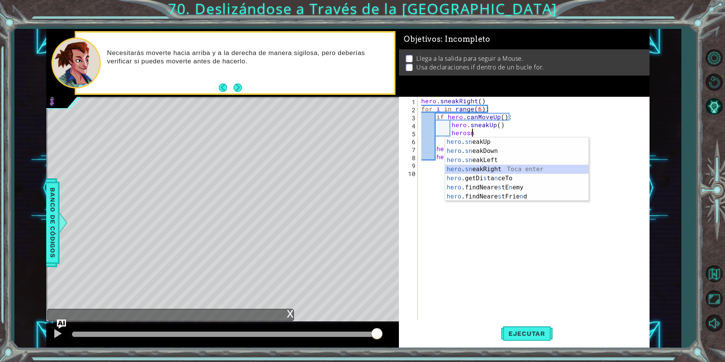
click at [475, 173] on div "hero . sn eakUp Toca enter hero . sn eakDown Toca enter hero . sn eakLeft Toca …" at bounding box center [516, 178] width 143 height 82
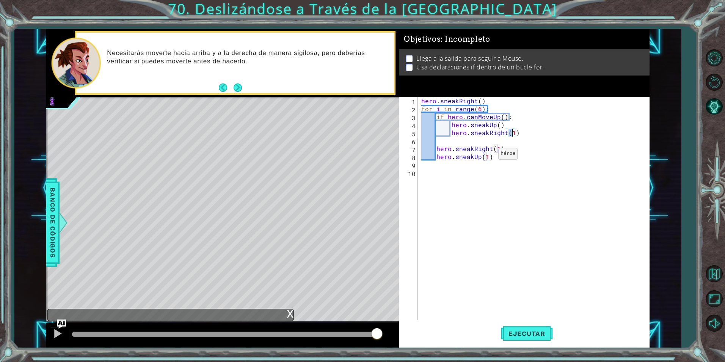
type textarea "hero.sneakRight()"
click at [437, 138] on div "hero . sneakRight ( ) for i in range ( 6 ) : if hero . canMoveUp ( ) : hero . s…" at bounding box center [535, 216] width 231 height 239
click at [435, 149] on div "hero . sneakRight ( ) for i in range ( 6 ) : if hero . canMoveUp ( ) : hero . s…" at bounding box center [535, 216] width 231 height 239
click at [434, 157] on div "hero . sneakRight ( ) for i in range ( 6 ) : if hero . canMoveUp ( ) : hero . s…" at bounding box center [535, 216] width 231 height 239
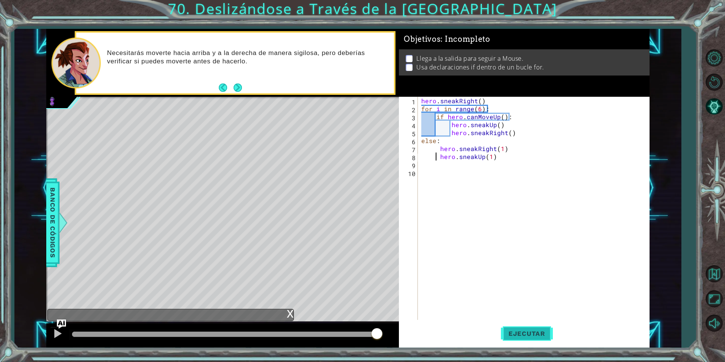
click at [532, 326] on button "Ejecutar" at bounding box center [527, 333] width 52 height 25
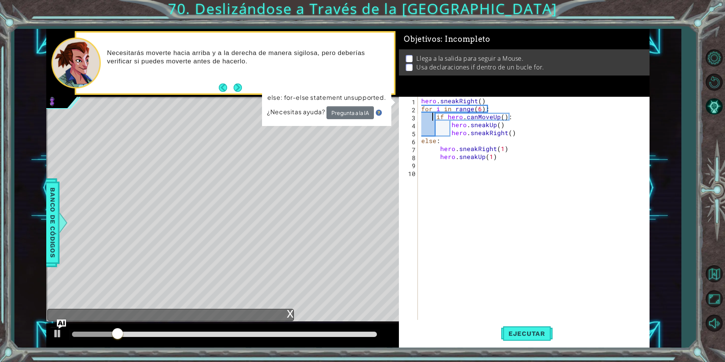
click at [434, 117] on div "hero . sneakRight ( ) for i in range ( 6 ) : if hero . canMoveUp ( ) : hero . s…" at bounding box center [535, 216] width 231 height 239
type textarea "if hero.canMoveUp():"
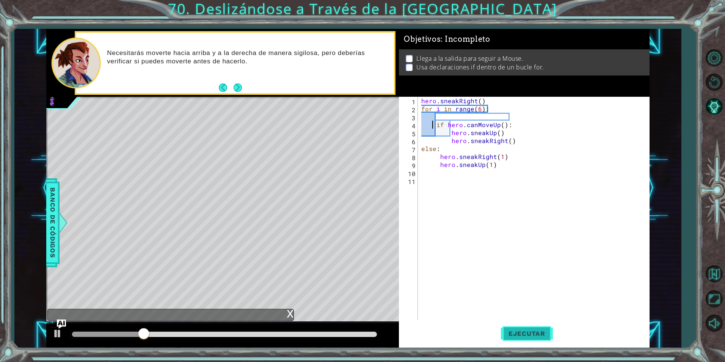
click at [534, 331] on span "Ejecutar" at bounding box center [527, 333] width 52 height 8
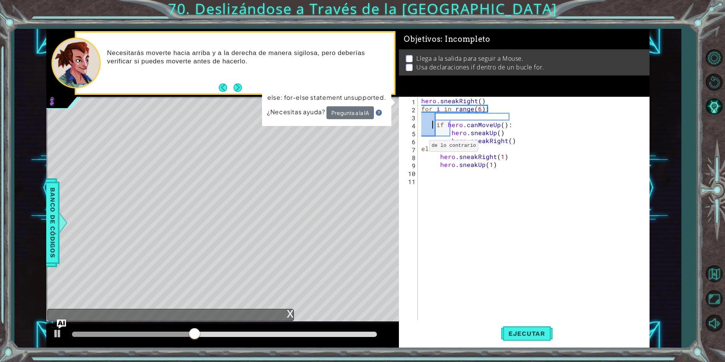
click at [289, 312] on div "x" at bounding box center [290, 313] width 7 height 8
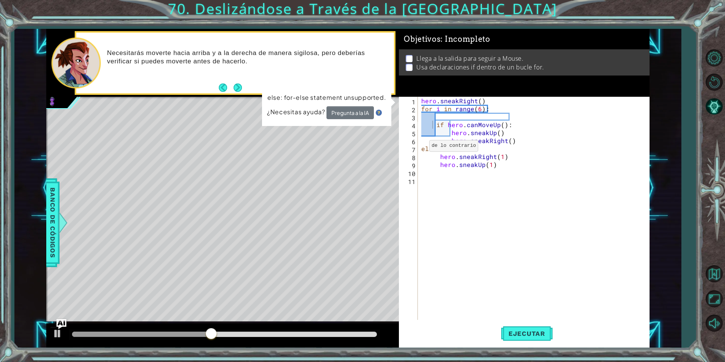
click at [62, 322] on img "Ask AI" at bounding box center [61, 324] width 10 height 10
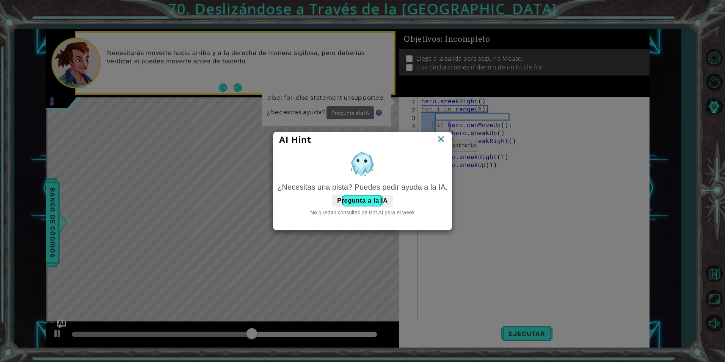
click at [439, 140] on img at bounding box center [441, 139] width 10 height 11
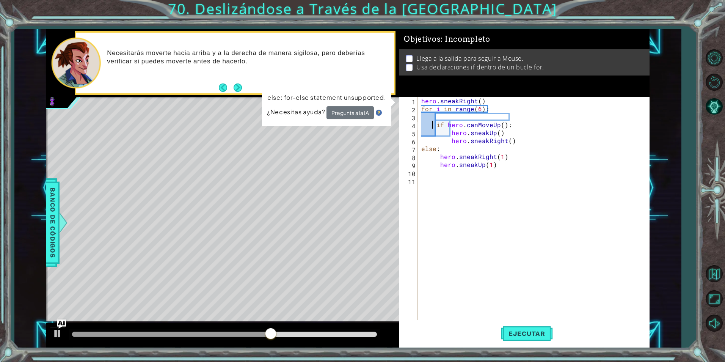
click at [467, 222] on div "hero . sneakRight ( ) for i in range ( 6 ) : if hero . canMoveUp ( ) : hero . s…" at bounding box center [535, 216] width 231 height 239
click at [421, 110] on div "hero . sneakRight ( ) for i in range ( 6 ) : if hero . canMoveUp ( ) : hero . s…" at bounding box center [535, 216] width 231 height 239
type textarea "for i in range(6):"
